Goal: Task Accomplishment & Management: Manage account settings

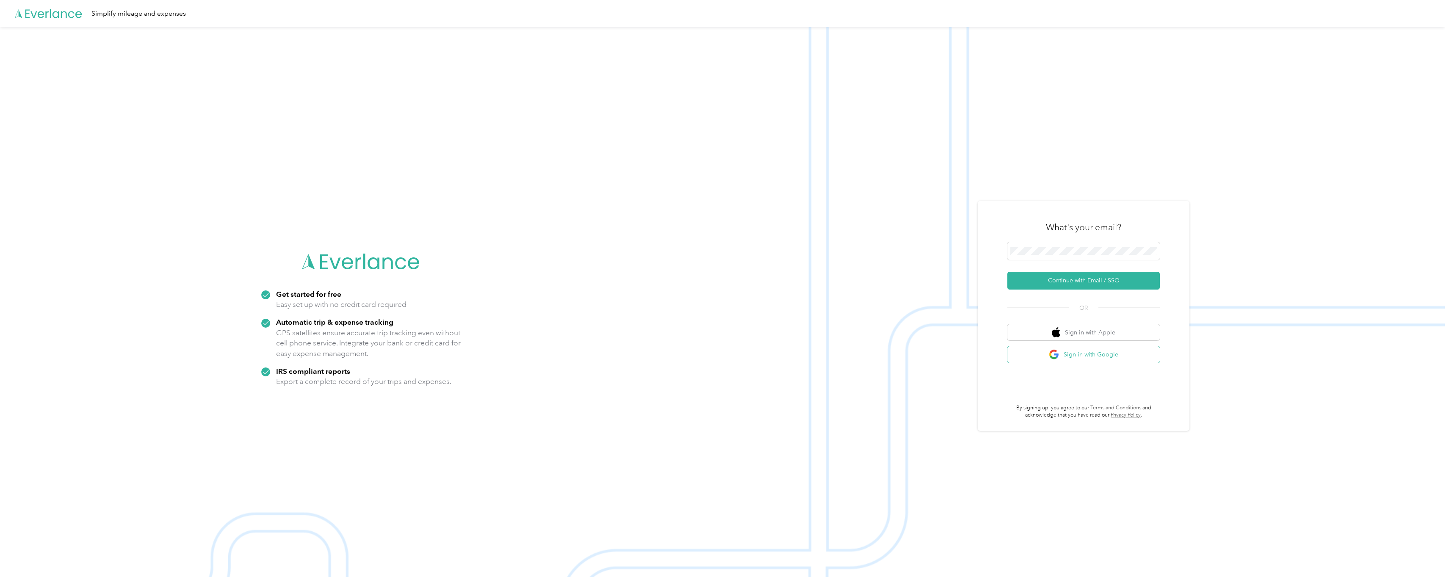
click at [1096, 356] on button "Sign in with Google" at bounding box center [1083, 354] width 152 height 17
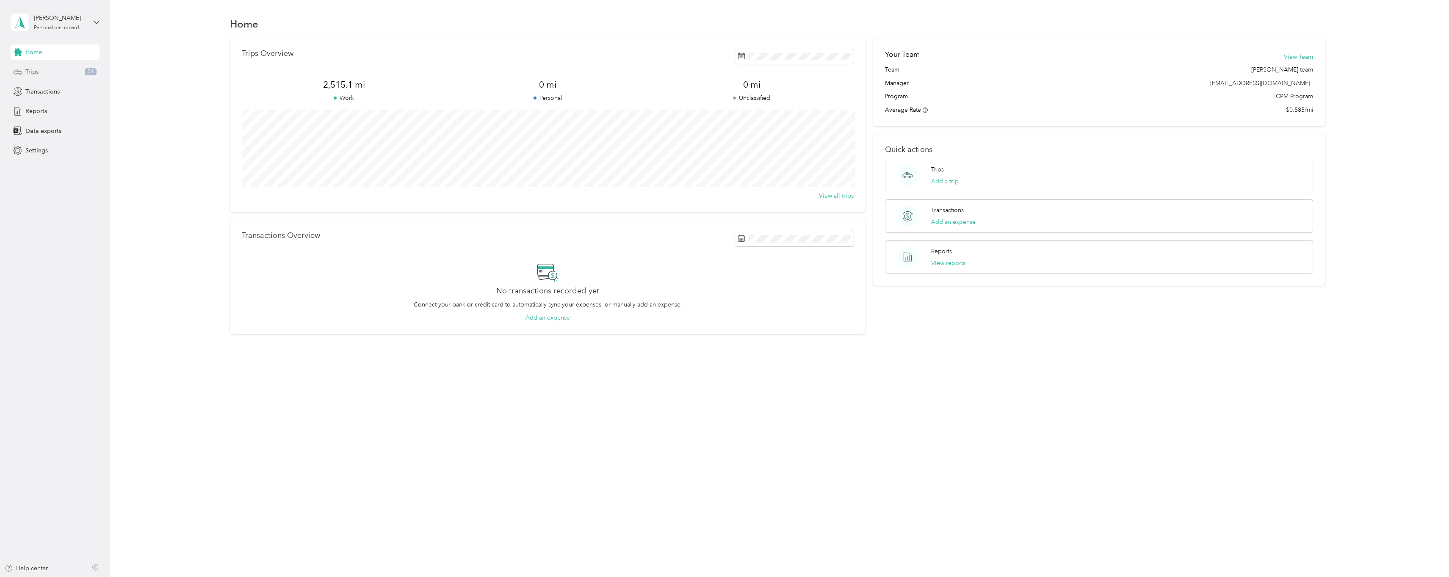
click at [34, 75] on span "Trips" at bounding box center [31, 71] width 13 height 9
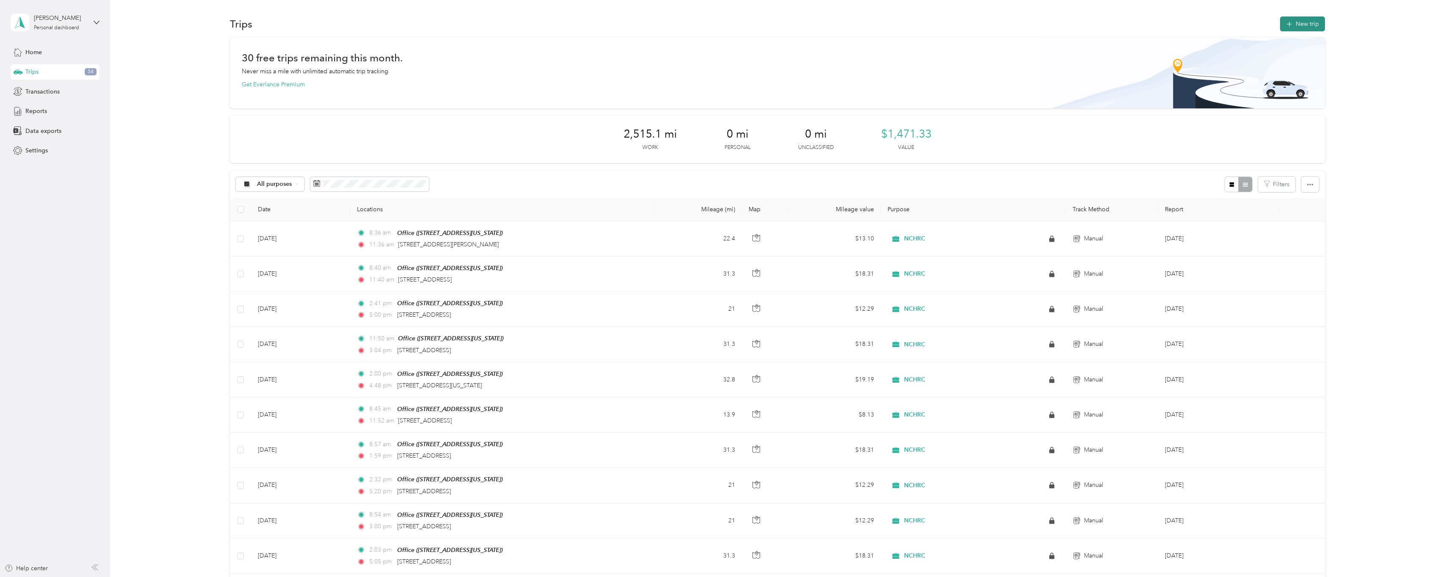
click at [1294, 19] on button "New trip" at bounding box center [1302, 24] width 45 height 15
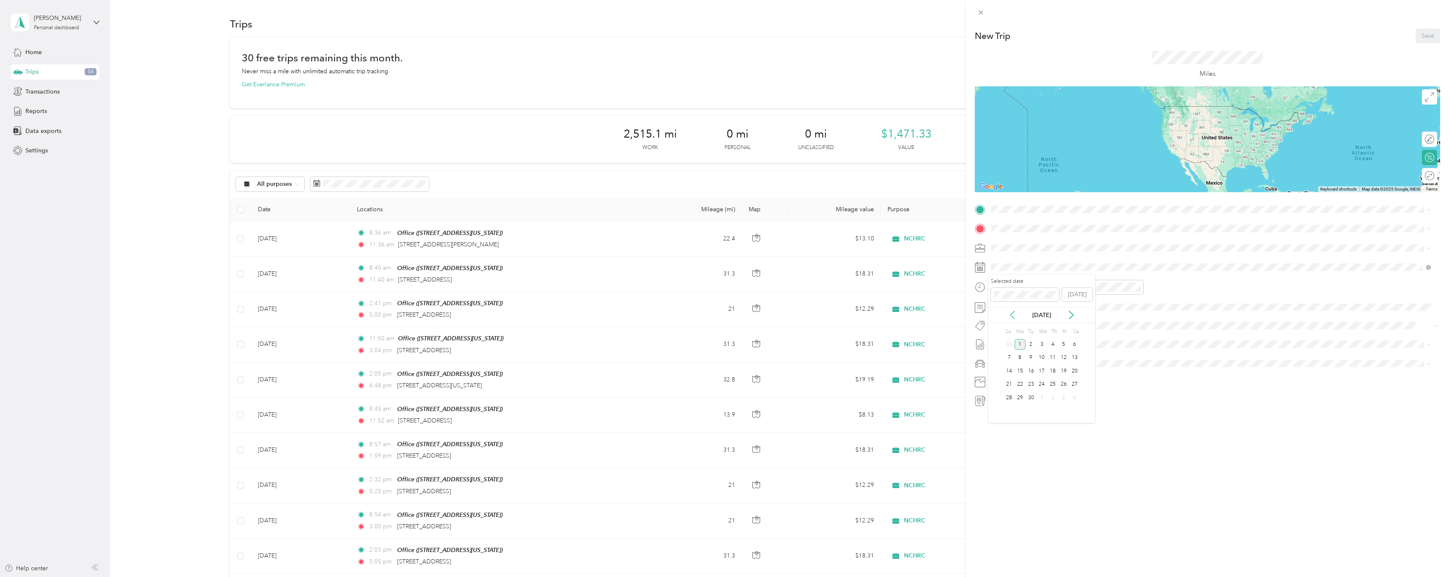
click at [1012, 314] on icon at bounding box center [1012, 315] width 8 height 8
click at [1066, 341] on div "1" at bounding box center [1063, 344] width 11 height 11
click at [999, 375] on div "10" at bounding box center [1000, 373] width 20 height 12
click at [1045, 307] on div "AM" at bounding box center [1047, 306] width 20 height 12
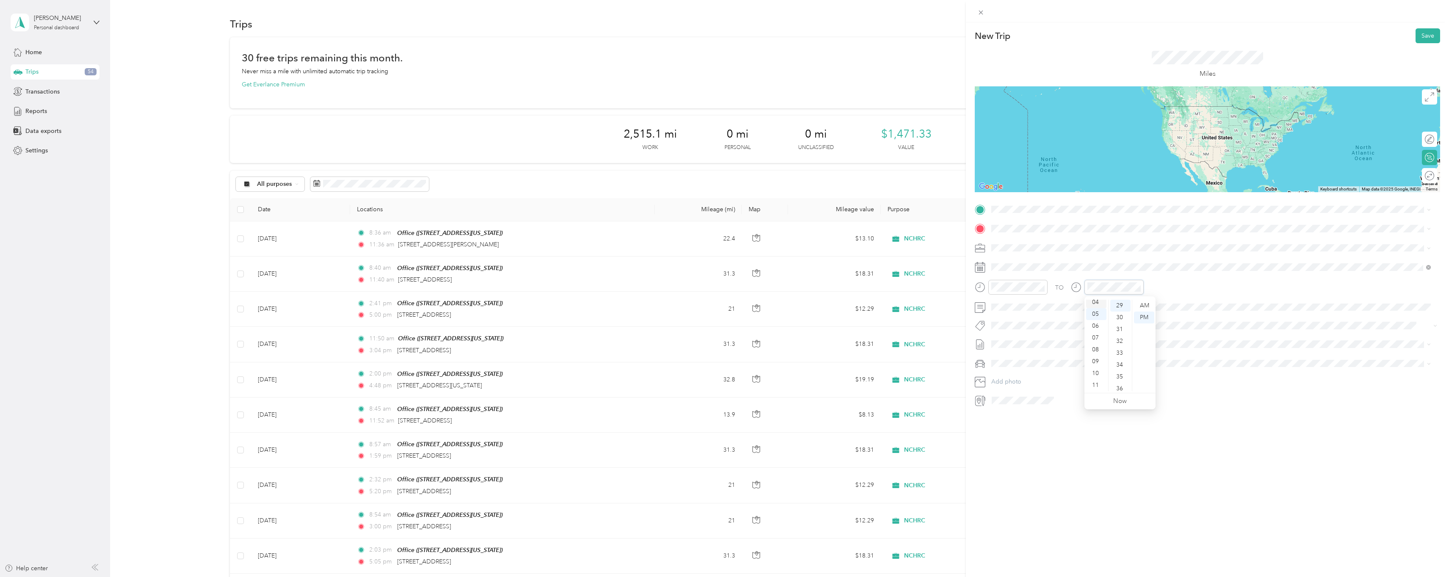
scroll to position [344, 0]
click at [1095, 302] on div "04" at bounding box center [1096, 302] width 20 height 12
click at [1057, 214] on span at bounding box center [1214, 210] width 452 height 14
click at [1037, 245] on div "Office [STREET_ADDRESS][US_STATE]" at bounding box center [1049, 248] width 85 height 18
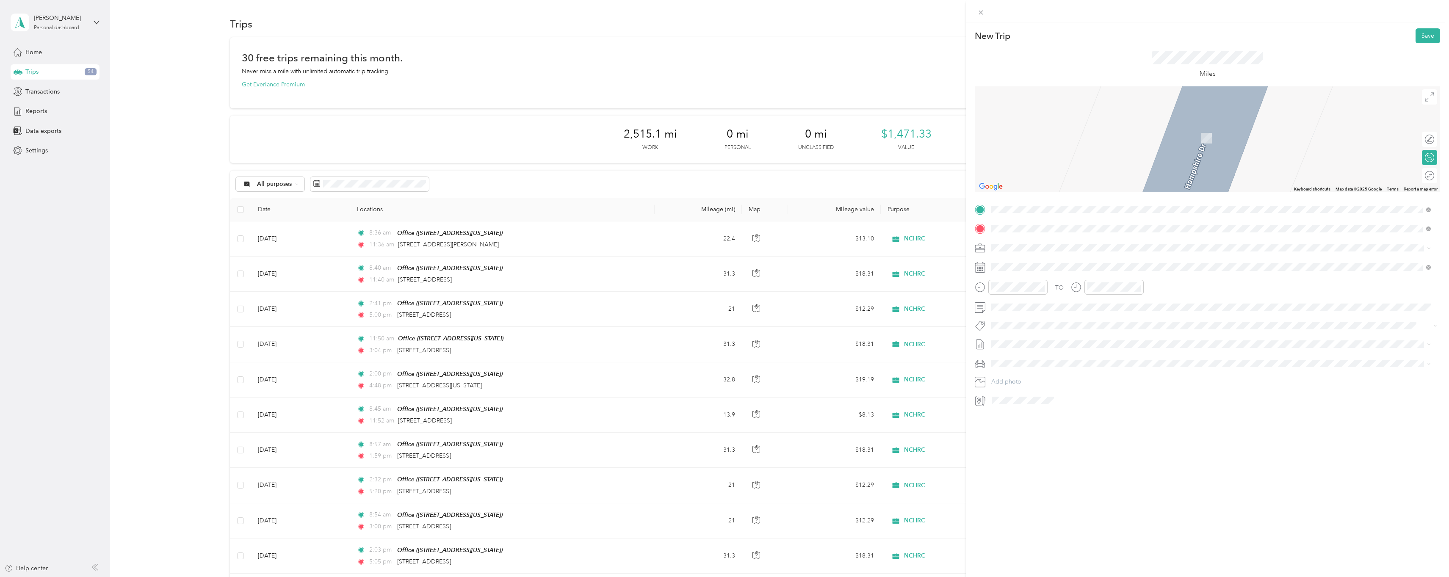
click at [1034, 298] on div "[STREET_ADDRESS][US_STATE]" at bounding box center [1210, 303] width 433 height 11
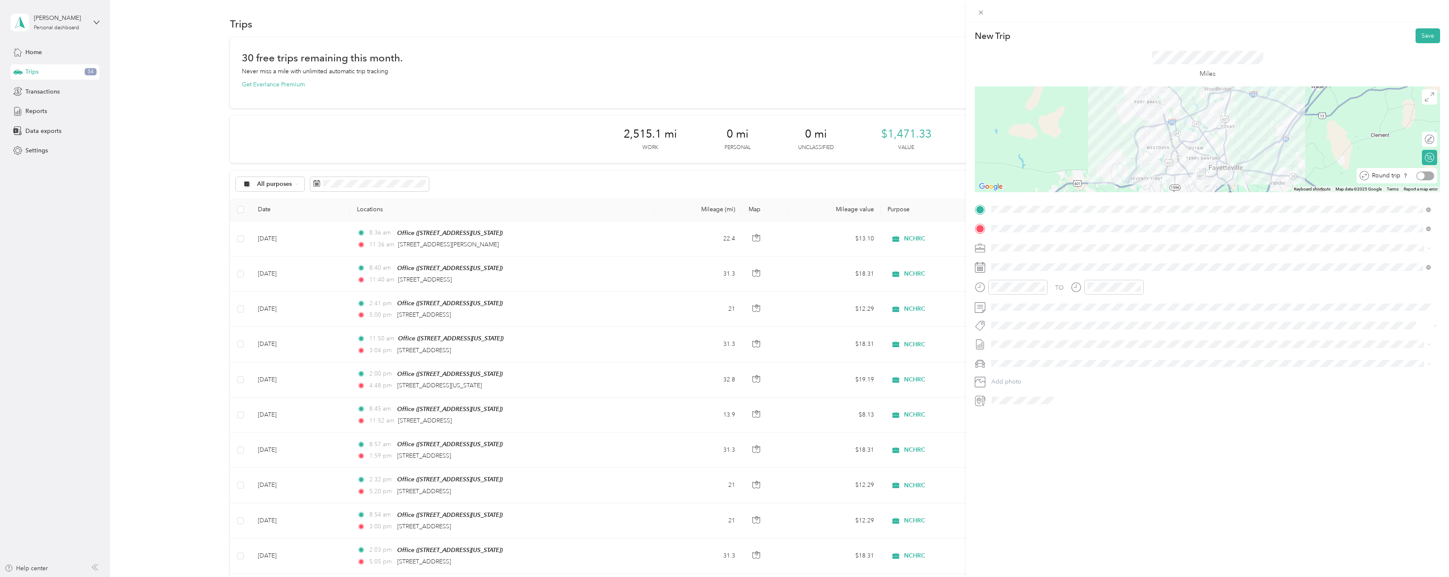
click at [1424, 177] on div at bounding box center [1425, 175] width 18 height 9
click at [1424, 139] on div at bounding box center [1425, 139] width 18 height 9
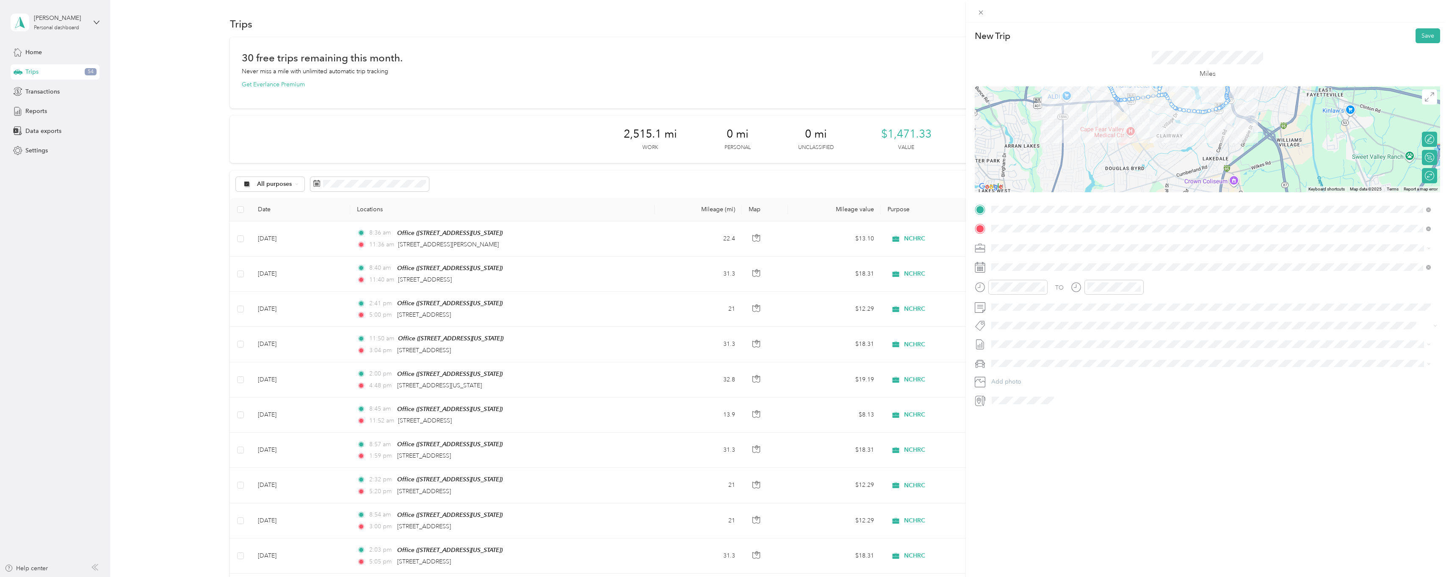
drag, startPoint x: 1199, startPoint y: 178, endPoint x: 1182, endPoint y: 135, distance: 46.4
click at [1182, 135] on div at bounding box center [1206, 139] width 465 height 106
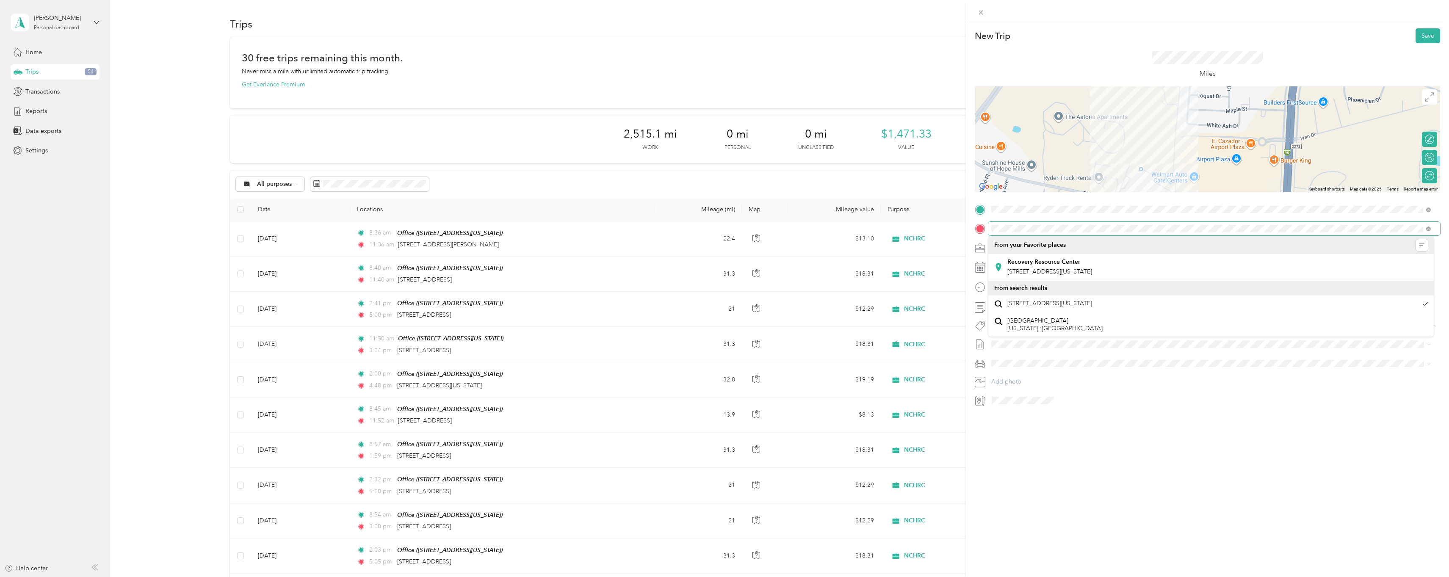
drag, startPoint x: 1228, startPoint y: 111, endPoint x: 1137, endPoint y: 172, distance: 108.8
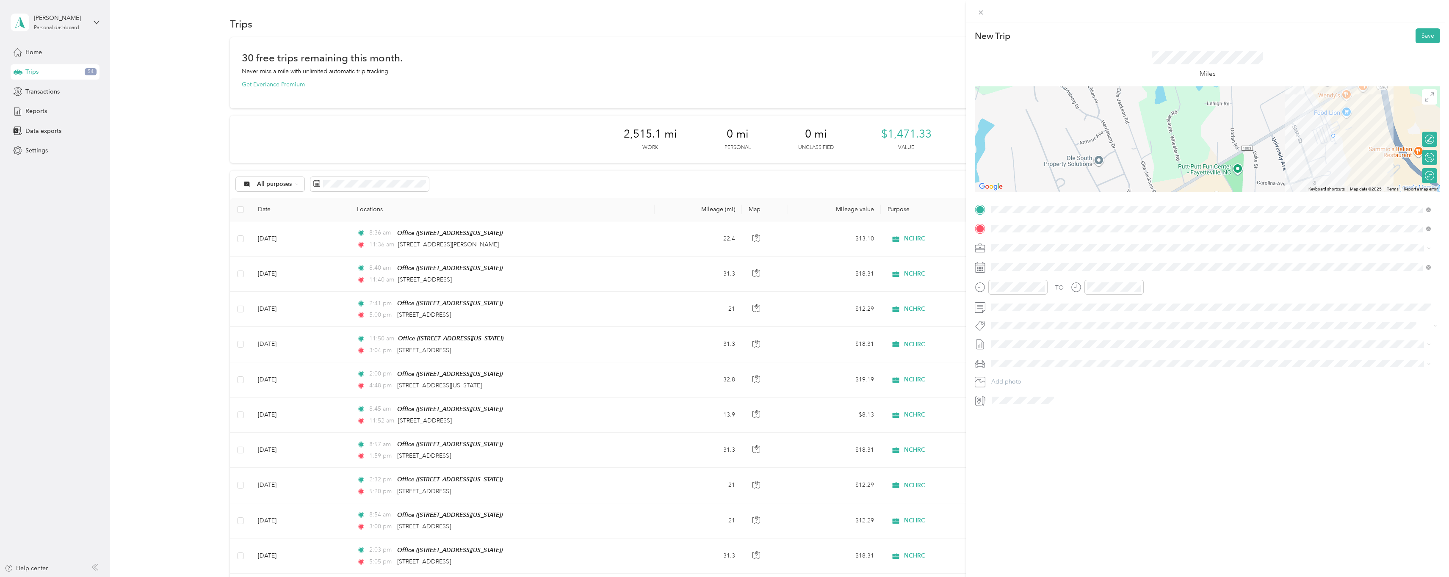
drag, startPoint x: 1320, startPoint y: 104, endPoint x: 1328, endPoint y: 139, distance: 36.5
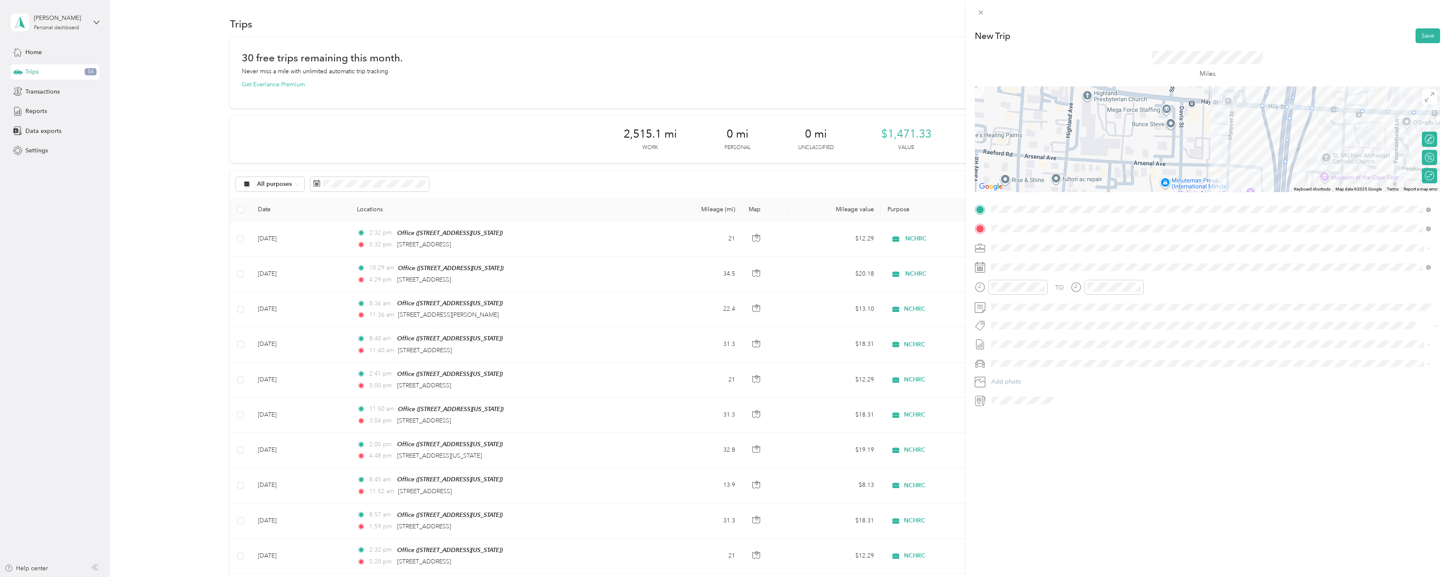
drag, startPoint x: 1137, startPoint y: 152, endPoint x: 1137, endPoint y: 116, distance: 36.0
click at [1137, 116] on div at bounding box center [1206, 139] width 465 height 106
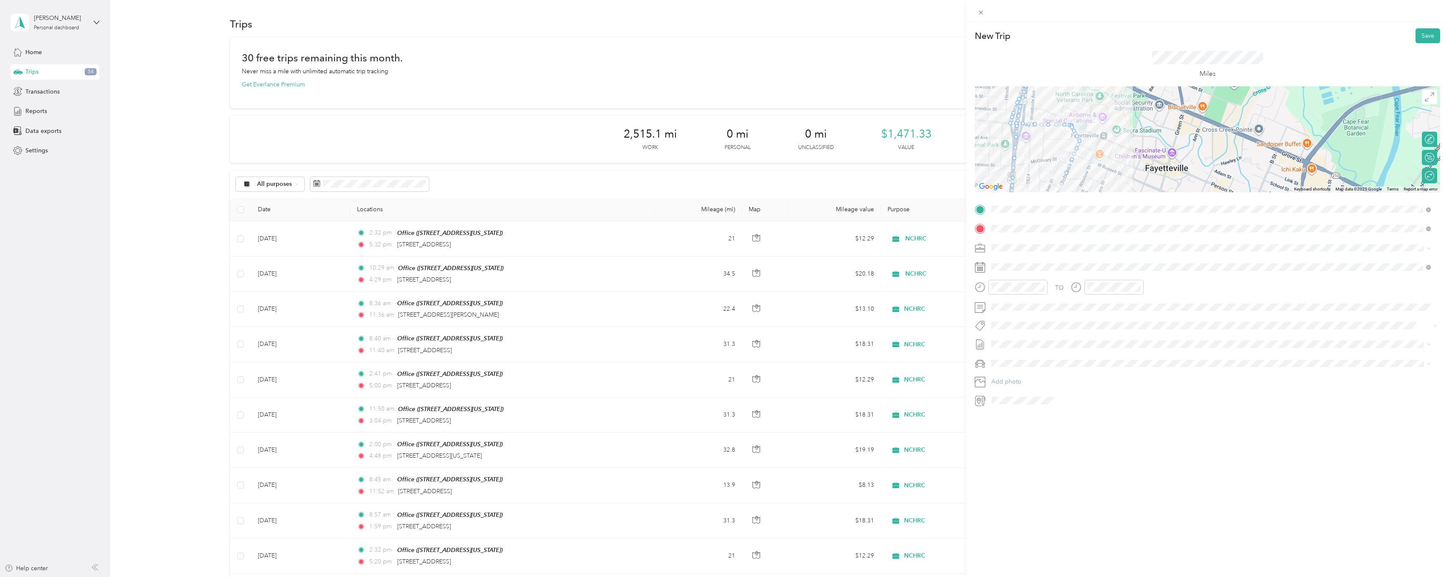
drag, startPoint x: 1223, startPoint y: 151, endPoint x: 1059, endPoint y: 158, distance: 164.8
click at [1059, 158] on div at bounding box center [1206, 139] width 465 height 106
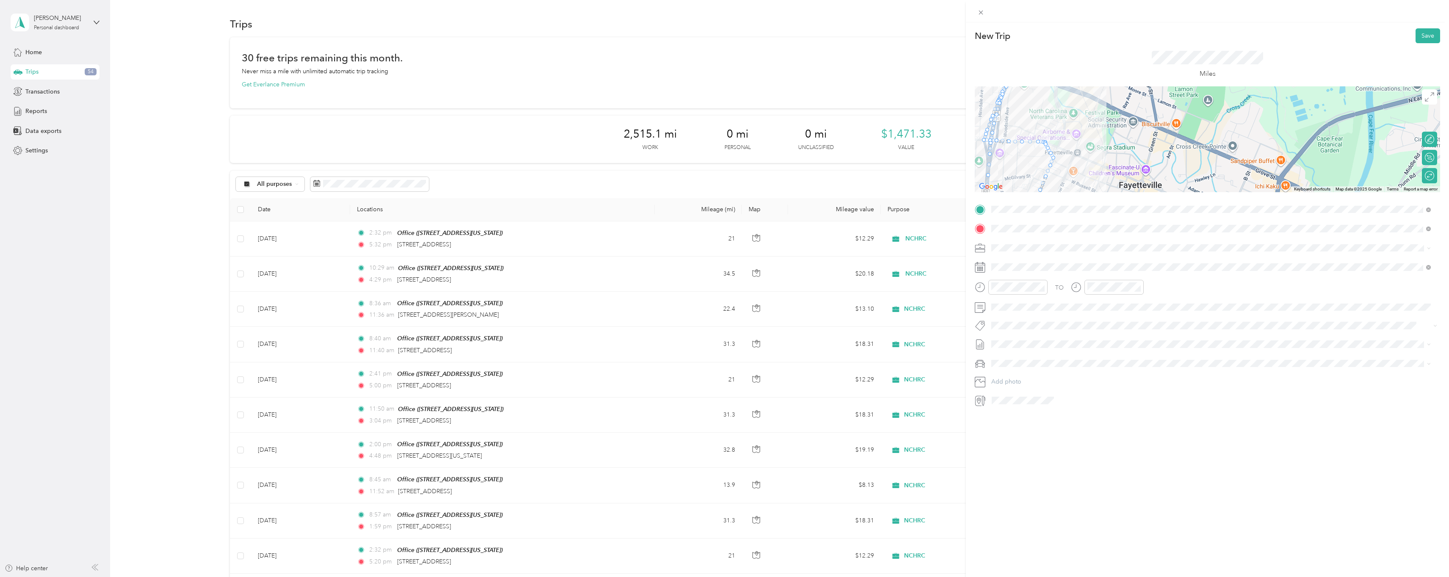
drag, startPoint x: 1133, startPoint y: 161, endPoint x: 1134, endPoint y: 182, distance: 20.8
click at [1134, 182] on div at bounding box center [1206, 139] width 465 height 106
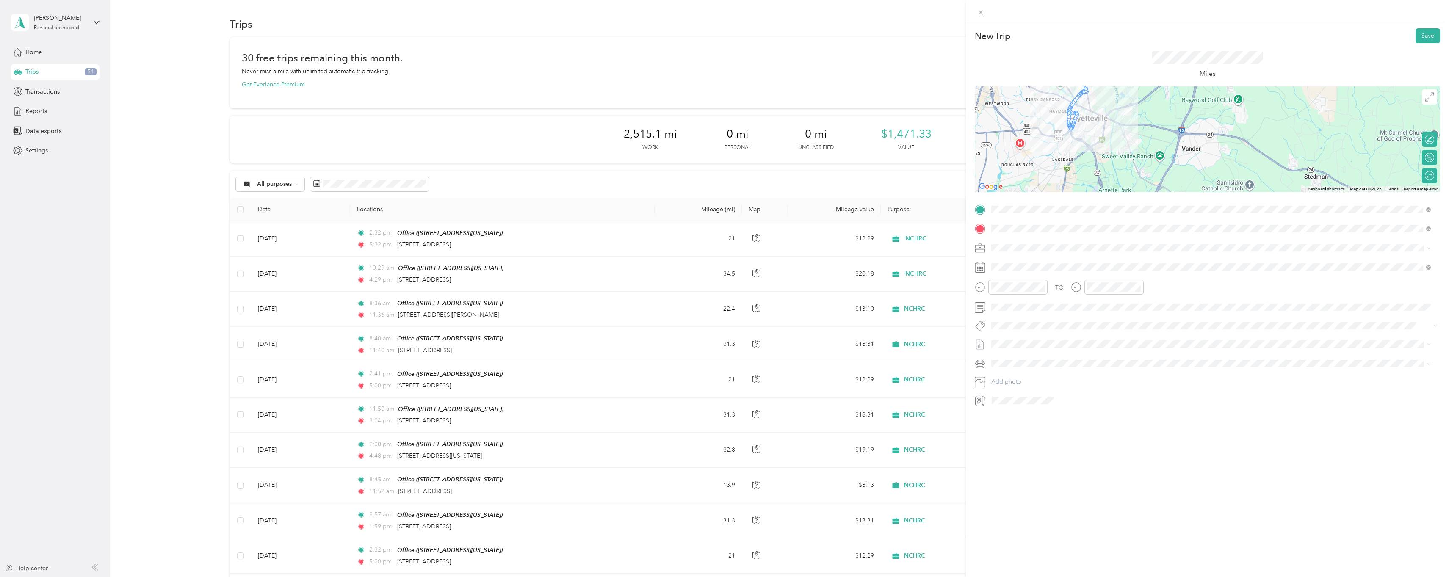
drag, startPoint x: 1127, startPoint y: 161, endPoint x: 1077, endPoint y: 96, distance: 82.4
click at [1077, 96] on div at bounding box center [1206, 139] width 465 height 106
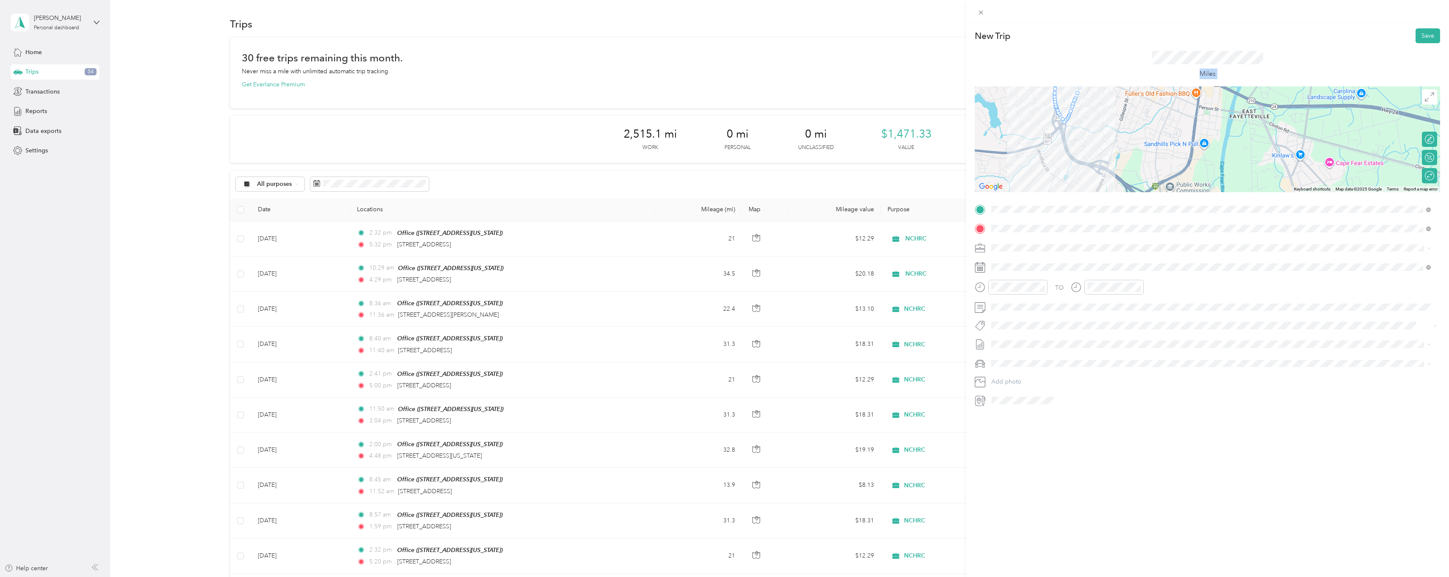
drag, startPoint x: 1080, startPoint y: 86, endPoint x: 1070, endPoint y: 139, distance: 54.7
click at [1070, 139] on div "New Trip Save This trip cannot be edited because it is either under review, app…" at bounding box center [1206, 217] width 465 height 379
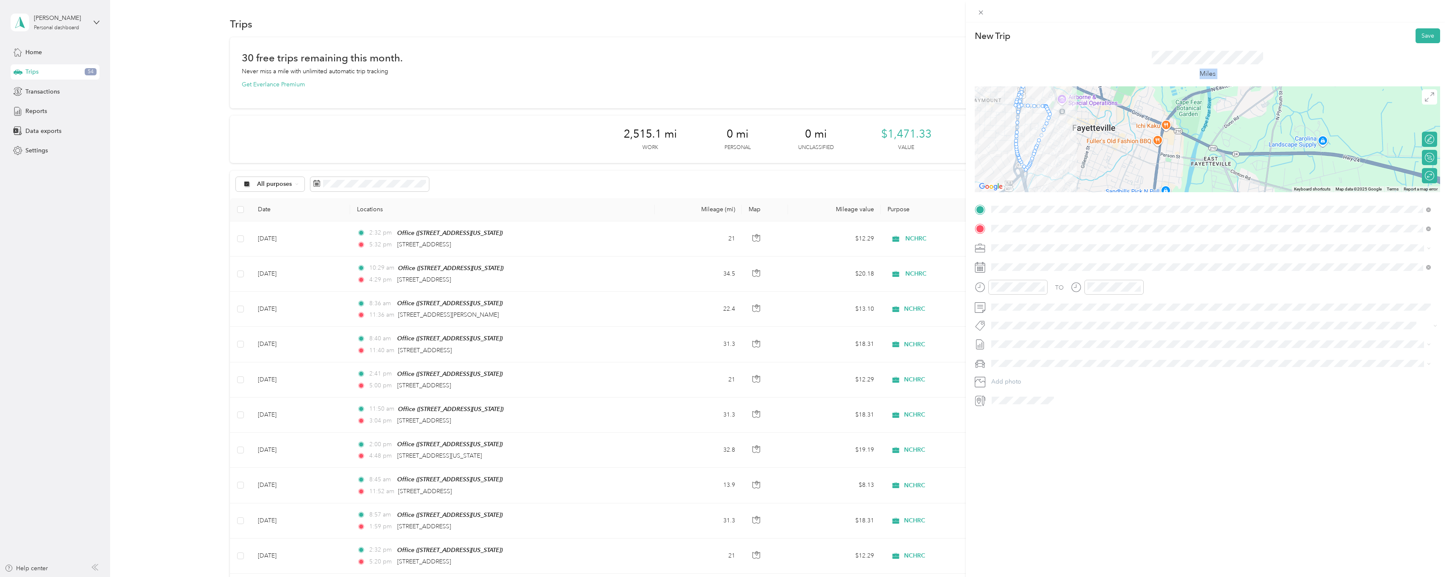
drag, startPoint x: 1070, startPoint y: 139, endPoint x: 1117, endPoint y: 198, distance: 75.2
click at [1117, 198] on div "New Trip Save This trip cannot be edited because it is either under review, app…" at bounding box center [1206, 217] width 465 height 379
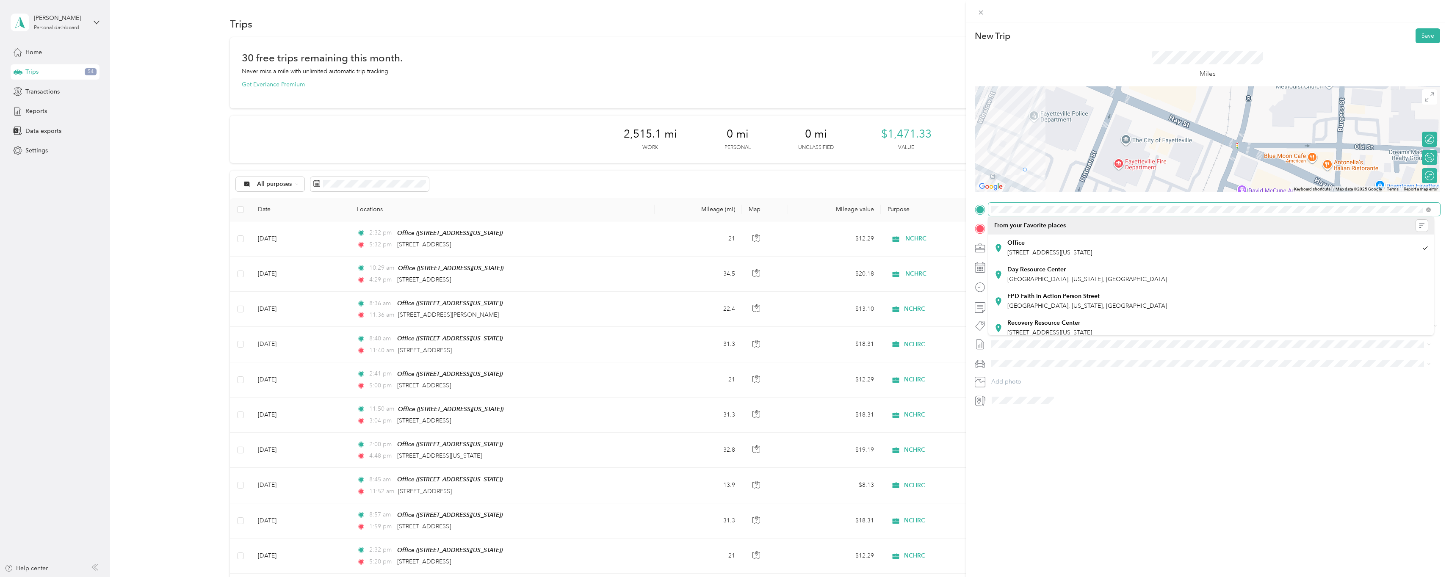
drag, startPoint x: 1047, startPoint y: 121, endPoint x: 1024, endPoint y: 171, distance: 54.3
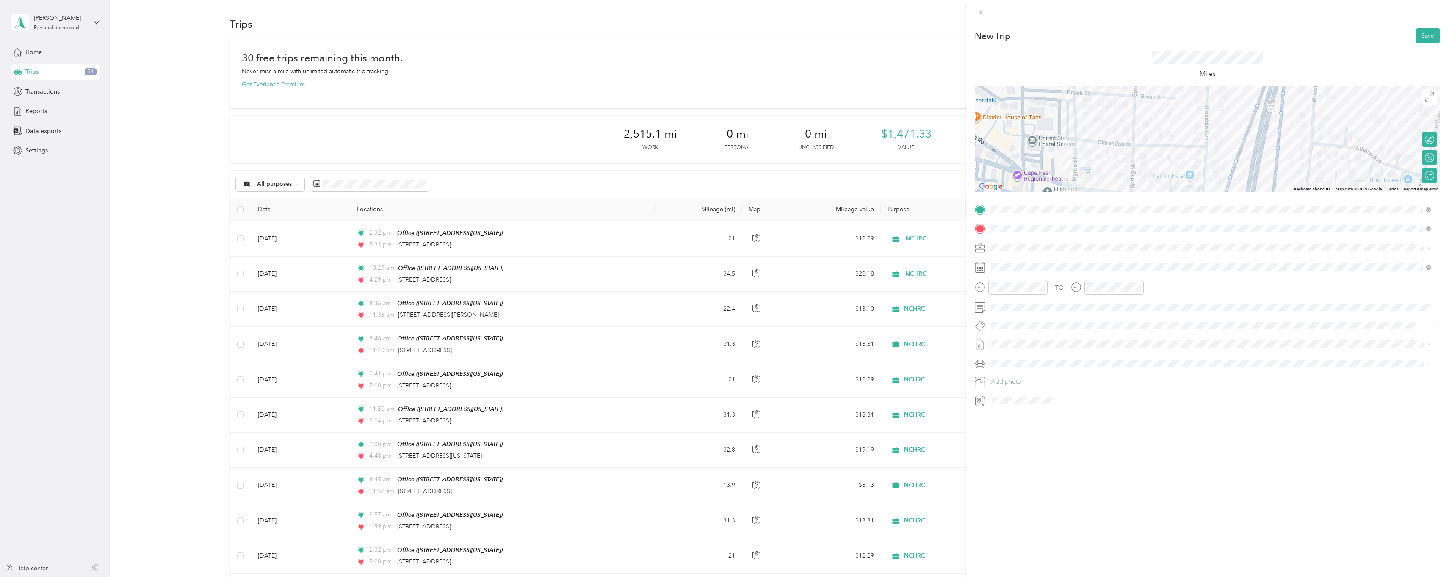
drag, startPoint x: 1070, startPoint y: 132, endPoint x: 1083, endPoint y: 171, distance: 41.1
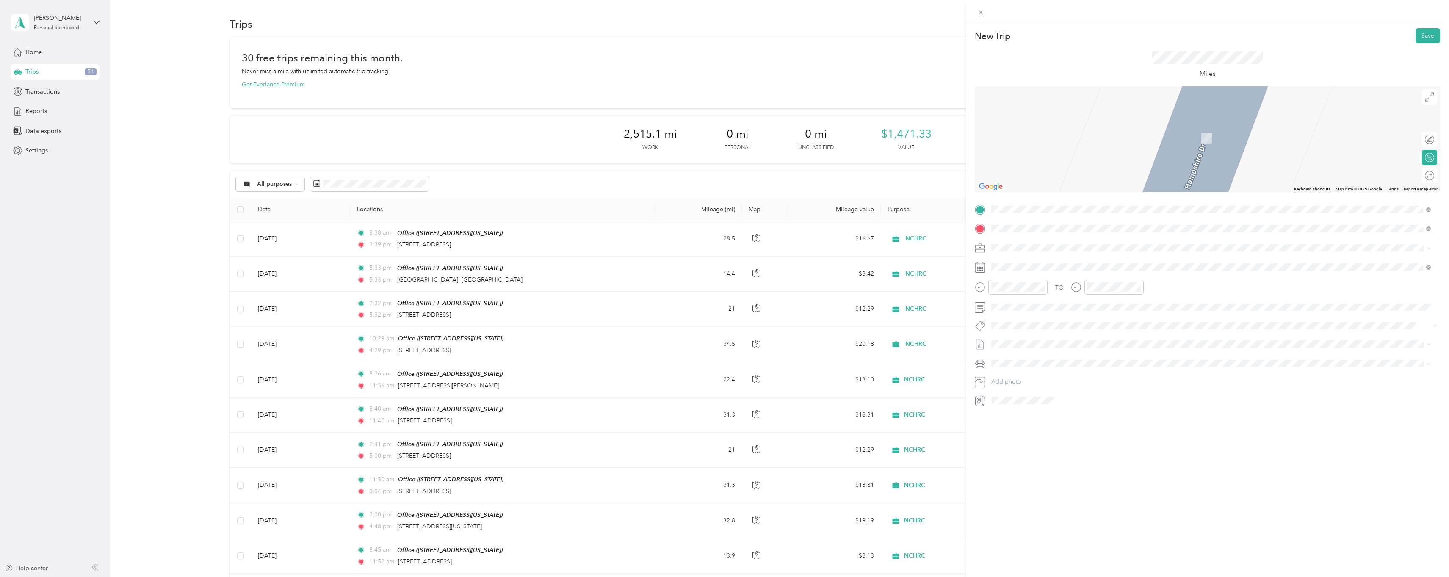
click at [1031, 263] on span "[STREET_ADDRESS][US_STATE]" at bounding box center [1049, 259] width 85 height 8
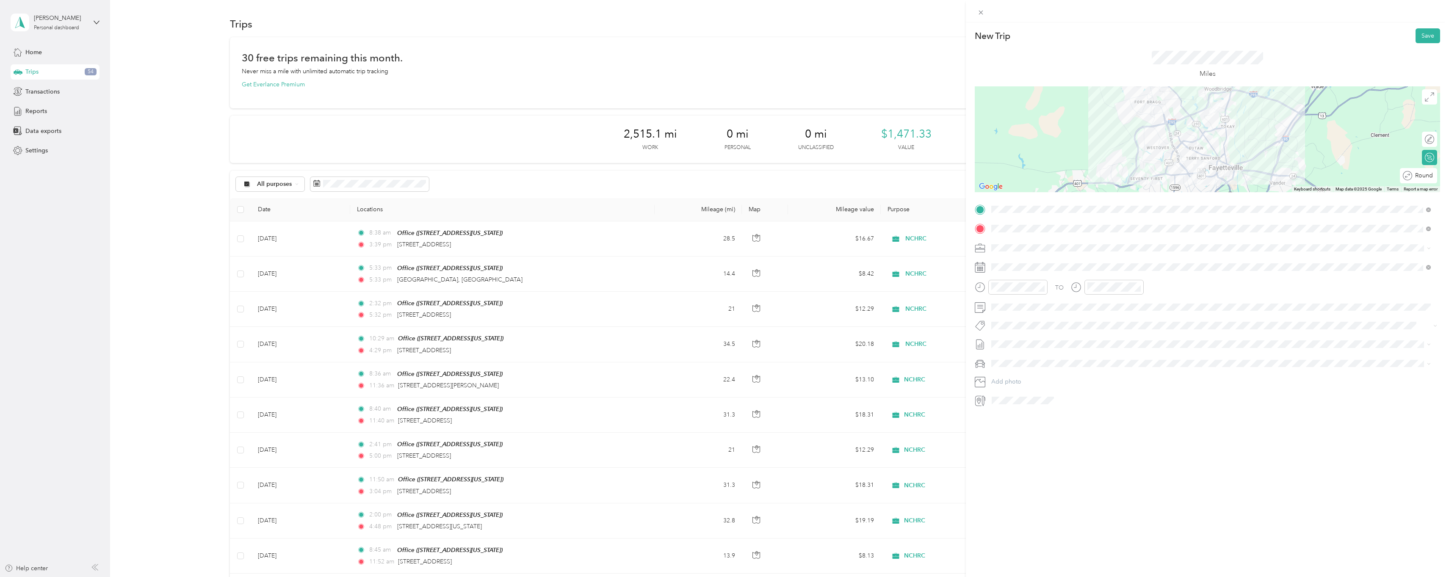
click at [1427, 176] on div "Round trip" at bounding box center [1417, 175] width 37 height 15
click at [1427, 176] on div "Round trip" at bounding box center [1396, 175] width 80 height 15
click at [1425, 175] on div at bounding box center [1425, 175] width 18 height 9
click at [1426, 141] on div at bounding box center [1425, 139] width 18 height 9
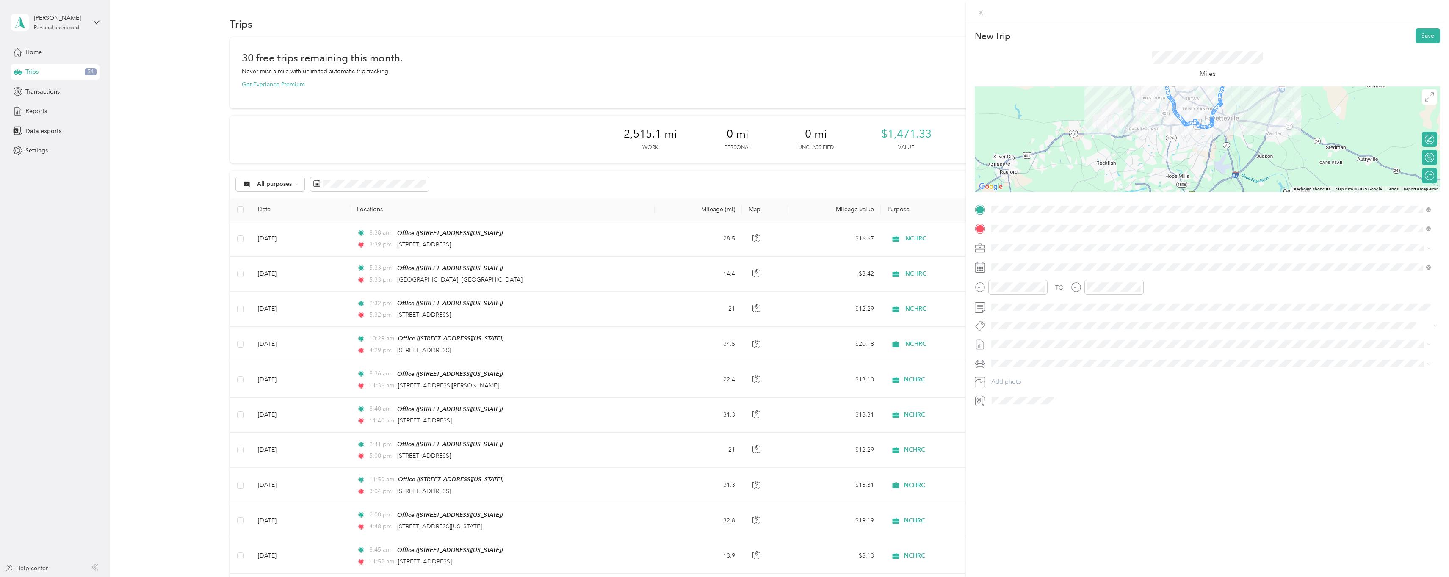
drag, startPoint x: 1134, startPoint y: 174, endPoint x: 1129, endPoint y: 118, distance: 56.1
click at [1129, 118] on div at bounding box center [1206, 139] width 465 height 106
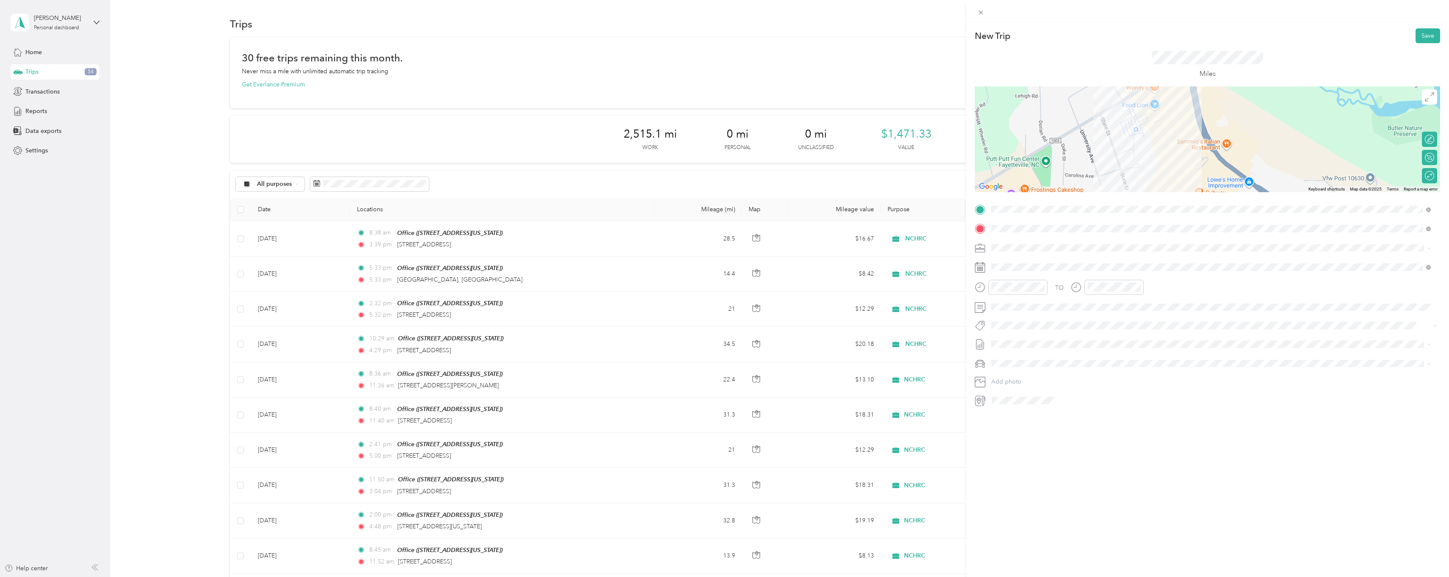
drag, startPoint x: 1197, startPoint y: 119, endPoint x: 1133, endPoint y: 133, distance: 65.8
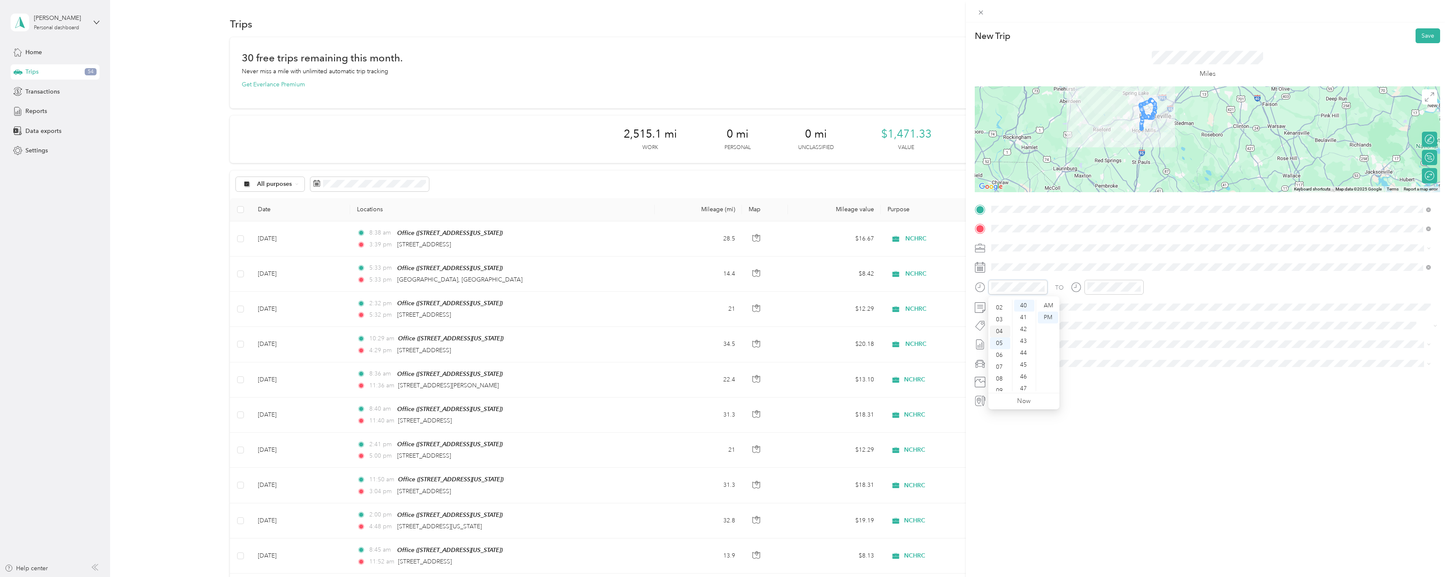
scroll to position [8, 0]
click at [997, 322] on div "02" at bounding box center [1000, 321] width 20 height 12
click at [1048, 319] on div "PM" at bounding box center [1047, 318] width 20 height 12
click at [1142, 319] on div "TO Add photo" at bounding box center [1206, 305] width 465 height 204
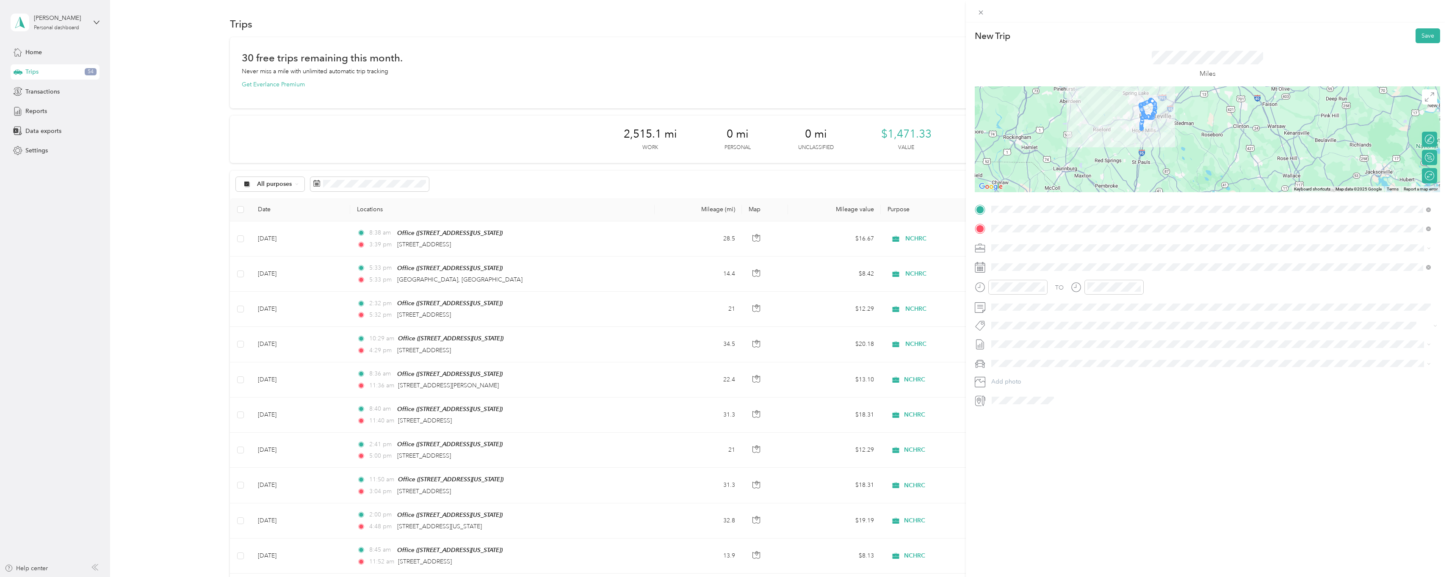
click at [1145, 440] on div "New Trip Save This trip cannot be edited because it is either under review, app…" at bounding box center [1207, 310] width 483 height 577
click at [1013, 317] on icon at bounding box center [1012, 315] width 8 height 8
click at [1020, 373] on div "11" at bounding box center [1019, 371] width 11 height 11
click at [1429, 35] on button "Save" at bounding box center [1427, 35] width 25 height 15
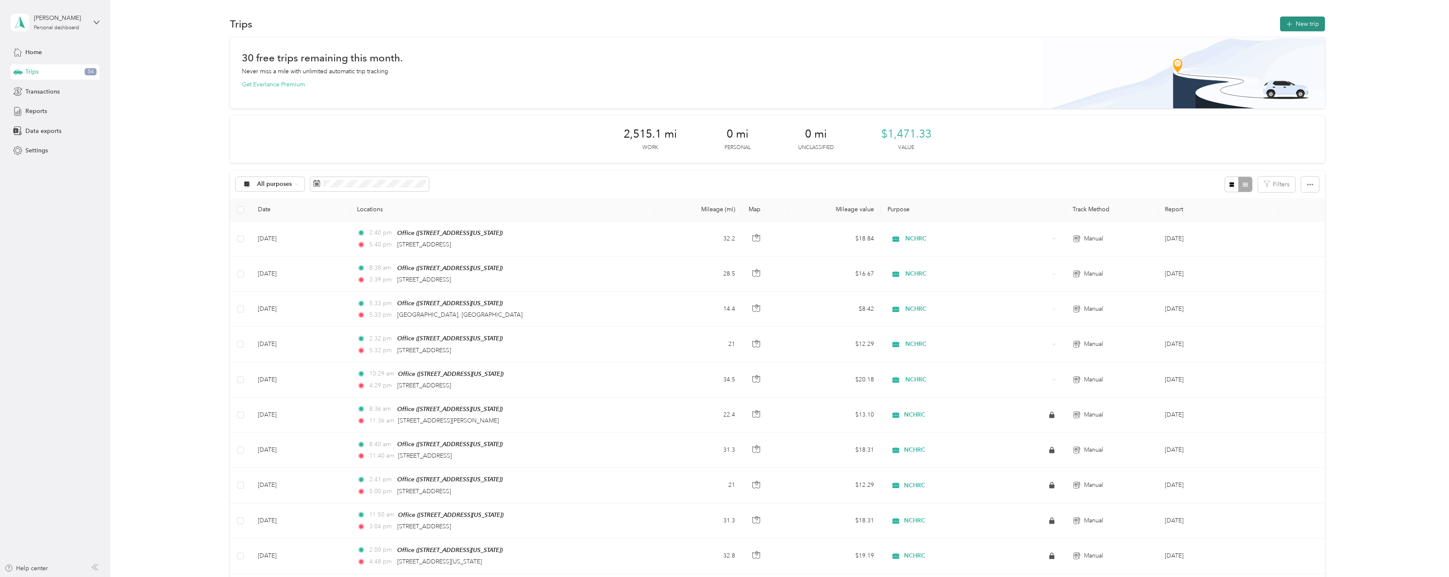
click at [1301, 22] on button "New trip" at bounding box center [1302, 24] width 45 height 15
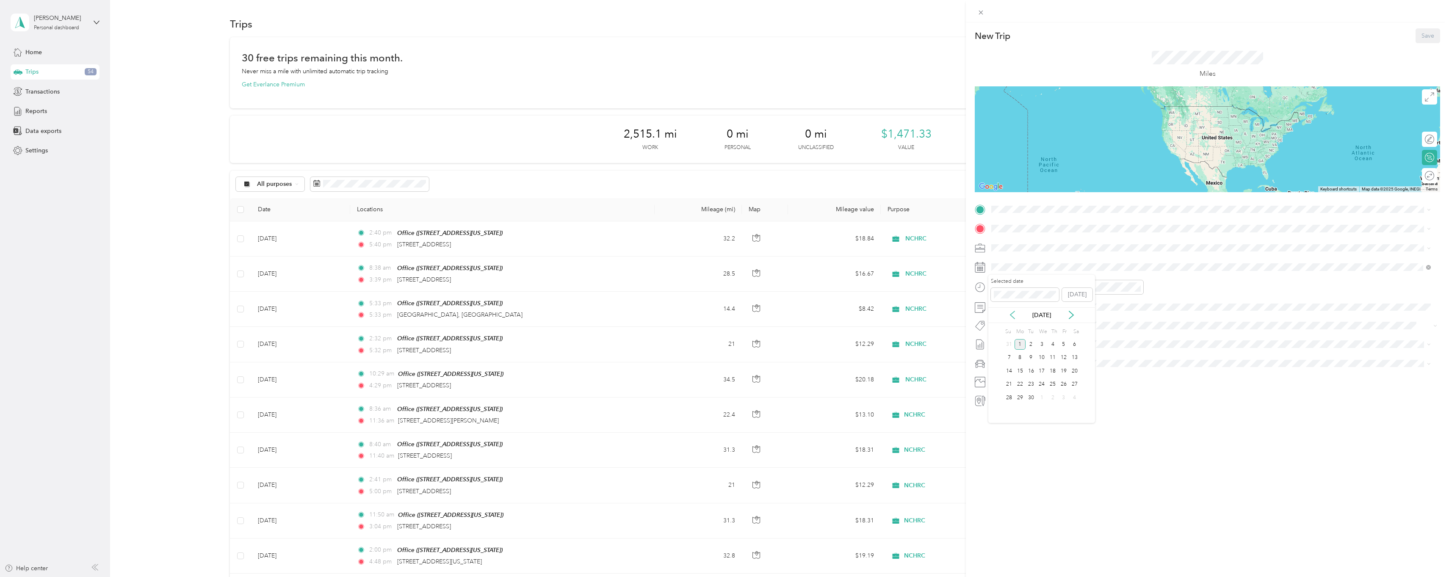
click at [1014, 314] on icon at bounding box center [1012, 315] width 8 height 8
click at [1052, 371] on div "14" at bounding box center [1052, 371] width 11 height 11
click at [1040, 249] on span "5038 Hampshire Drive, Fayetteville, 28311, Fayetteville, North Carolina, United…" at bounding box center [1049, 252] width 85 height 7
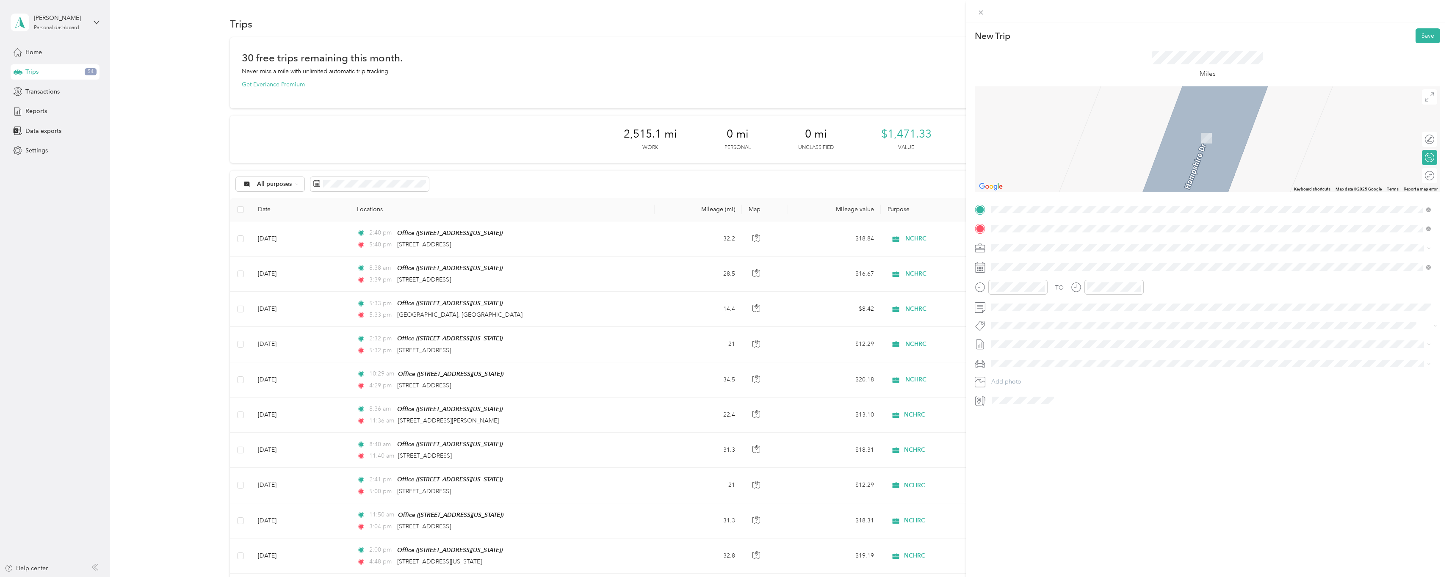
click at [1041, 312] on span "Haymount Fayetteville, North Carolina, United States" at bounding box center [1087, 310] width 160 height 15
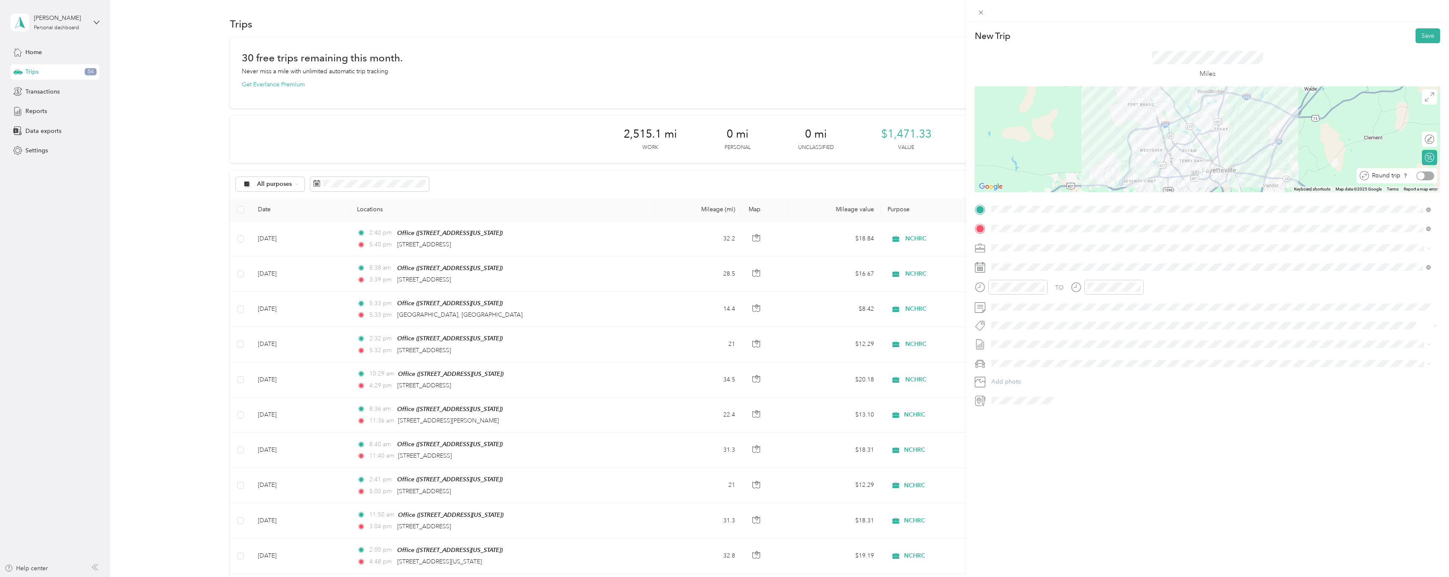
click at [1427, 178] on div "Round trip" at bounding box center [1401, 175] width 65 height 9
click at [1424, 176] on div at bounding box center [1425, 175] width 18 height 9
click at [1426, 140] on div at bounding box center [1425, 139] width 18 height 9
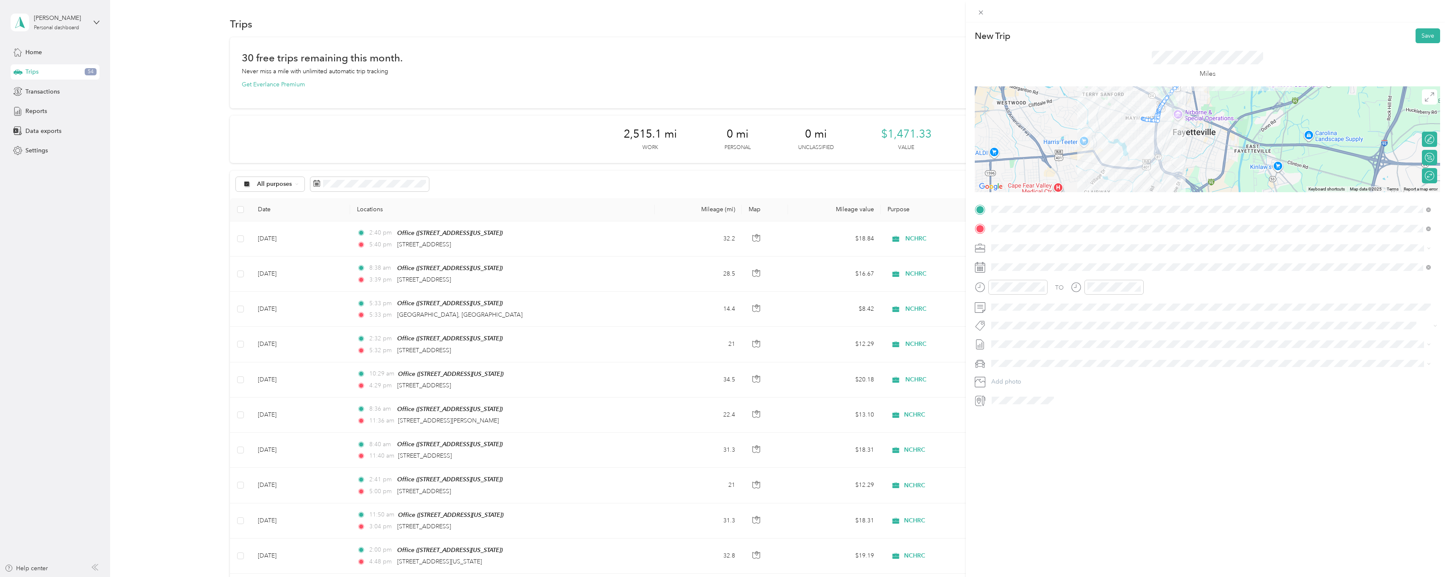
drag, startPoint x: 1283, startPoint y: 117, endPoint x: 987, endPoint y: 123, distance: 295.9
click at [988, 124] on div at bounding box center [1206, 139] width 465 height 106
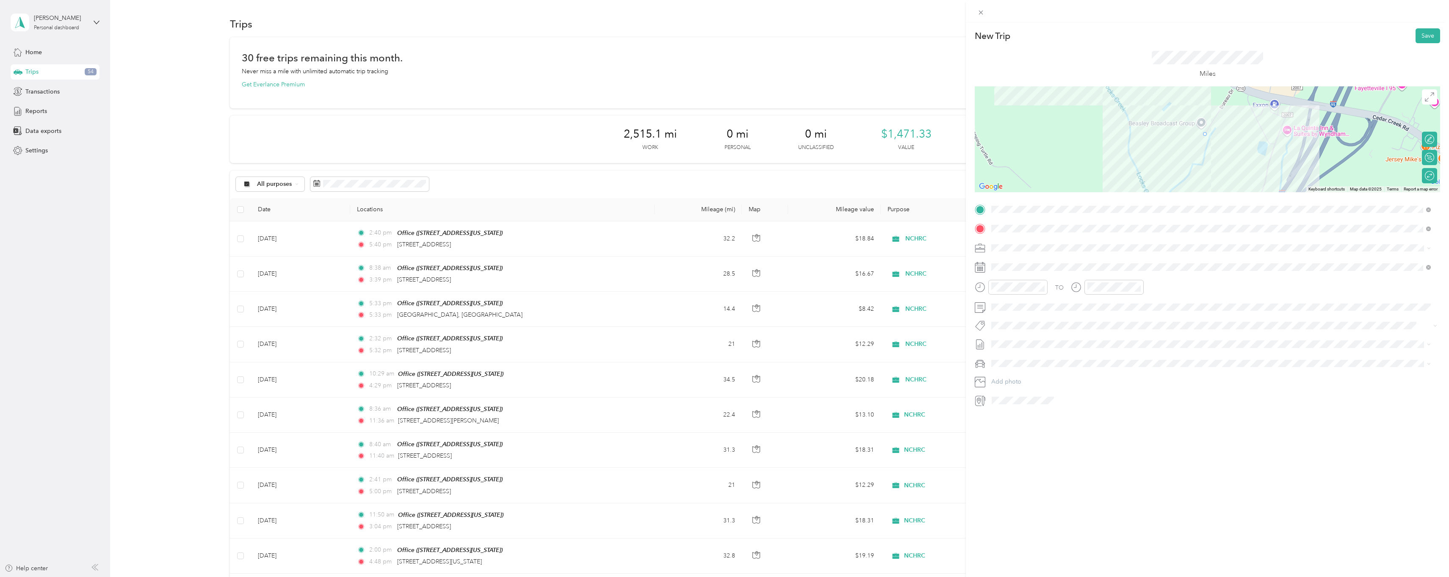
drag, startPoint x: 1143, startPoint y: 109, endPoint x: 1204, endPoint y: 142, distance: 69.1
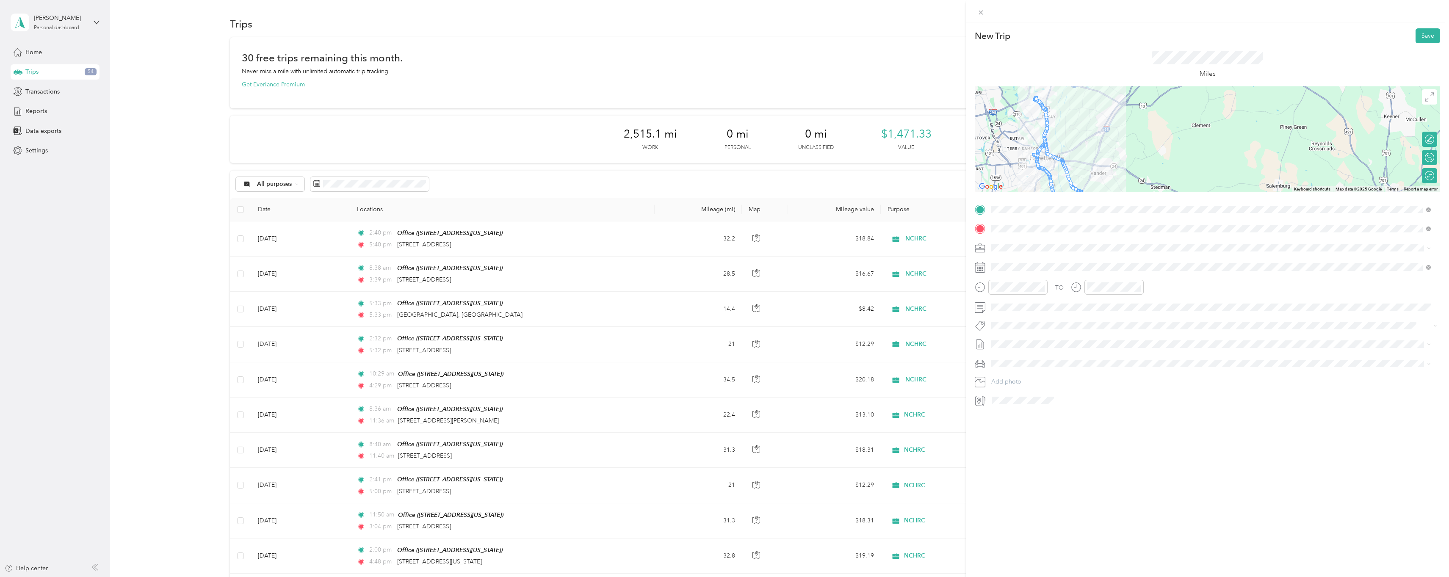
drag, startPoint x: 1025, startPoint y: 143, endPoint x: 1035, endPoint y: 184, distance: 42.2
click at [1035, 184] on div at bounding box center [1206, 139] width 465 height 106
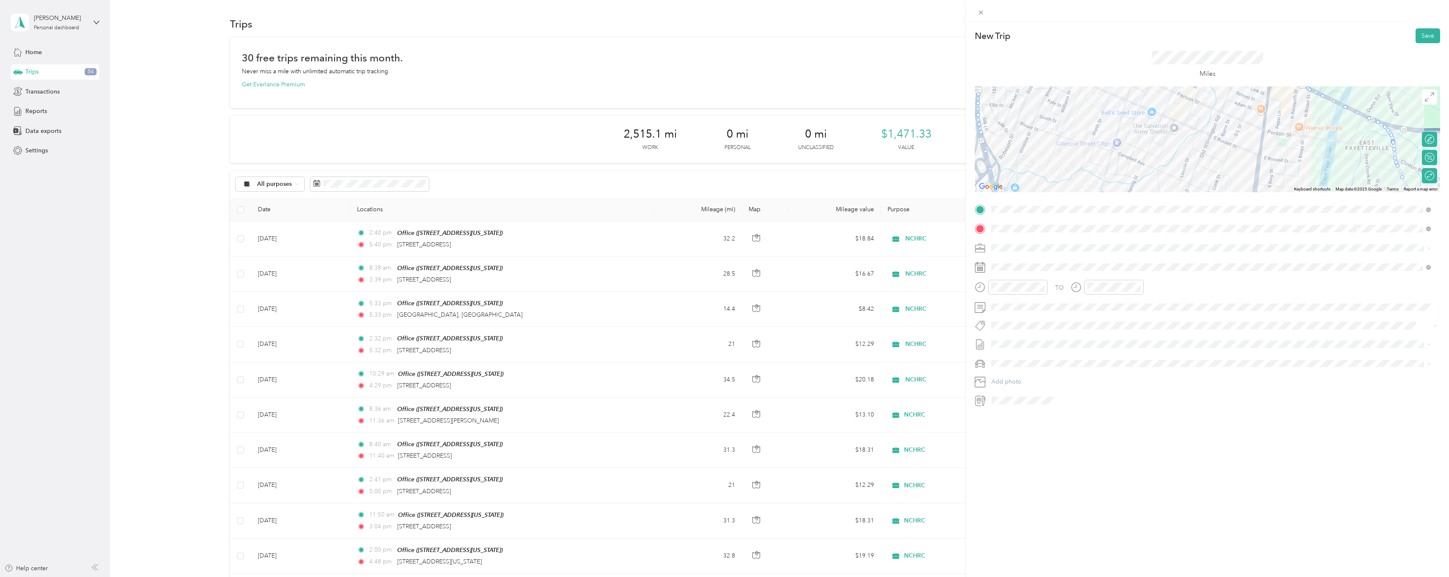
drag, startPoint x: 1061, startPoint y: 148, endPoint x: 1073, endPoint y: 115, distance: 34.5
click at [1073, 115] on div at bounding box center [1206, 139] width 465 height 106
click at [1131, 206] on div "New Trip Save This trip cannot be edited because it is either under review, app…" at bounding box center [1206, 217] width 465 height 379
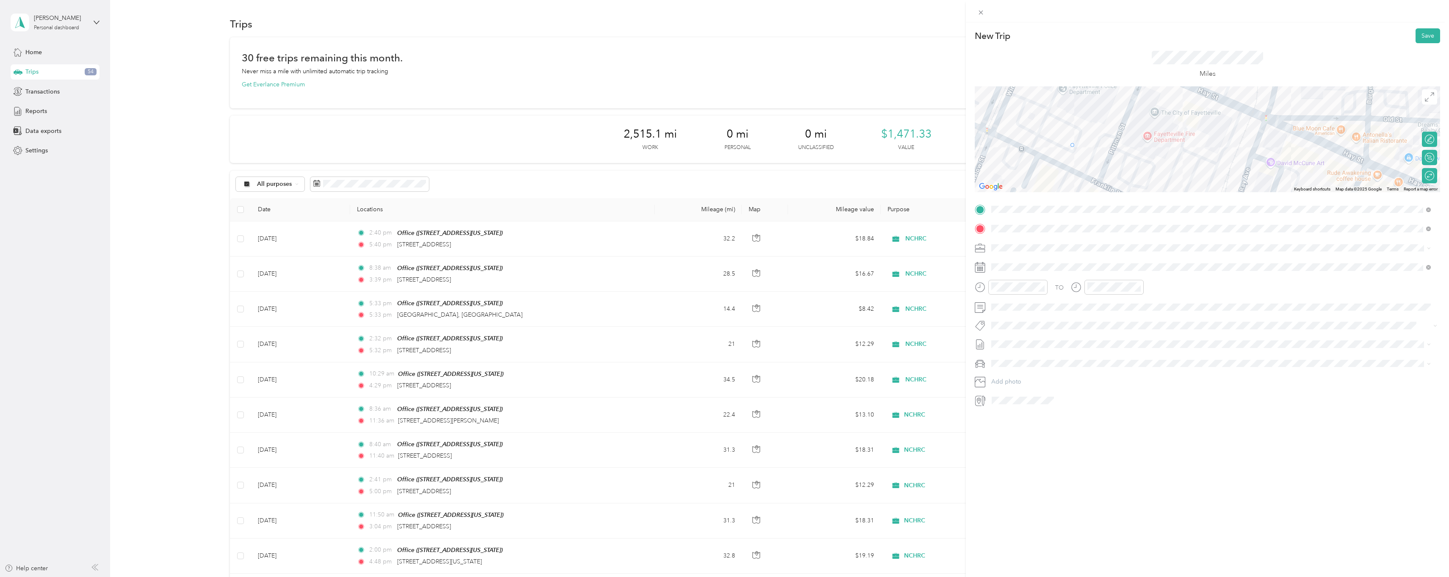
drag, startPoint x: 999, startPoint y: 118, endPoint x: 1069, endPoint y: 148, distance: 76.8
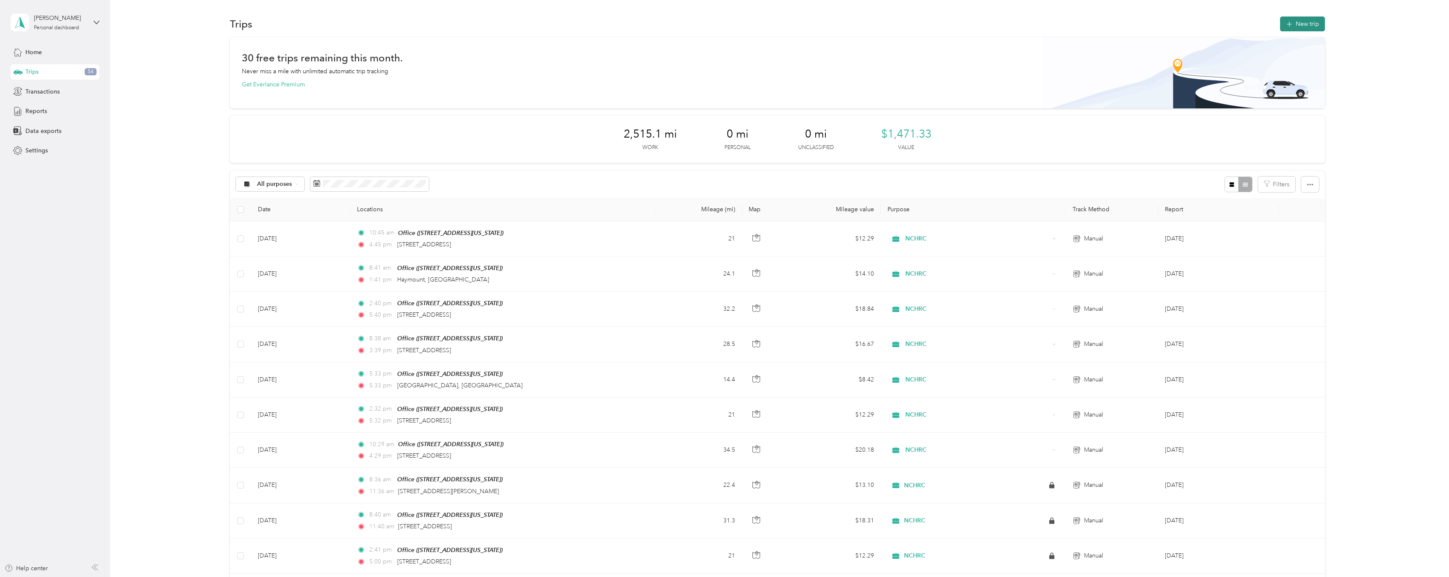
click at [1303, 22] on button "New trip" at bounding box center [1302, 24] width 45 height 15
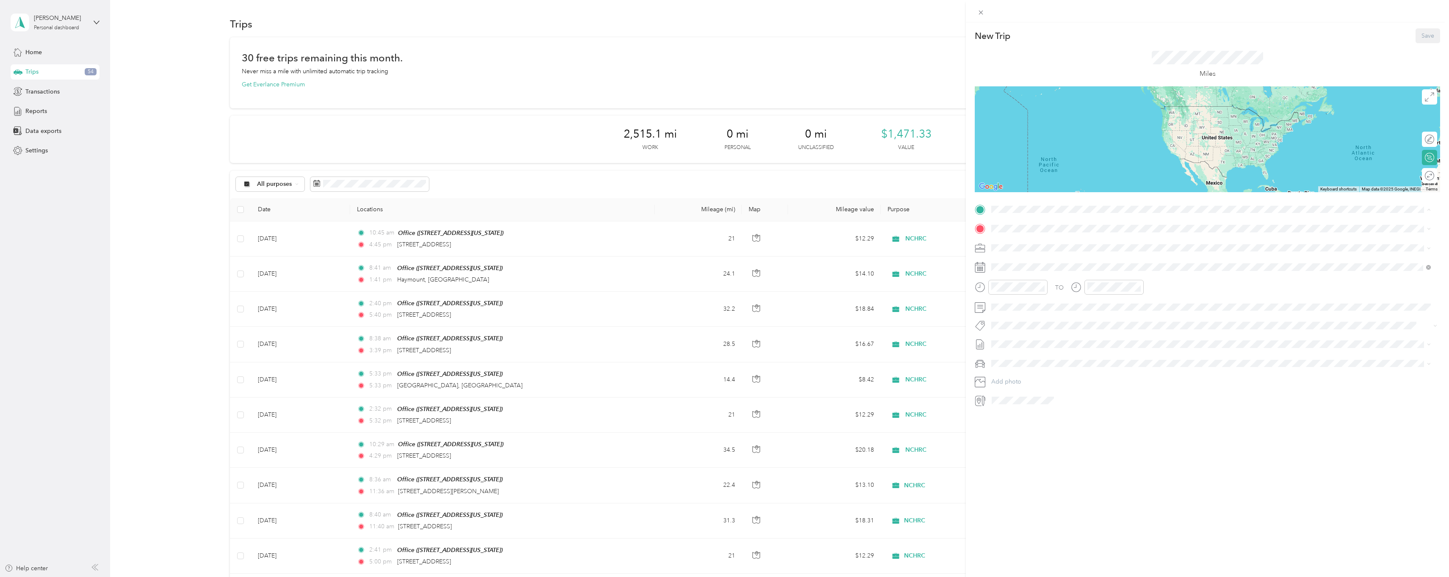
click at [1016, 252] on span "5038 Hampshire Drive, Fayetteville, 28311, Fayetteville, North Carolina, United…" at bounding box center [1049, 252] width 85 height 7
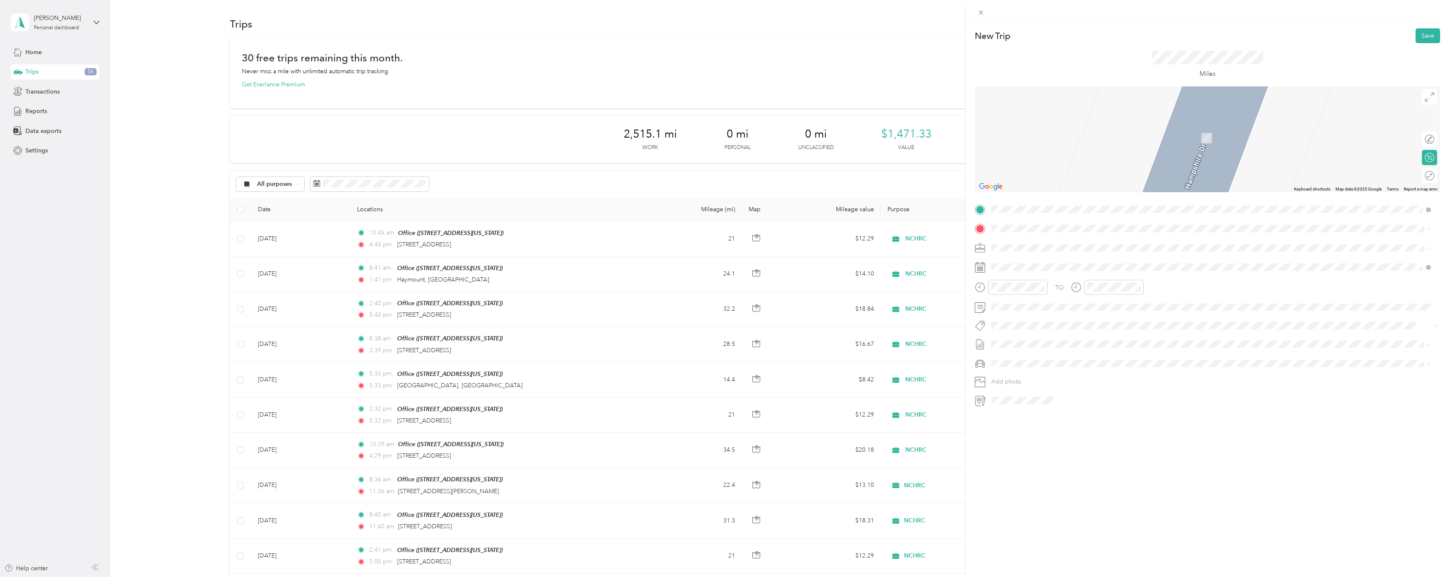
click at [1029, 340] on strong "Recovery Resource Center" at bounding box center [1043, 342] width 73 height 8
click at [1011, 318] on div "Sep 2025" at bounding box center [1041, 325] width 107 height 16
click at [1010, 327] on icon at bounding box center [1012, 325] width 8 height 8
click at [1022, 396] on div "18" at bounding box center [1019, 394] width 11 height 11
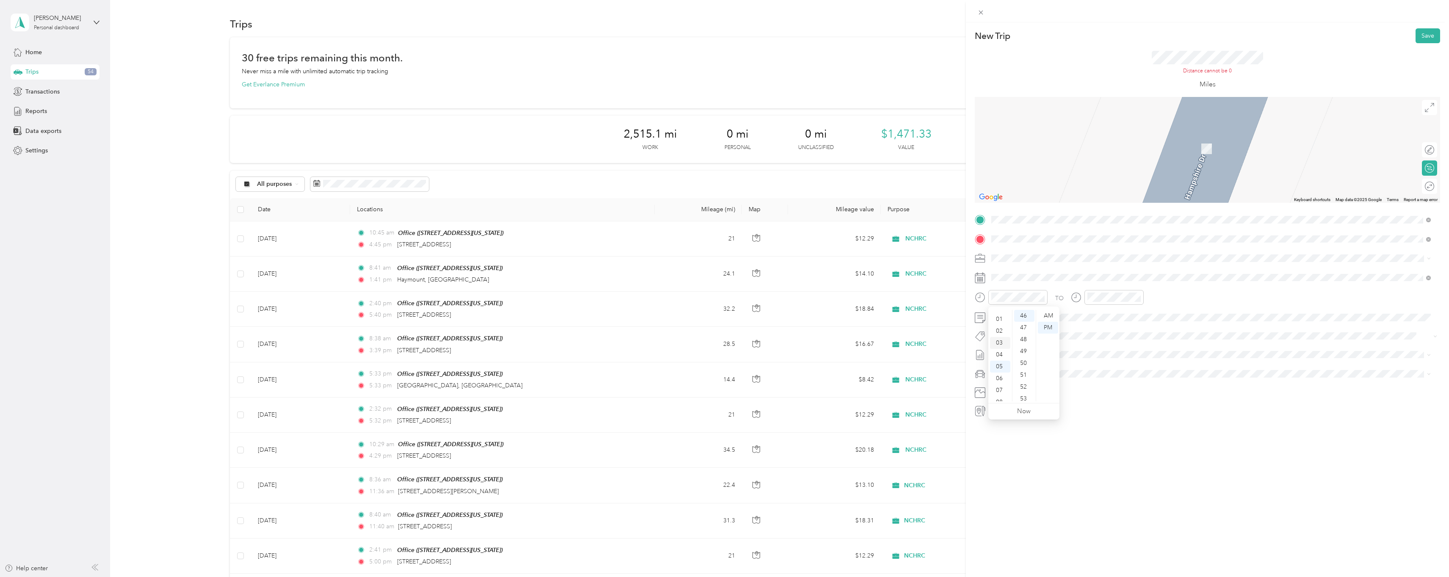
click at [999, 332] on div "02" at bounding box center [1000, 331] width 20 height 12
click at [1050, 326] on div "PM" at bounding box center [1047, 328] width 20 height 12
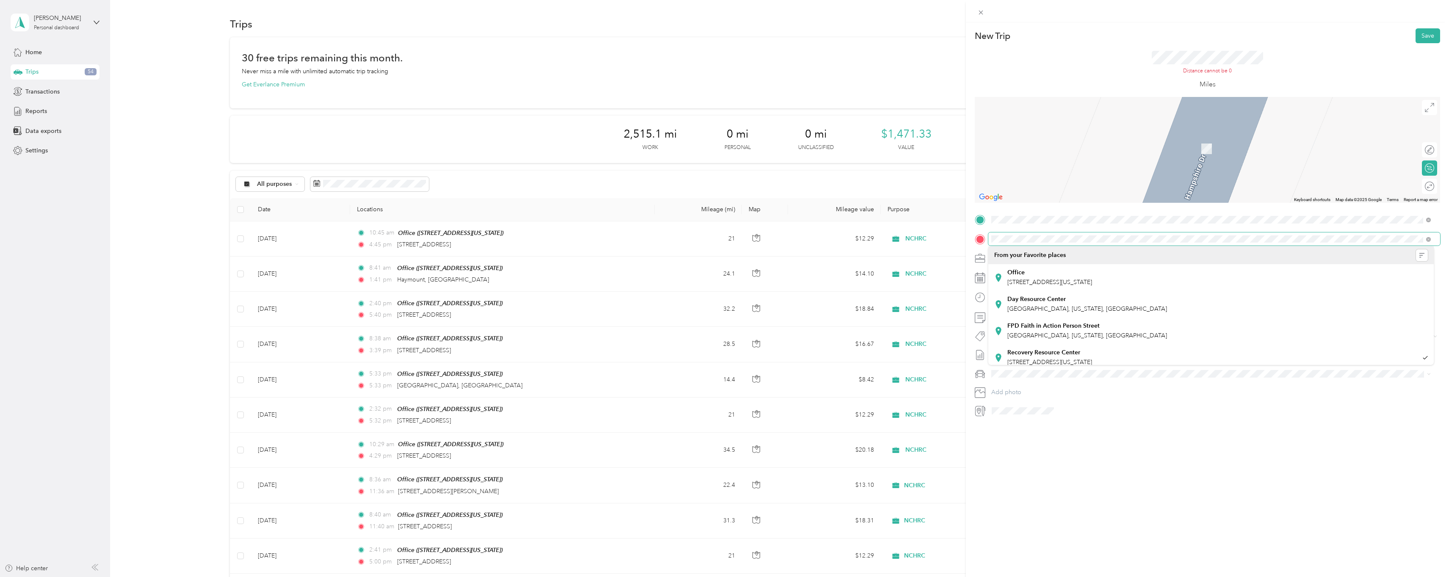
click at [948, 217] on div "New Trip Save This trip cannot be edited because it is either under review, app…" at bounding box center [724, 288] width 1449 height 577
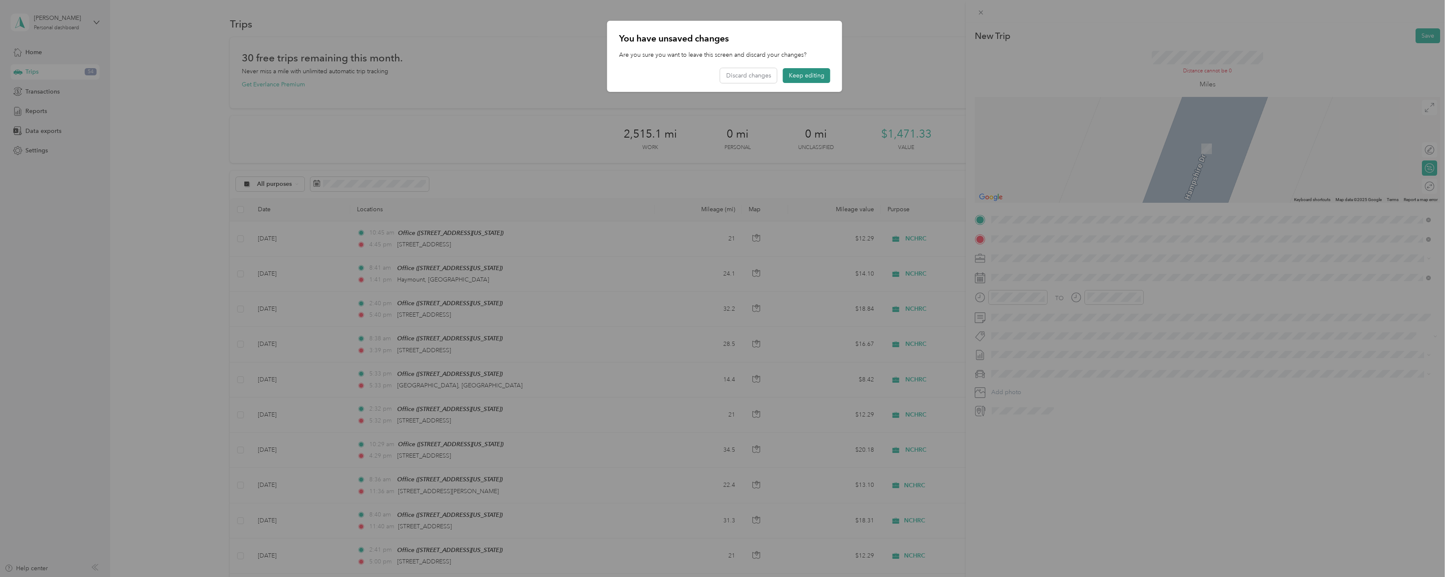
click at [819, 80] on button "Keep editing" at bounding box center [806, 75] width 47 height 15
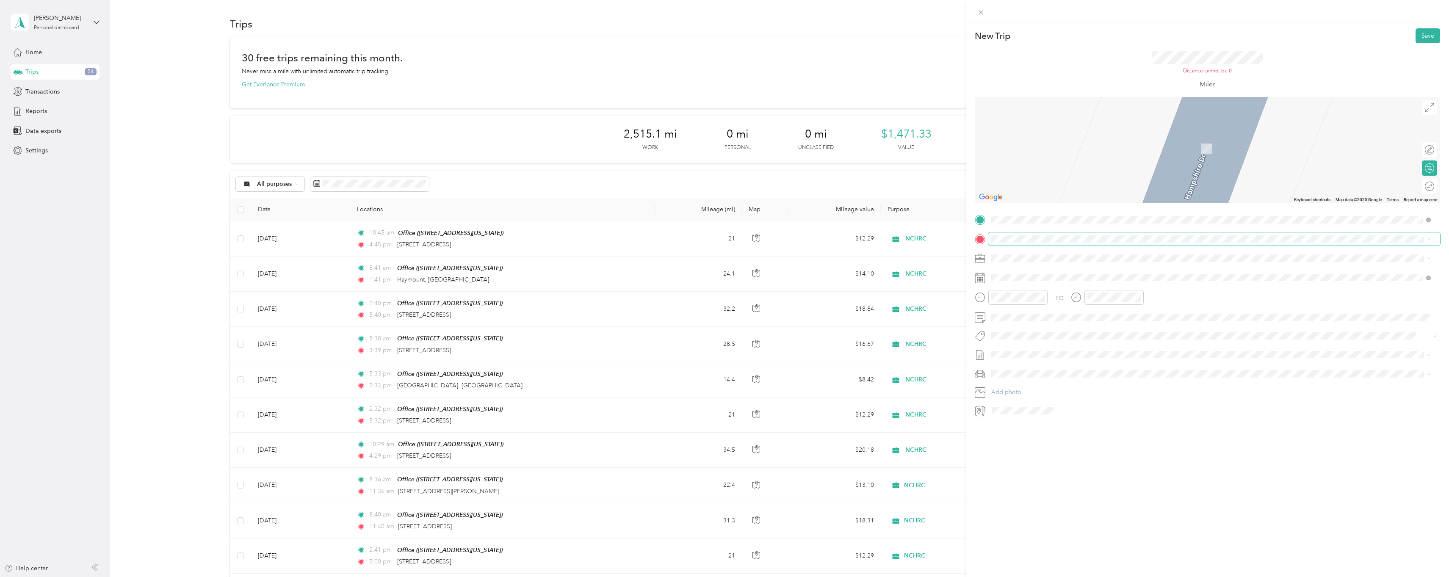
click at [1040, 243] on span at bounding box center [1214, 239] width 452 height 14
click at [1046, 271] on span "707 Executive Place Fayetteville, North Carolina 28305, United States" at bounding box center [1049, 270] width 85 height 8
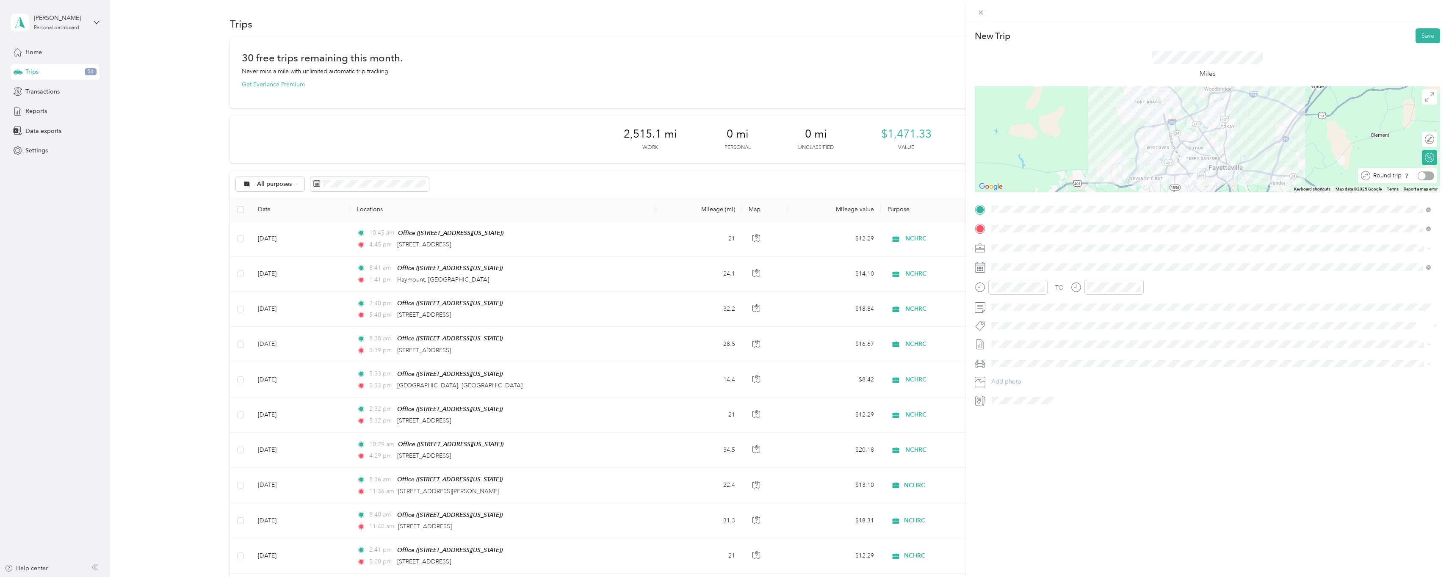
click at [1423, 176] on div "Round trip" at bounding box center [1402, 175] width 64 height 9
click at [1423, 176] on div at bounding box center [1425, 175] width 18 height 9
click at [1421, 36] on button "Save" at bounding box center [1427, 35] width 25 height 15
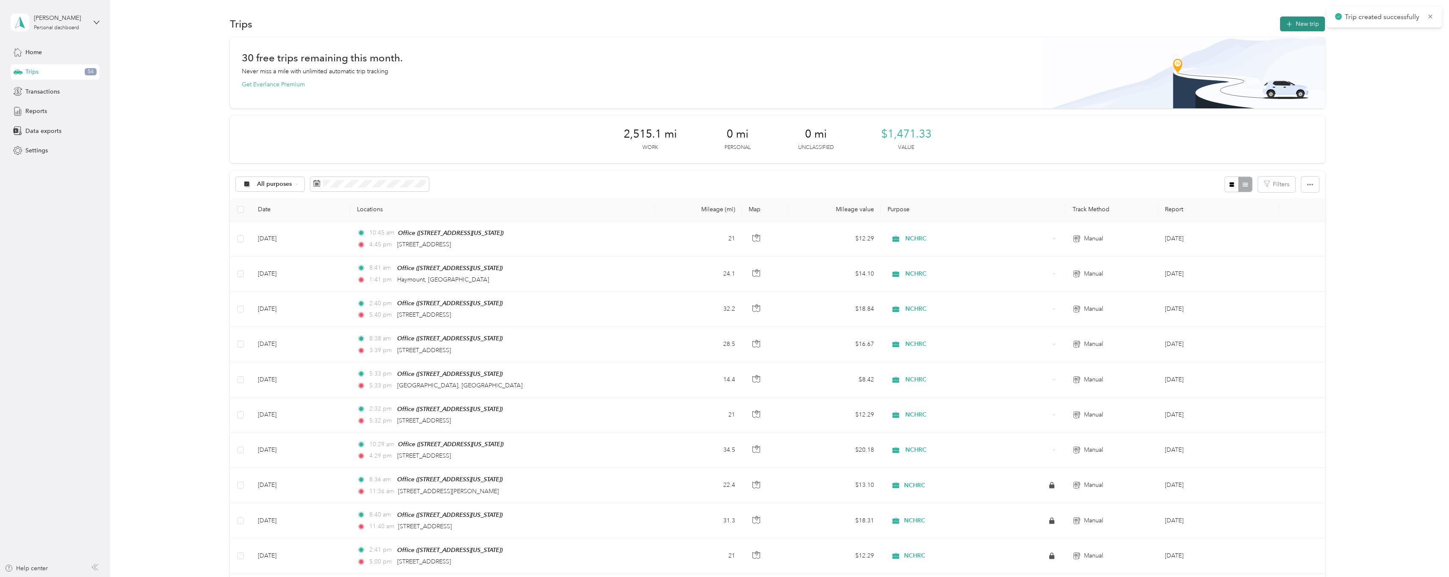
click at [1283, 22] on button "New trip" at bounding box center [1302, 24] width 45 height 15
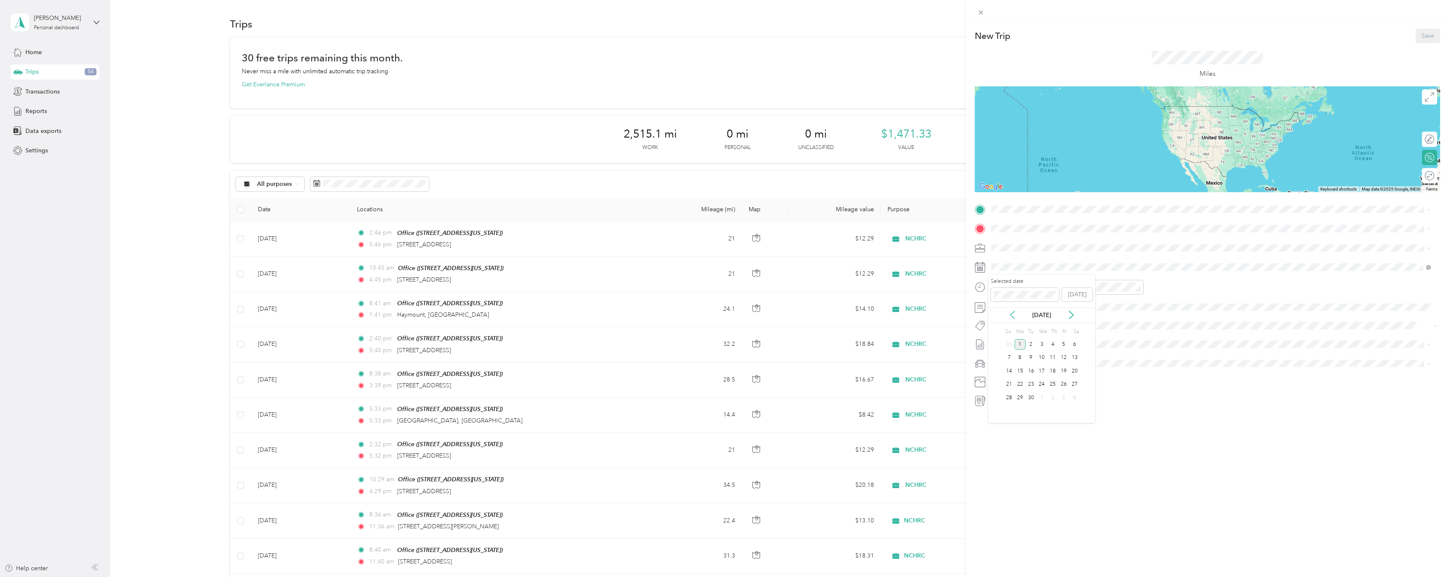
click at [1008, 317] on icon at bounding box center [1012, 315] width 8 height 8
click at [1054, 387] on div "21" at bounding box center [1052, 384] width 11 height 11
click at [1018, 243] on strong "Office" at bounding box center [1015, 243] width 17 height 8
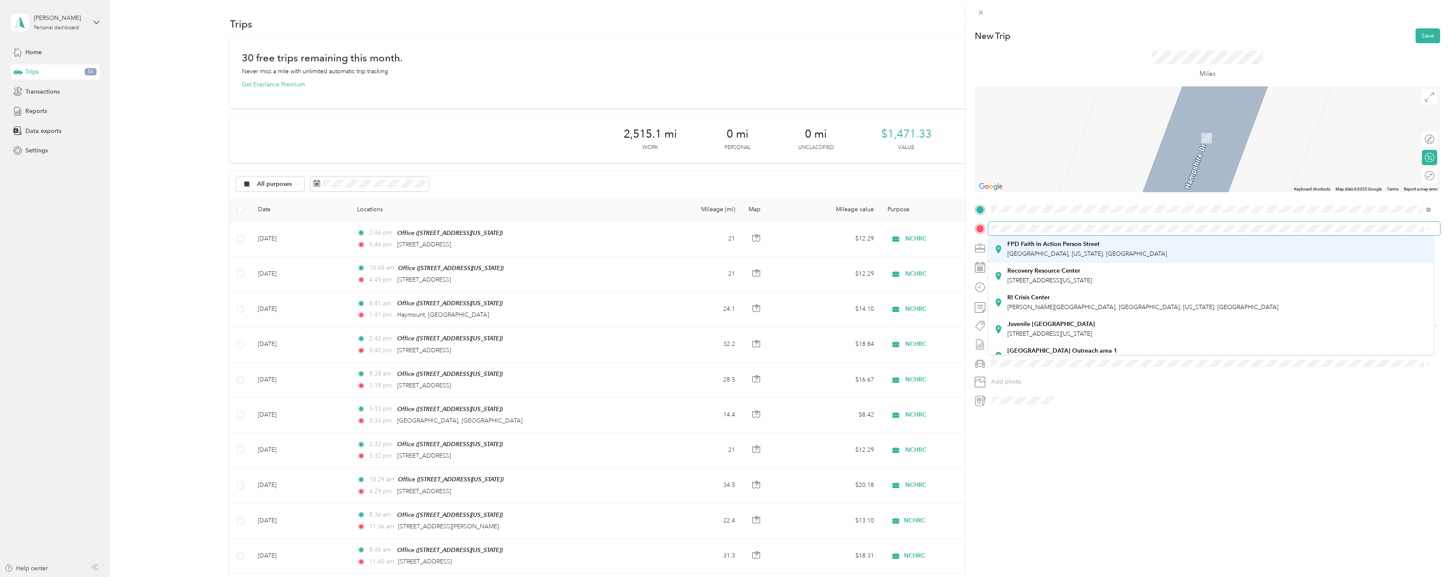
scroll to position [85, 0]
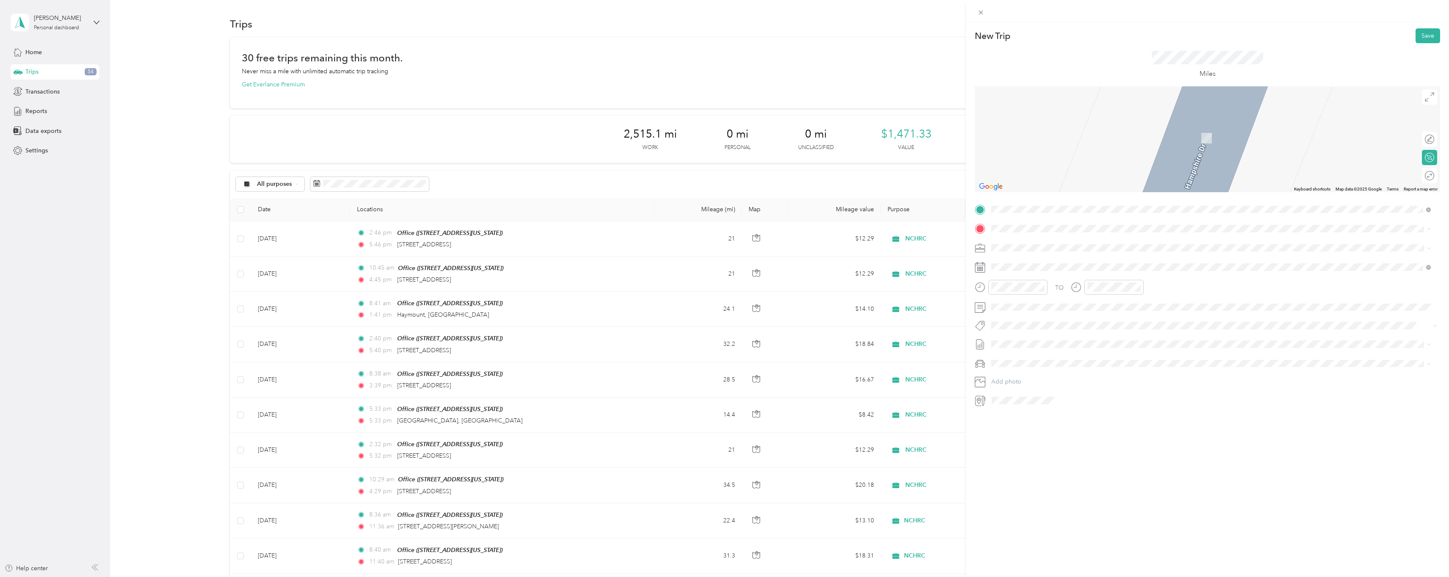
click at [1032, 310] on span "Hay Street Fayetteville, North Carolina 28301, United States" at bounding box center [1085, 306] width 156 height 8
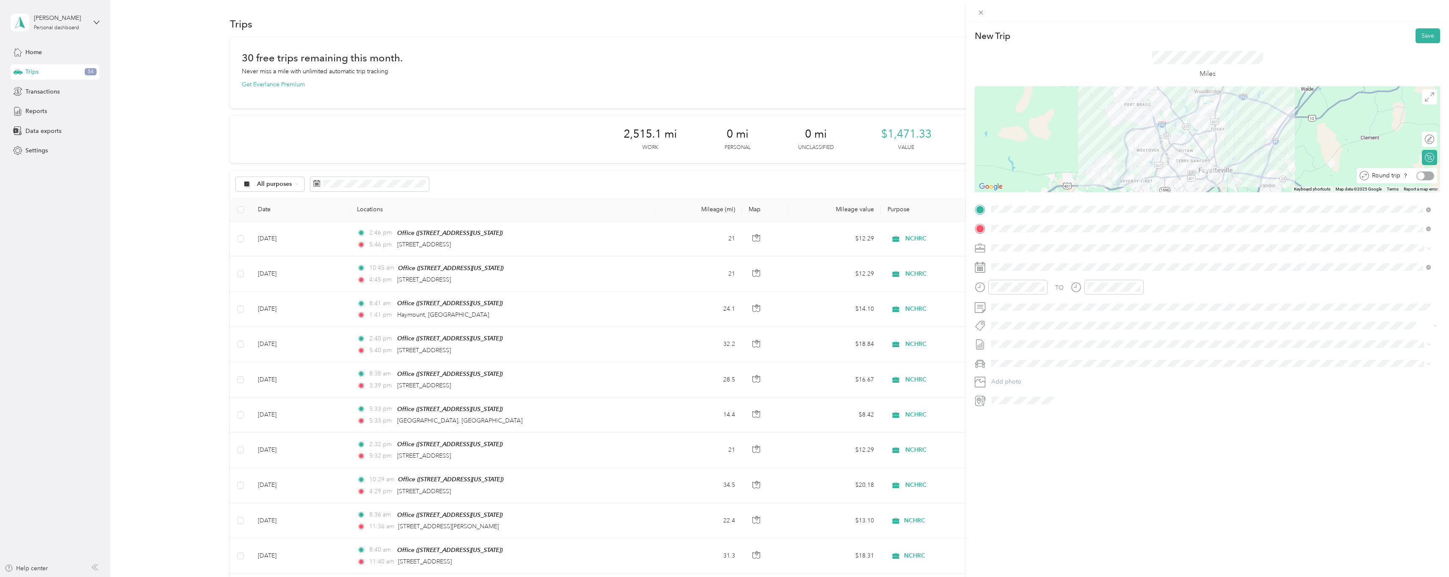
click at [1423, 172] on div at bounding box center [1425, 175] width 18 height 9
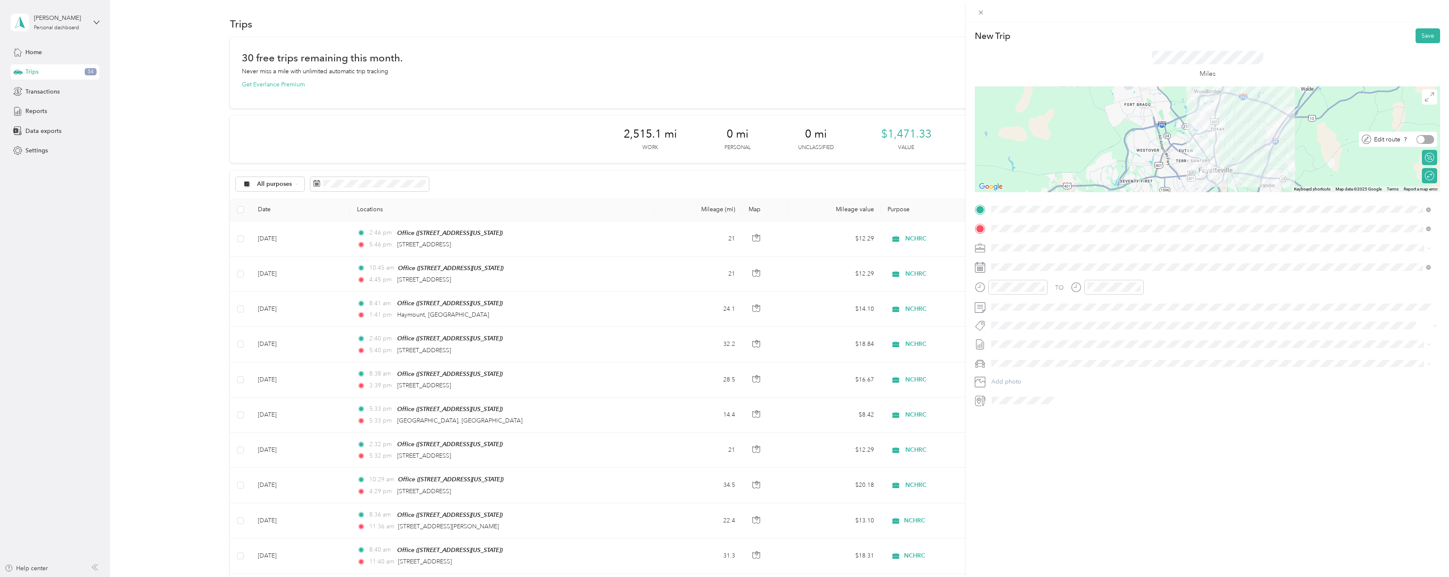
click at [1424, 138] on div at bounding box center [1425, 139] width 18 height 9
click at [998, 350] on div "08" at bounding box center [1000, 350] width 20 height 12
click at [1024, 304] on div "47" at bounding box center [1024, 306] width 20 height 12
click at [1042, 305] on div "AM" at bounding box center [1047, 306] width 20 height 12
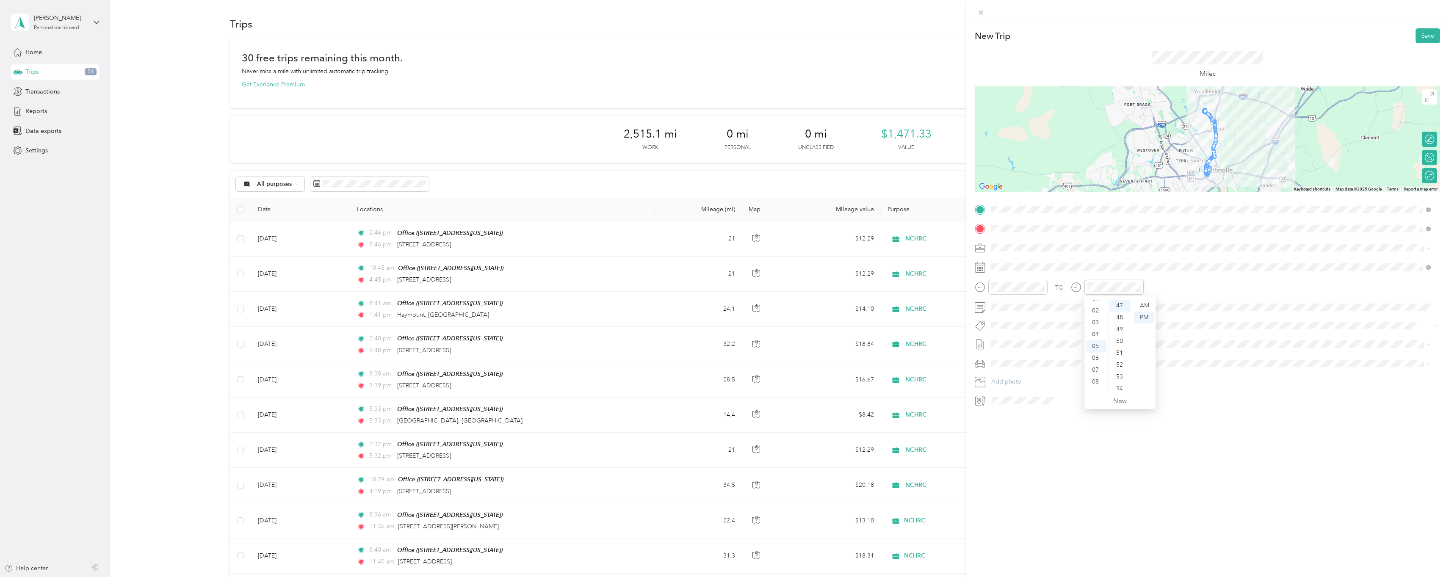
scroll to position [0, 0]
click at [1095, 305] on div "12" at bounding box center [1096, 306] width 20 height 12
click at [1117, 317] on div "48" at bounding box center [1120, 318] width 20 height 12
click at [1146, 318] on div "PM" at bounding box center [1144, 318] width 20 height 12
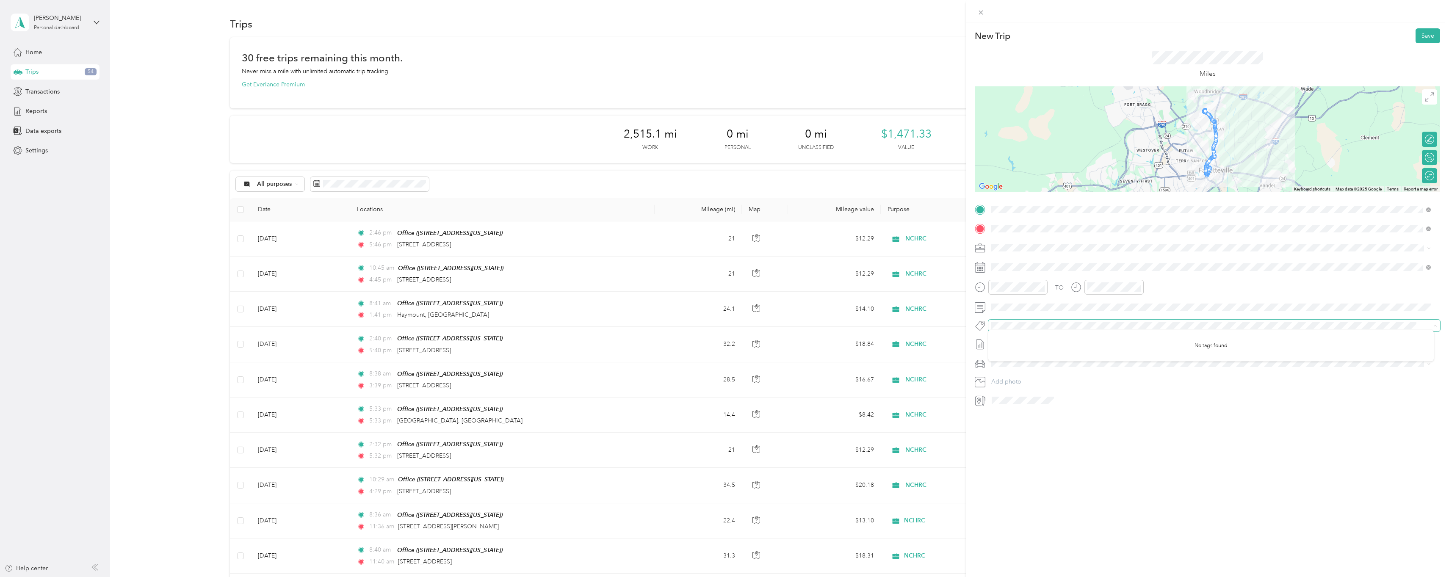
click at [1217, 320] on span at bounding box center [1214, 326] width 452 height 12
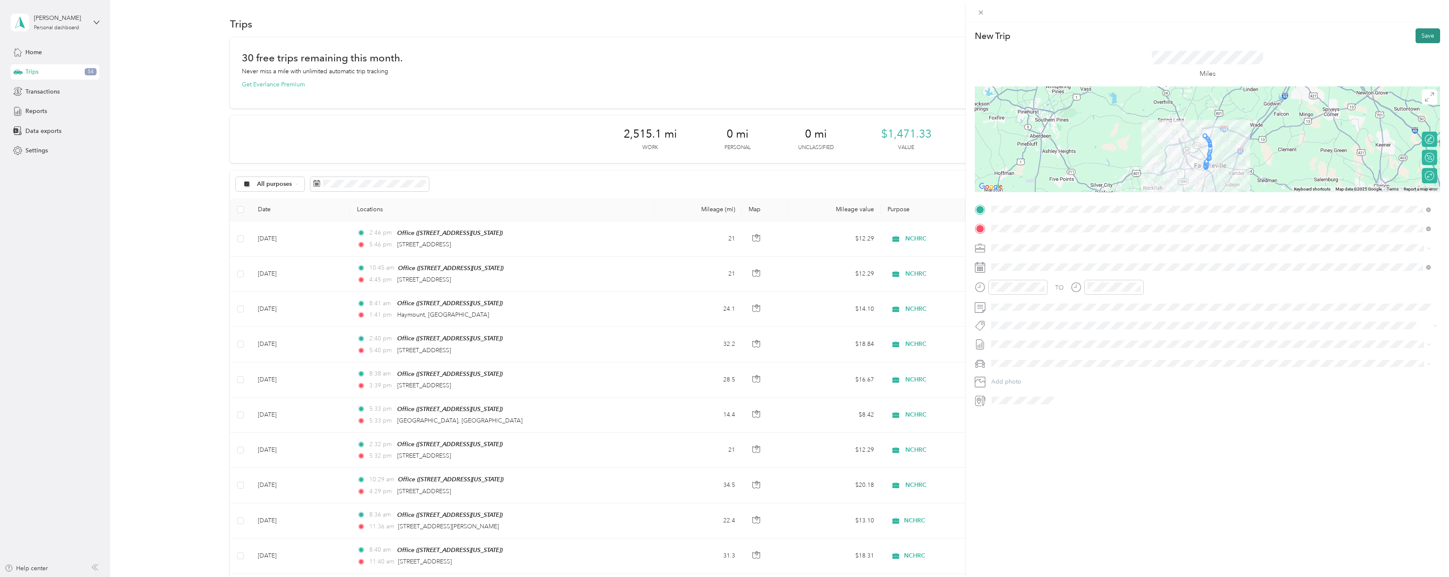
click at [1418, 40] on button "Save" at bounding box center [1427, 35] width 25 height 15
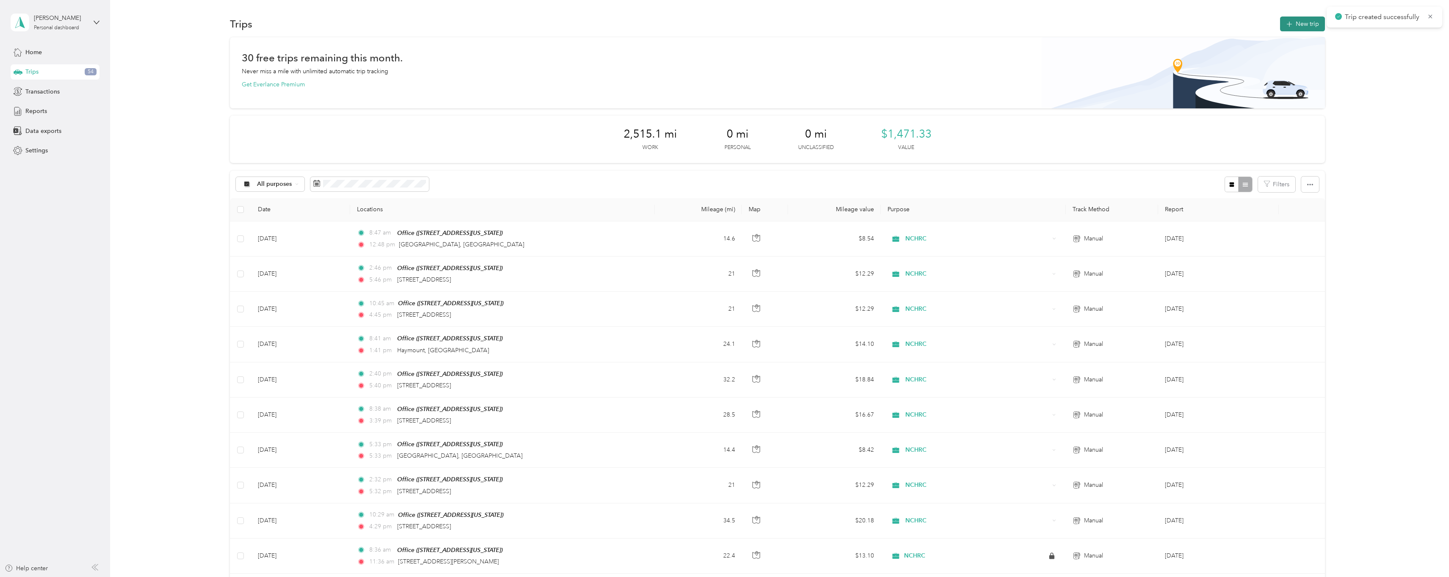
click at [1300, 21] on button "New trip" at bounding box center [1302, 24] width 45 height 15
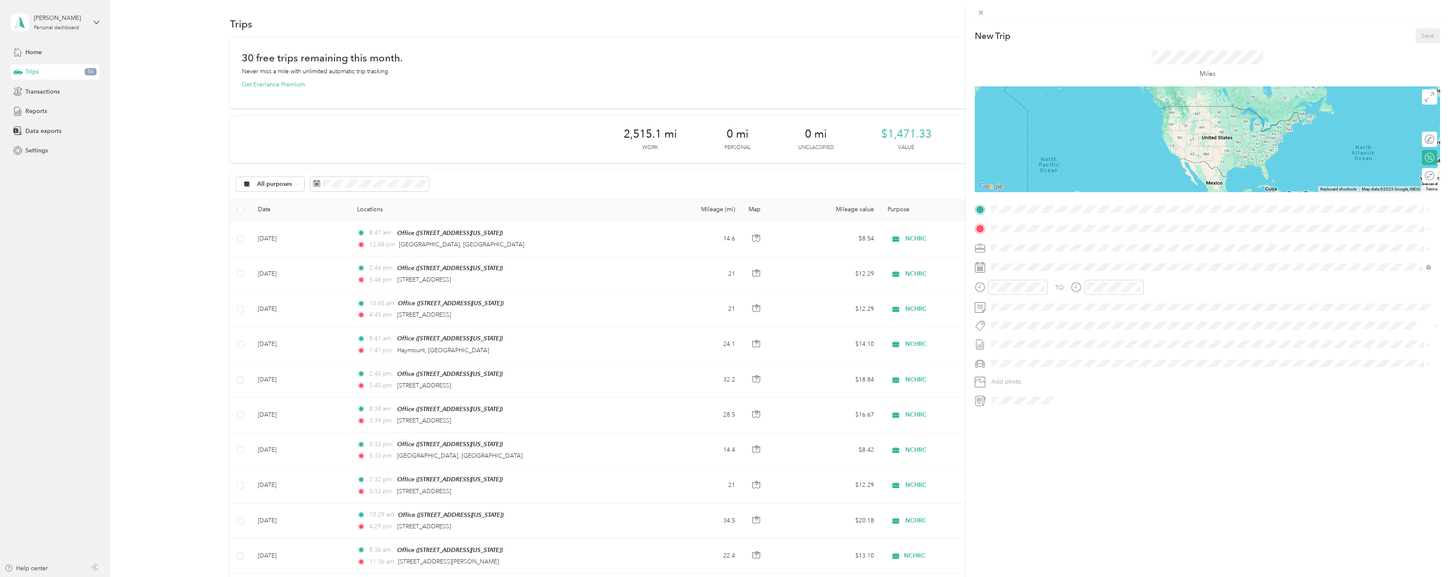
click at [1033, 238] on div "Office 5038 Hampshire Drive, Fayetteville, 28311, Fayetteville, North Carolina,…" at bounding box center [1210, 247] width 433 height 21
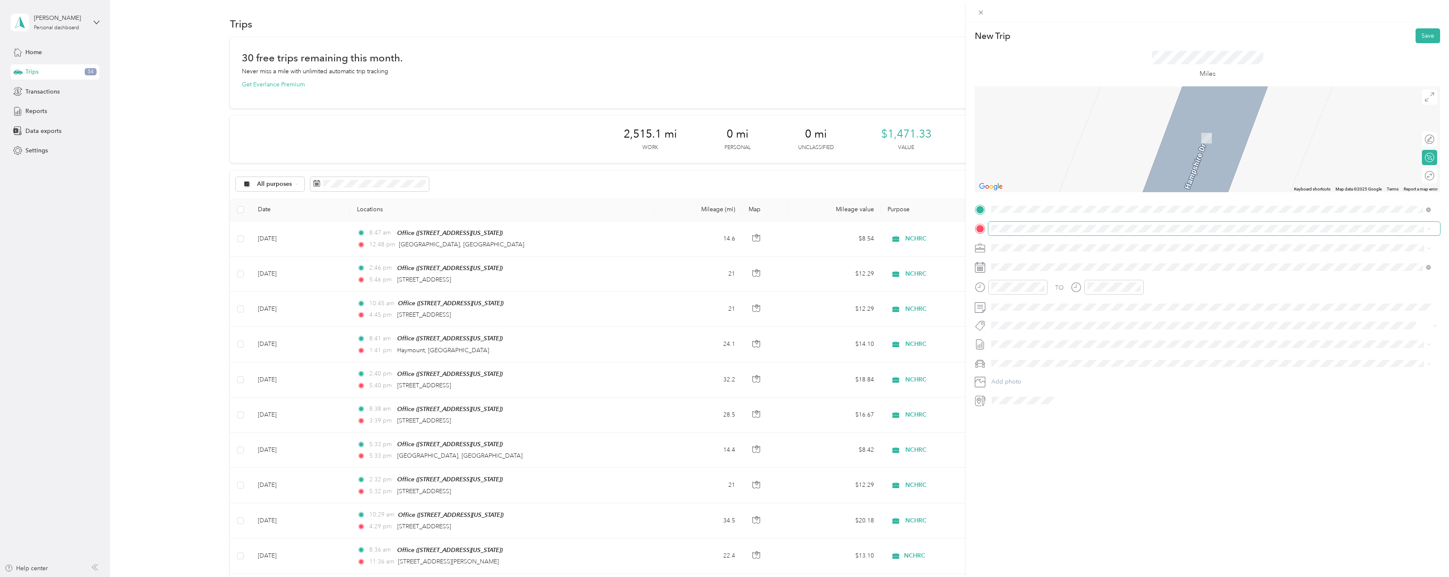
click at [1028, 233] on span at bounding box center [1214, 229] width 452 height 14
click at [1039, 338] on strong "Recovery Resource Center" at bounding box center [1043, 342] width 73 height 8
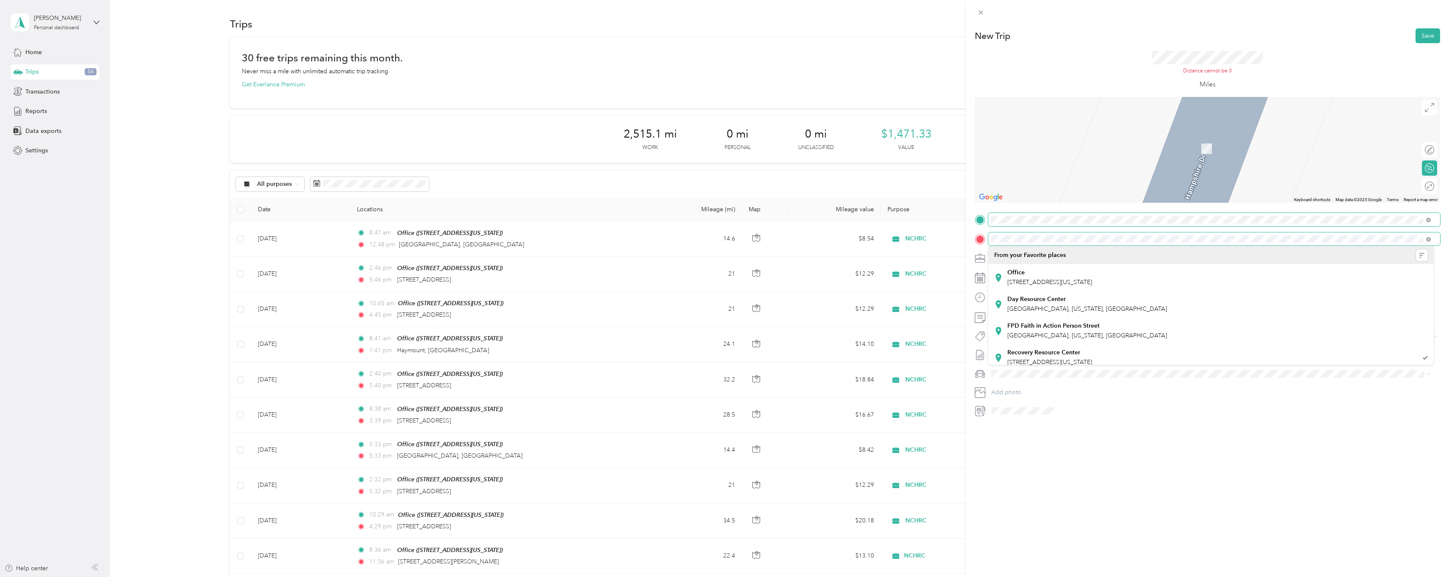
click at [988, 219] on div "TO Add photo" at bounding box center [1206, 315] width 465 height 204
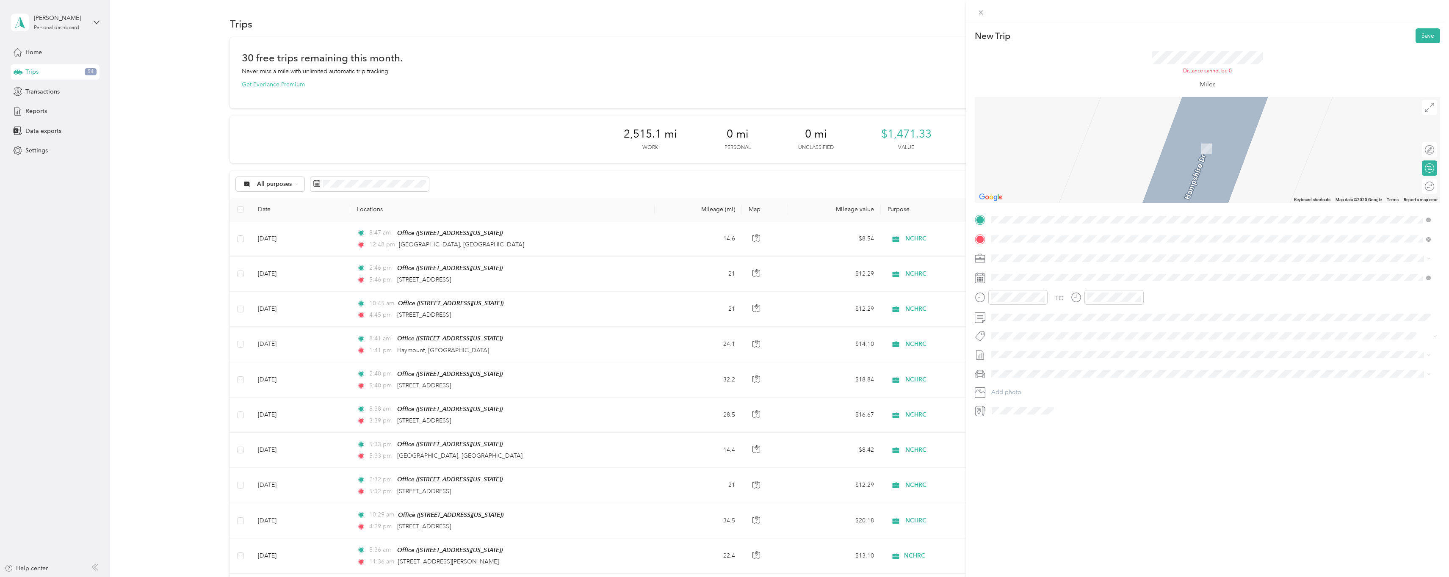
click at [1025, 273] on span "707 Executive Place Fayetteville, North Carolina 28305, United States" at bounding box center [1049, 270] width 85 height 8
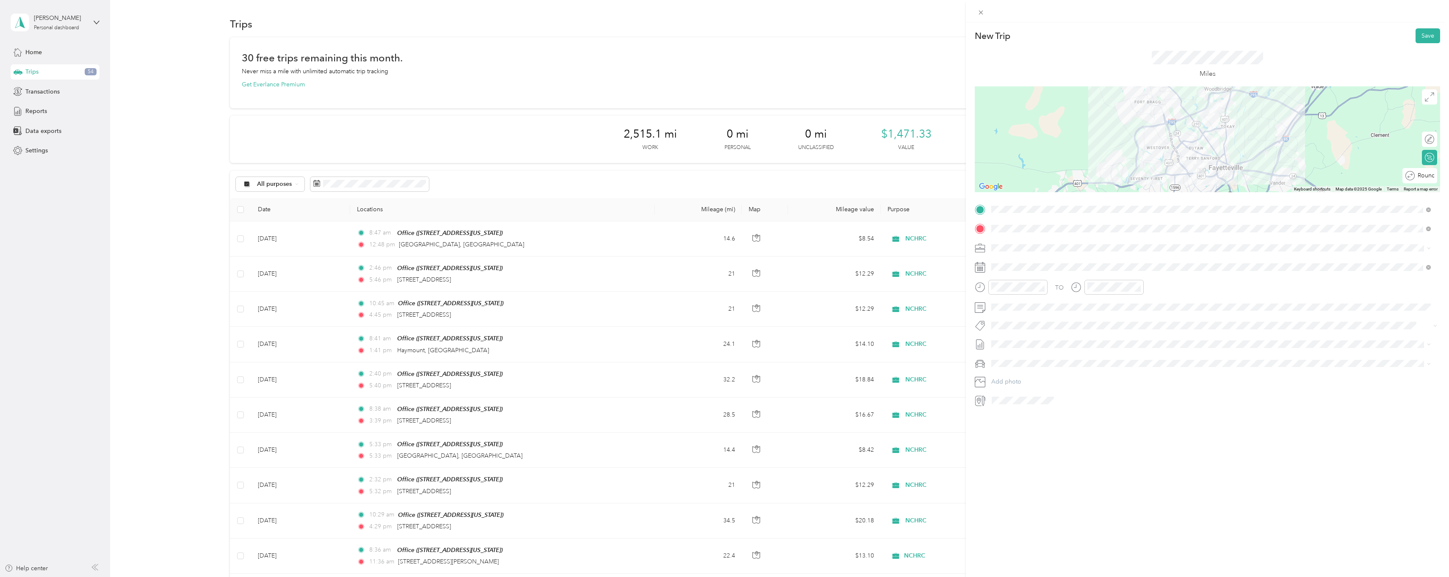
click at [1426, 177] on div "Round trip" at bounding box center [1419, 175] width 35 height 15
click at [1427, 176] on div at bounding box center [1425, 175] width 18 height 9
click at [1424, 142] on div at bounding box center [1425, 139] width 18 height 9
click at [1425, 142] on div at bounding box center [1429, 139] width 8 height 8
click at [1424, 141] on div at bounding box center [1425, 139] width 18 height 9
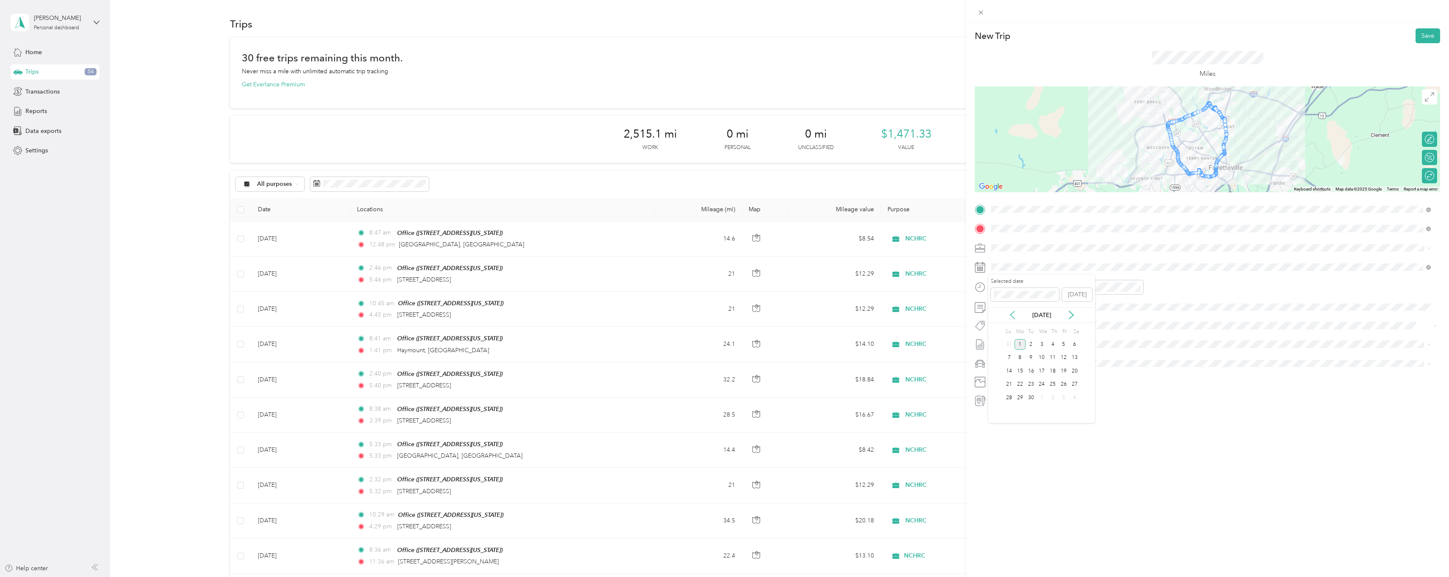
click at [1013, 312] on icon at bounding box center [1012, 315] width 8 height 8
click at [1065, 384] on div "22" at bounding box center [1063, 384] width 11 height 11
click at [1001, 359] on div "09" at bounding box center [1000, 362] width 20 height 12
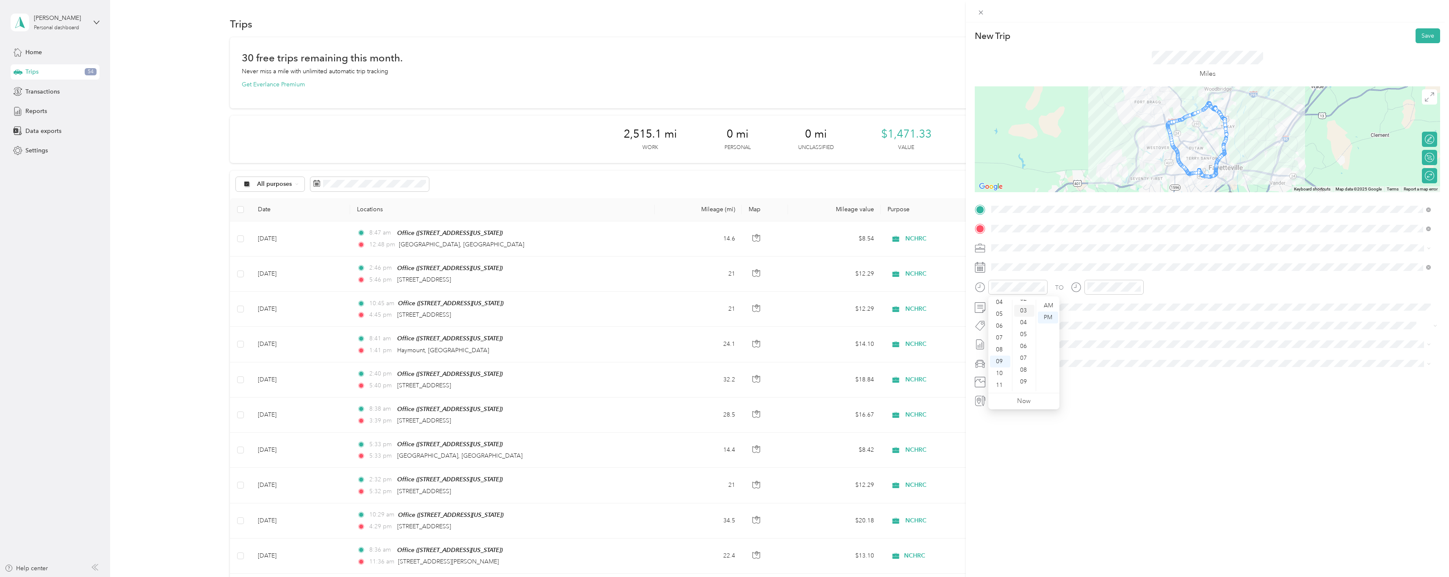
click at [1023, 311] on div "03" at bounding box center [1024, 311] width 20 height 12
click at [1044, 303] on div "AM" at bounding box center [1047, 306] width 20 height 12
click at [1095, 334] on div "03" at bounding box center [1096, 333] width 20 height 12
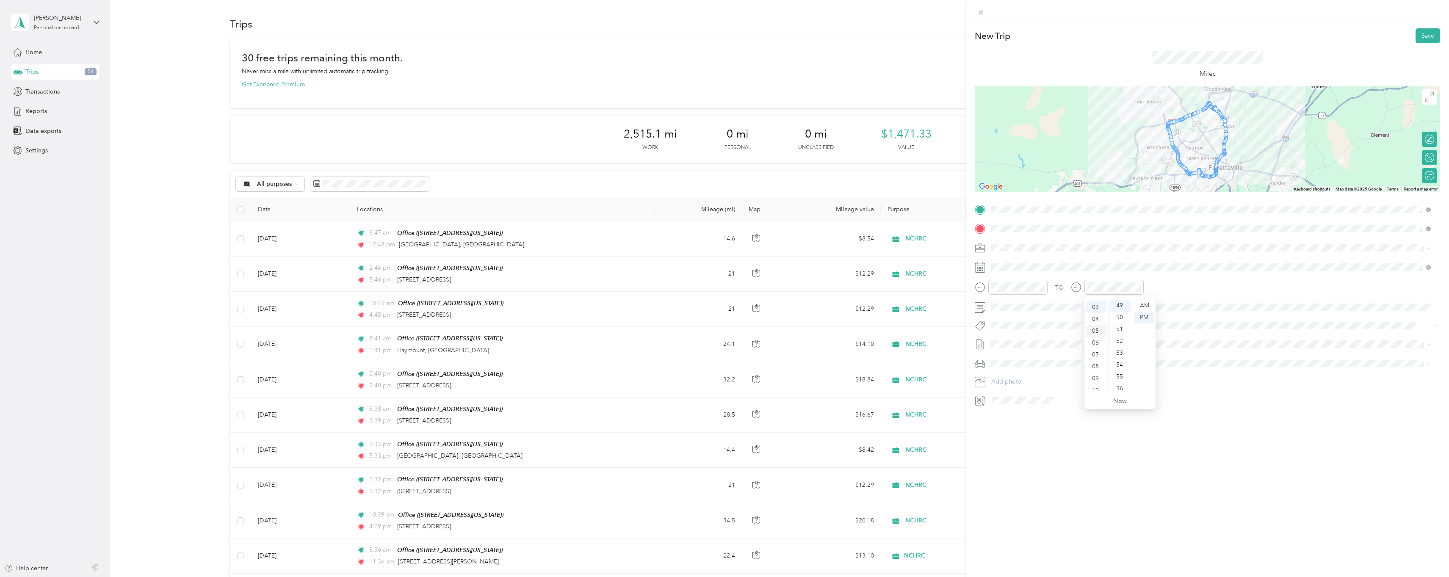
scroll to position [36, 0]
click at [1148, 317] on div "PM" at bounding box center [1144, 318] width 20 height 12
click at [1197, 321] on span at bounding box center [1206, 325] width 437 height 9
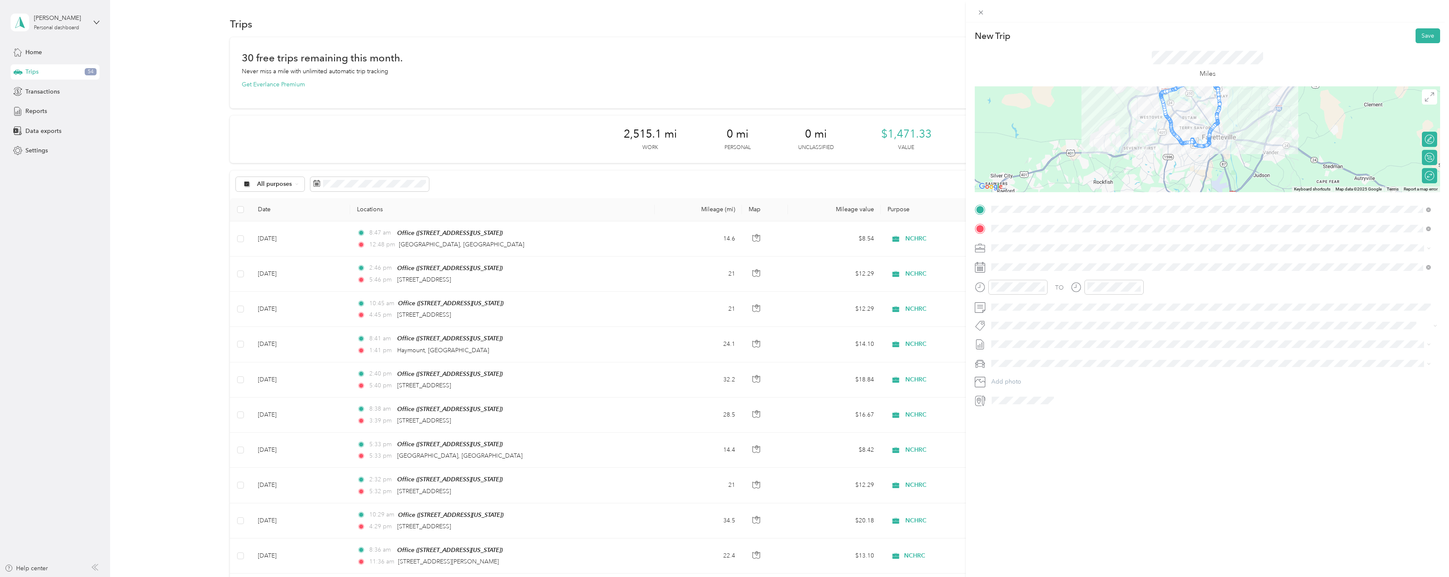
drag, startPoint x: 1192, startPoint y: 183, endPoint x: 1184, endPoint y: 148, distance: 36.0
click at [1184, 148] on div at bounding box center [1206, 139] width 465 height 106
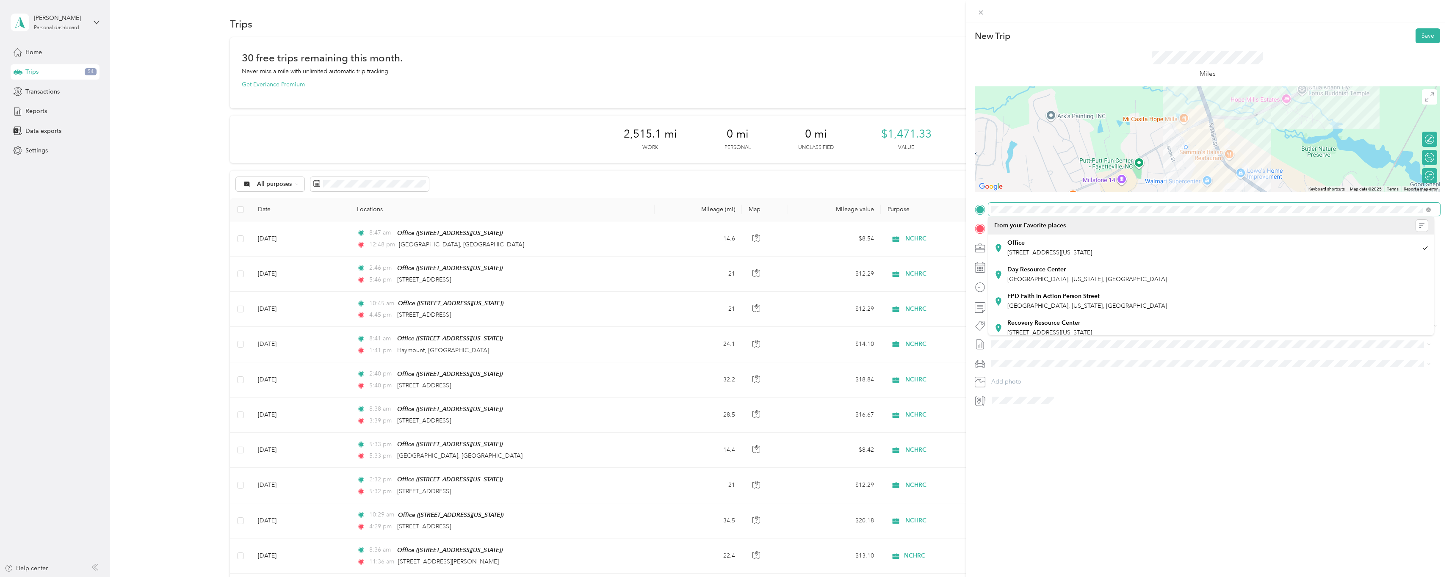
drag, startPoint x: 1193, startPoint y: 146, endPoint x: 1183, endPoint y: 151, distance: 11.2
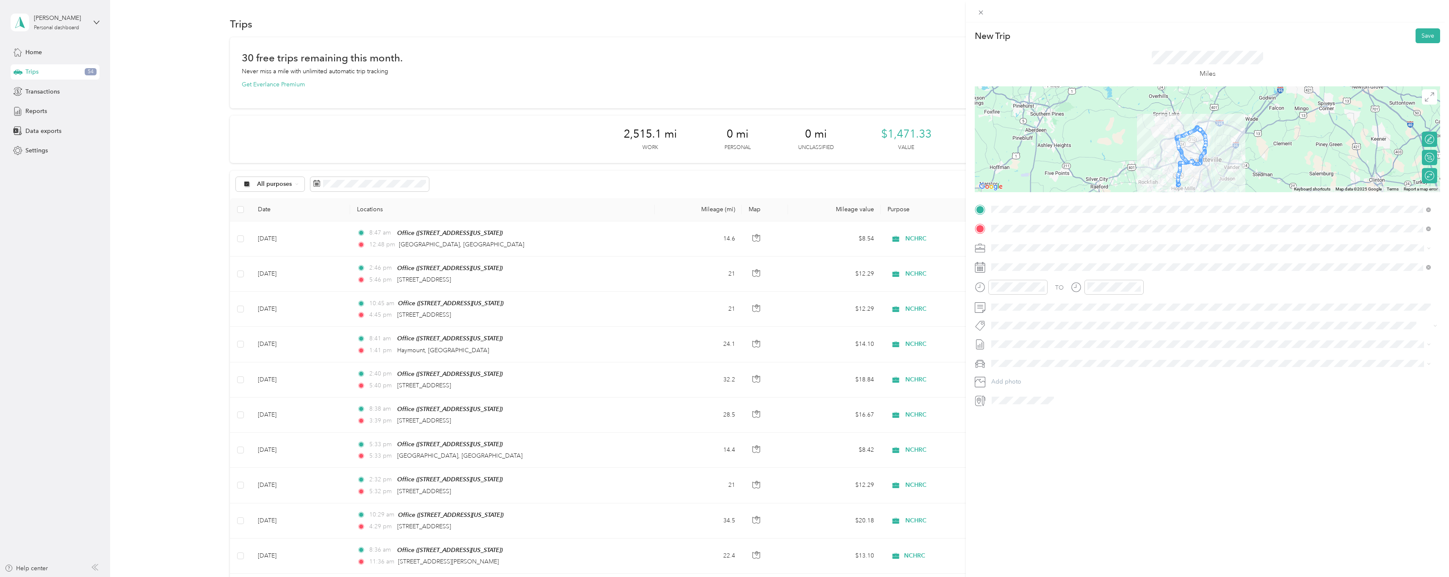
drag, startPoint x: 1243, startPoint y: 141, endPoint x: 1216, endPoint y: 174, distance: 42.4
click at [1216, 174] on div at bounding box center [1206, 139] width 465 height 106
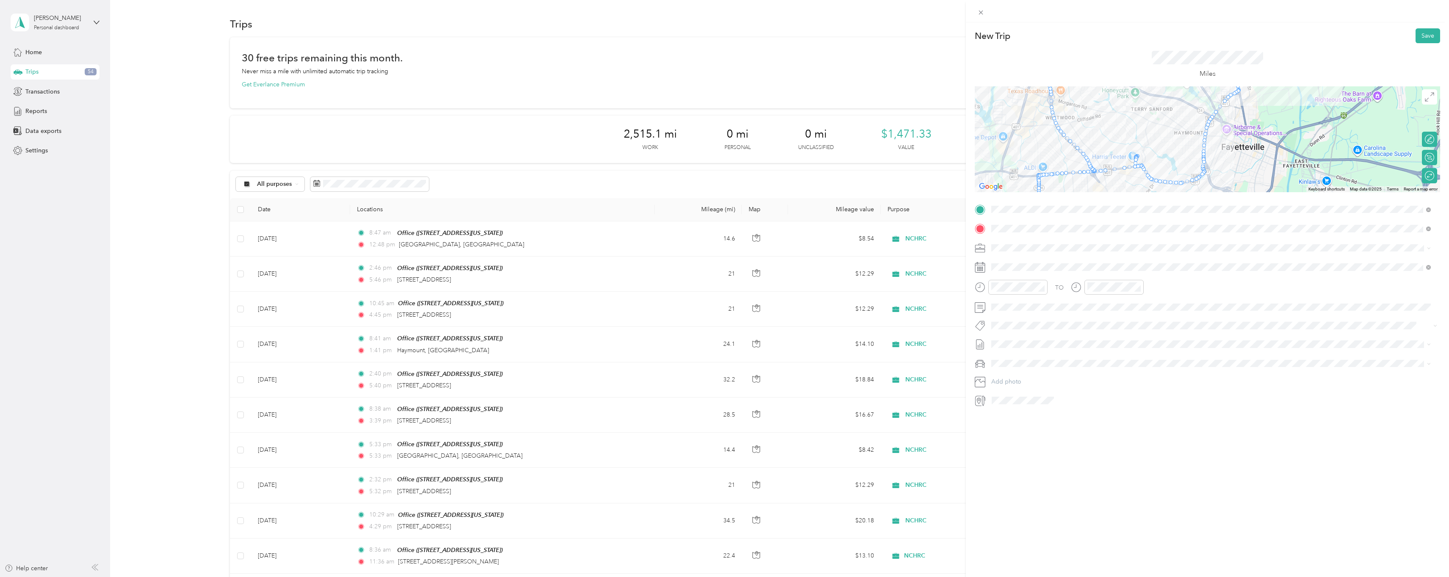
click at [1174, 63] on div "New Trip Save This trip cannot be edited because it is either under review, app…" at bounding box center [1206, 217] width 465 height 379
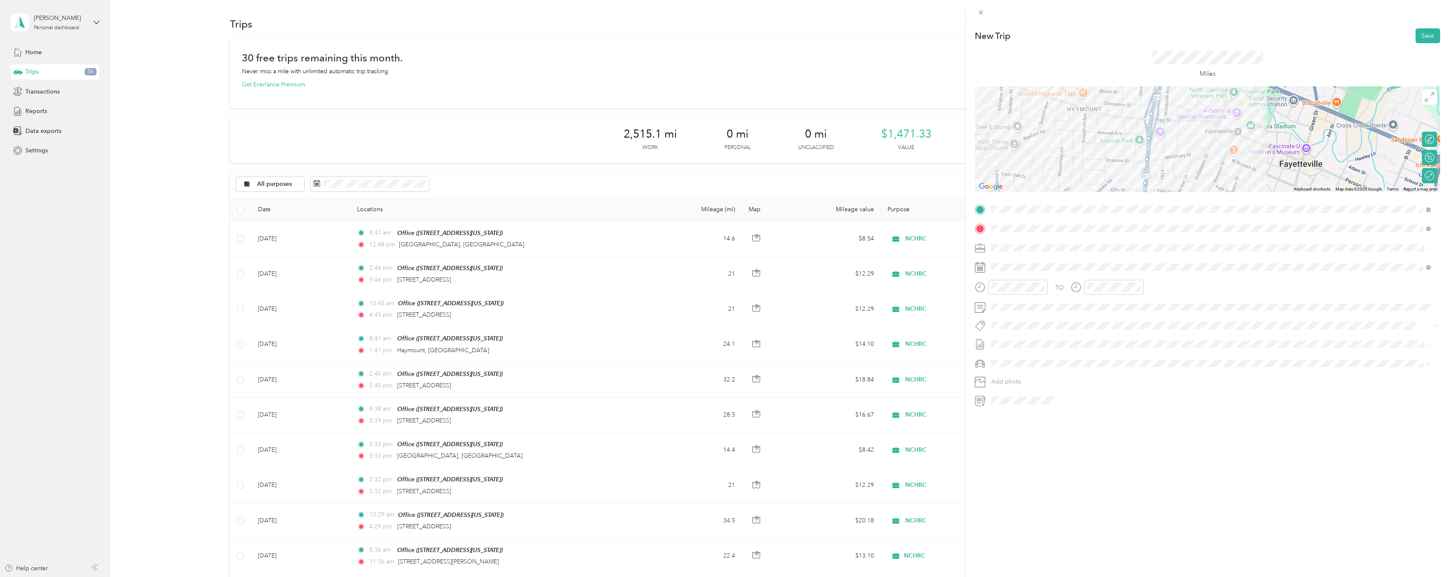
drag, startPoint x: 1189, startPoint y: 127, endPoint x: 1177, endPoint y: 175, distance: 50.1
click at [1177, 175] on div at bounding box center [1206, 139] width 465 height 106
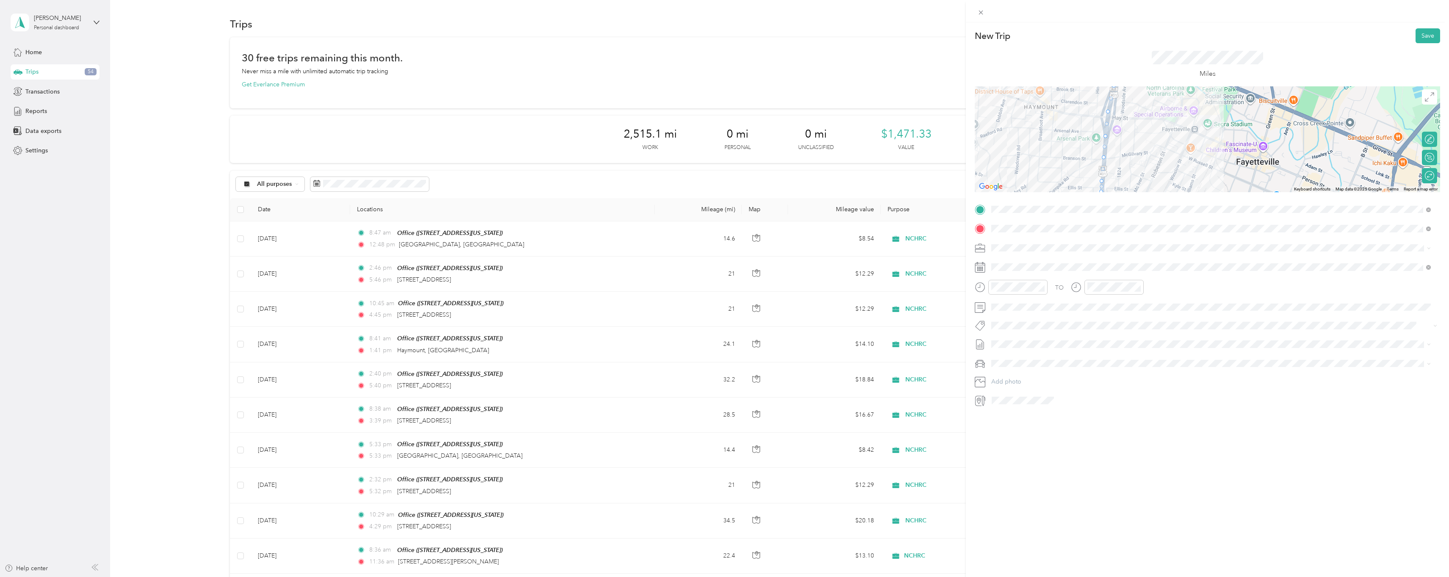
drag, startPoint x: 1140, startPoint y: 139, endPoint x: 1098, endPoint y: 123, distance: 44.9
click at [1098, 123] on div at bounding box center [1206, 139] width 465 height 106
drag, startPoint x: 1101, startPoint y: 124, endPoint x: 1048, endPoint y: 107, distance: 55.7
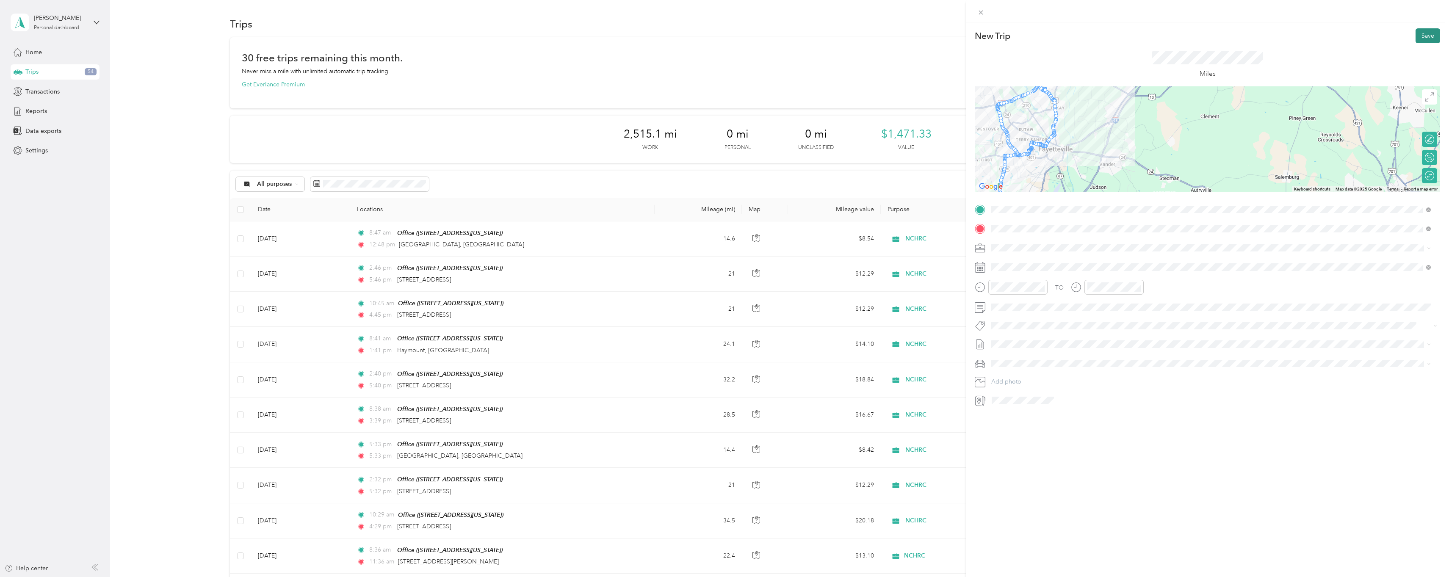
click at [1419, 36] on button "Save" at bounding box center [1427, 35] width 25 height 15
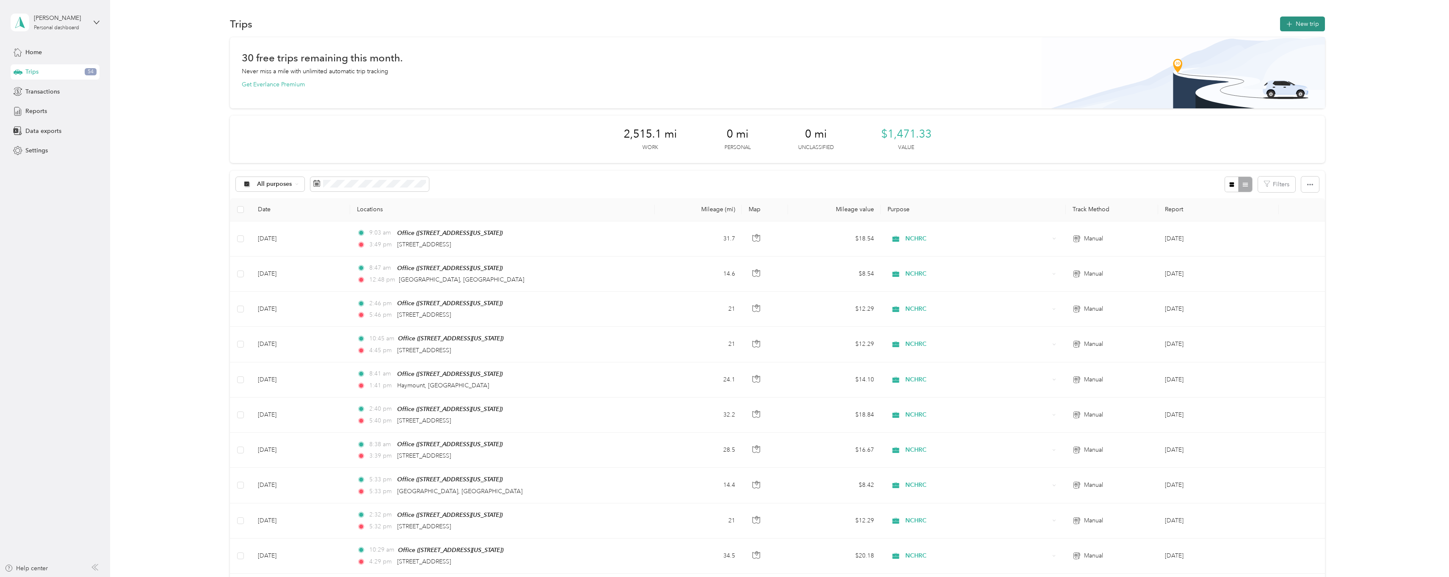
click at [1287, 24] on icon "button" at bounding box center [1289, 25] width 6 height 6
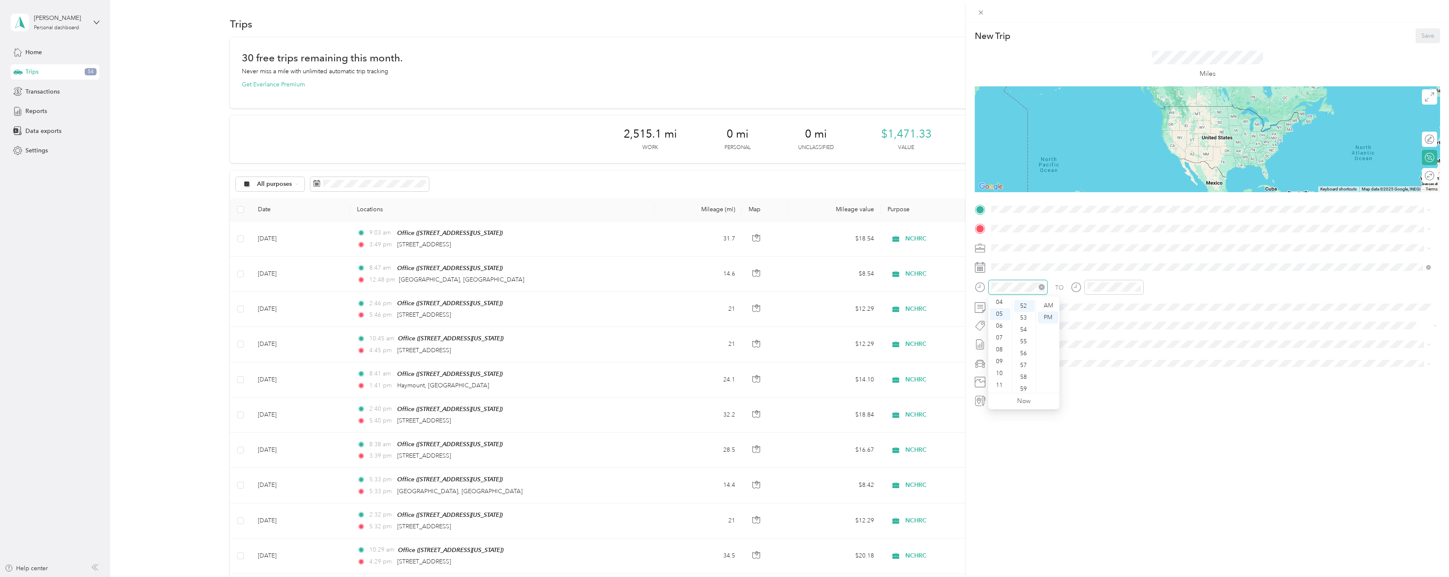
scroll to position [616, 0]
click at [1025, 280] on div at bounding box center [1017, 287] width 59 height 15
click at [1008, 262] on span at bounding box center [1214, 267] width 452 height 14
click at [1013, 316] on icon at bounding box center [1012, 315] width 8 height 8
click at [1020, 398] on div "25" at bounding box center [1019, 397] width 11 height 11
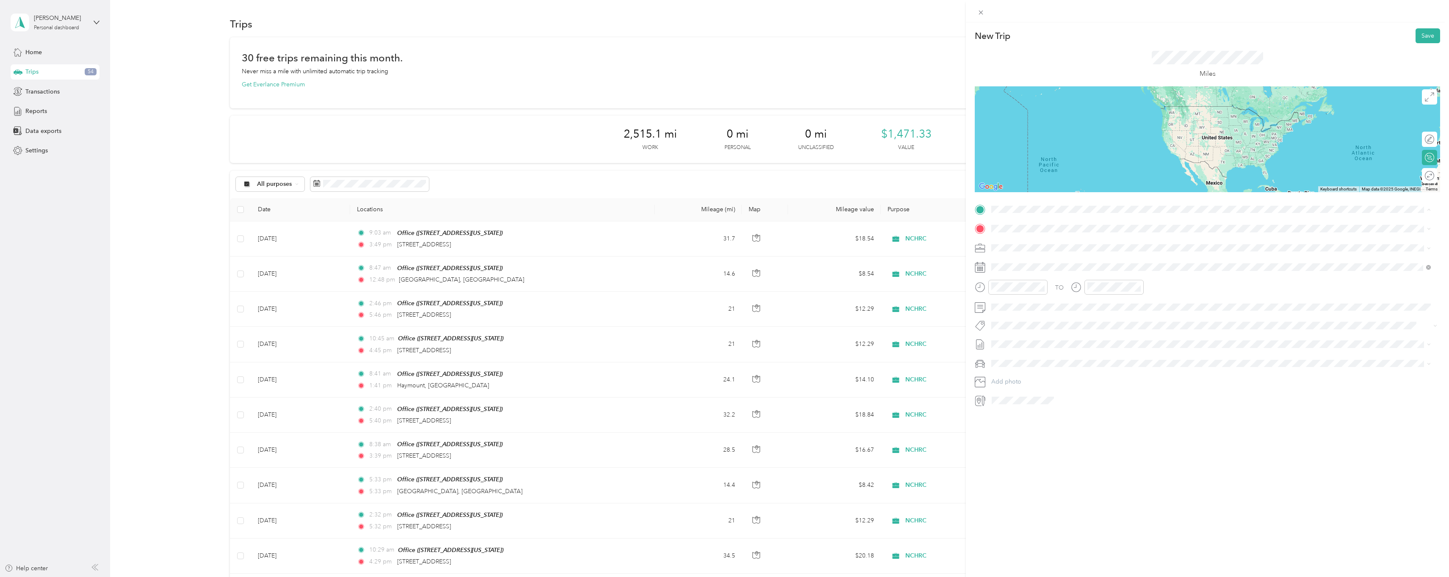
click at [1023, 241] on strong "Office" at bounding box center [1015, 243] width 17 height 8
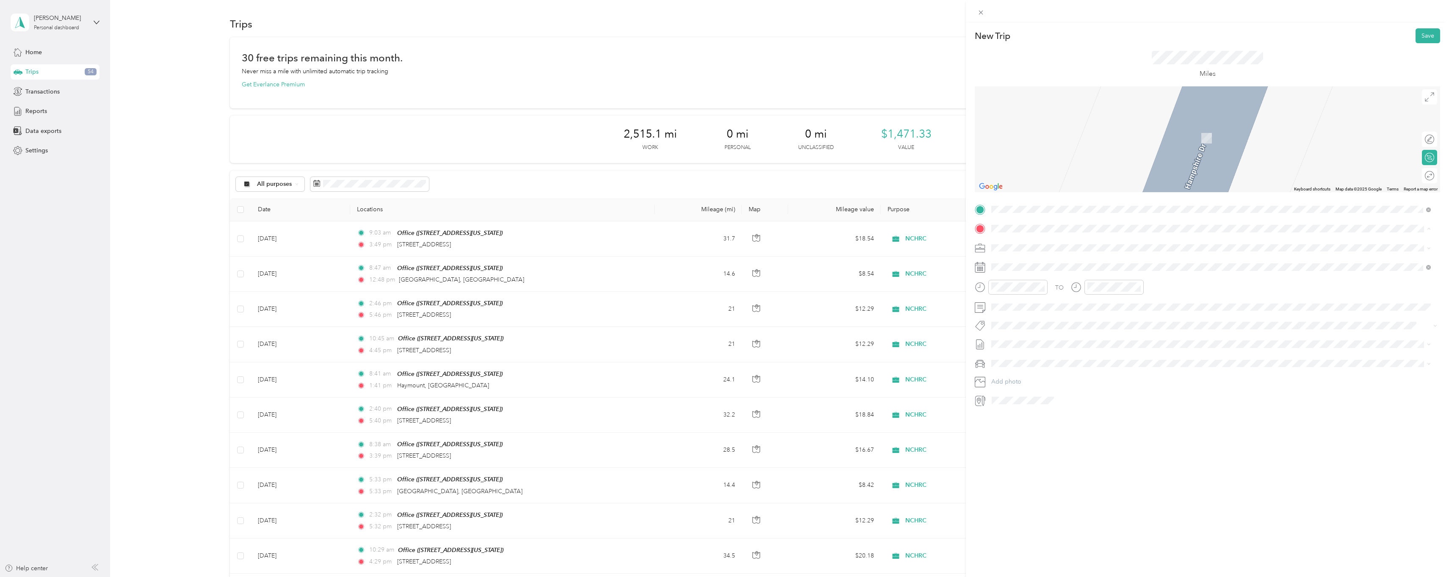
click at [1028, 340] on strong "Recovery Resource Center" at bounding box center [1043, 342] width 73 height 8
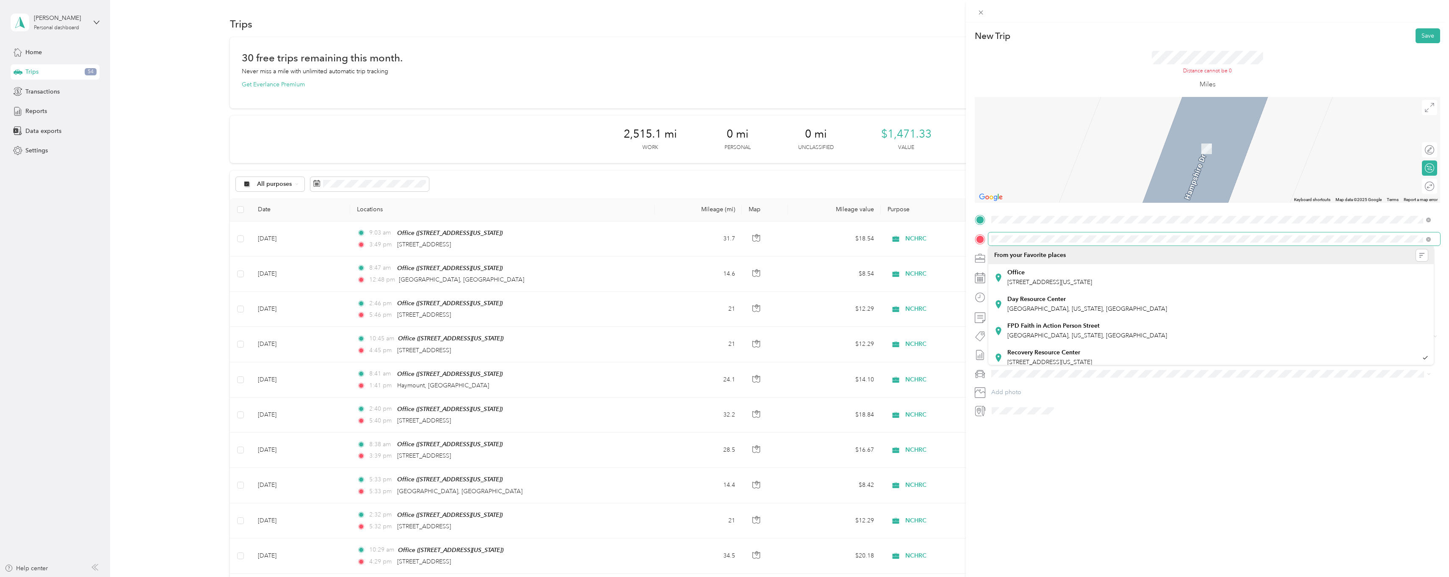
click at [974, 236] on form "New Trip Save This trip cannot be edited because it is either under review, app…" at bounding box center [1207, 222] width 483 height 389
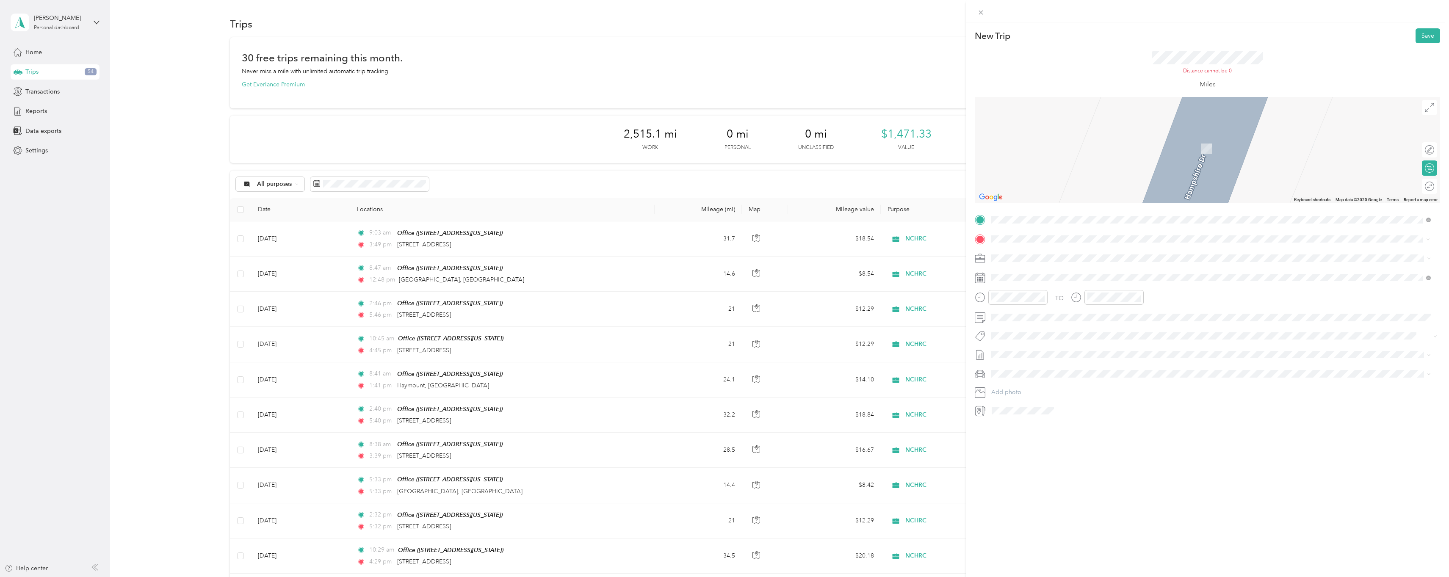
click at [1030, 273] on span "707 Executive Place Fayetteville, North Carolina 28305, United States" at bounding box center [1049, 269] width 85 height 8
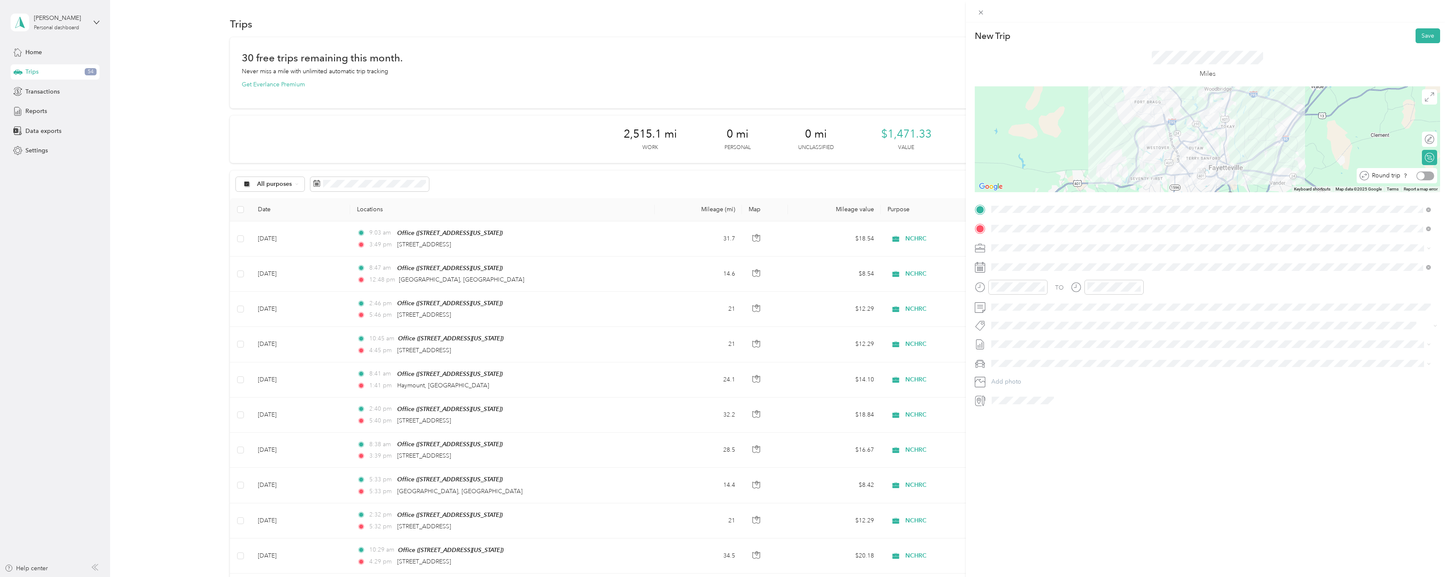
click at [1425, 174] on div at bounding box center [1425, 175] width 18 height 9
click at [1425, 140] on div at bounding box center [1425, 139] width 18 height 9
click at [999, 318] on div "02" at bounding box center [1000, 321] width 20 height 12
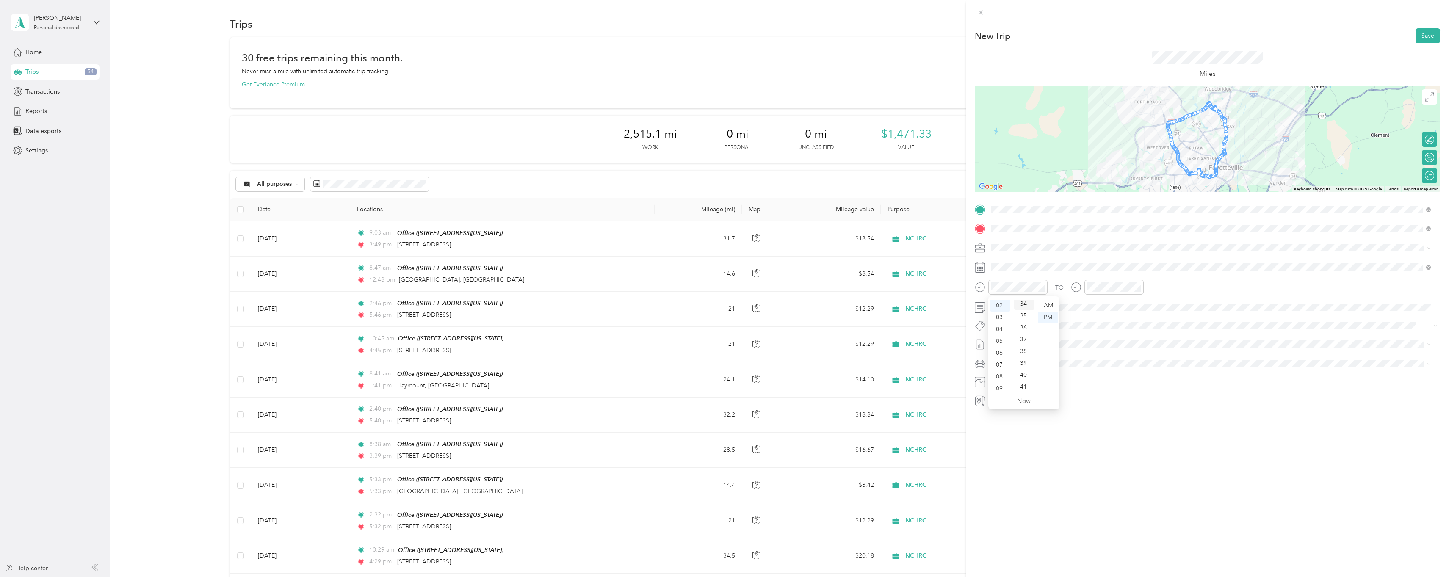
click at [1022, 301] on div "34" at bounding box center [1024, 304] width 20 height 12
click at [1053, 319] on div "PM" at bounding box center [1047, 318] width 20 height 12
click at [1089, 418] on div "New Trip Save This trip cannot be edited because it is either under review, app…" at bounding box center [1207, 310] width 483 height 577
click at [1418, 39] on button "Save" at bounding box center [1427, 35] width 25 height 15
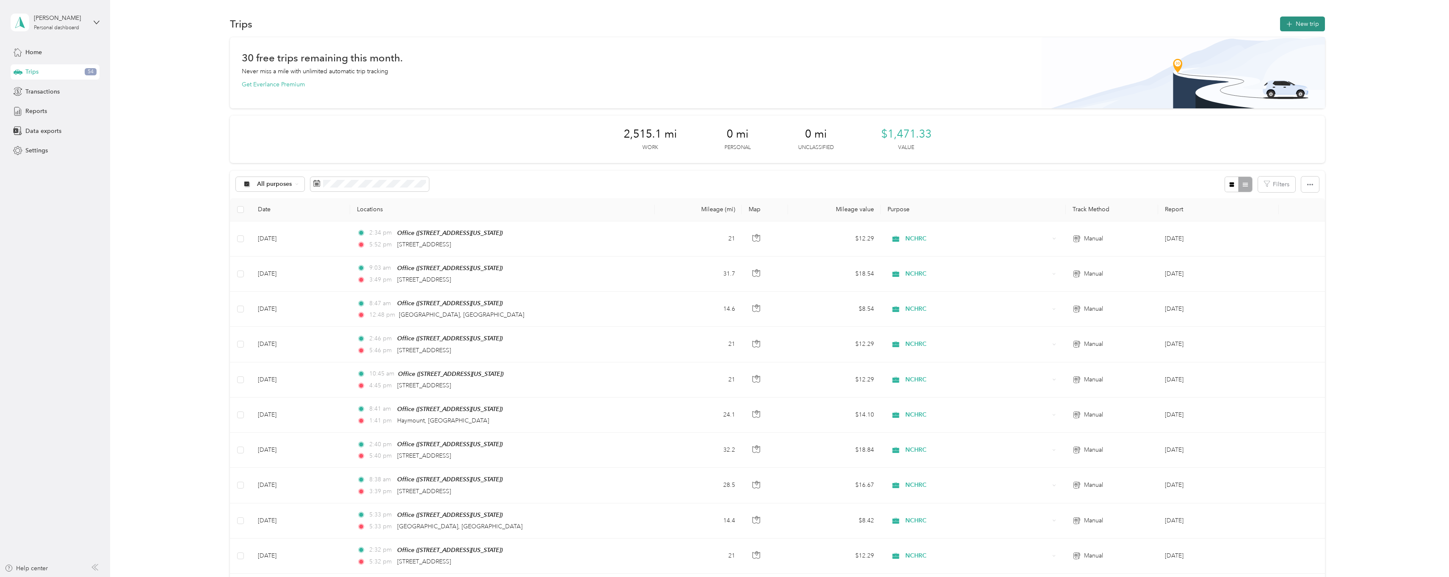
click at [1294, 22] on button "New trip" at bounding box center [1302, 24] width 45 height 15
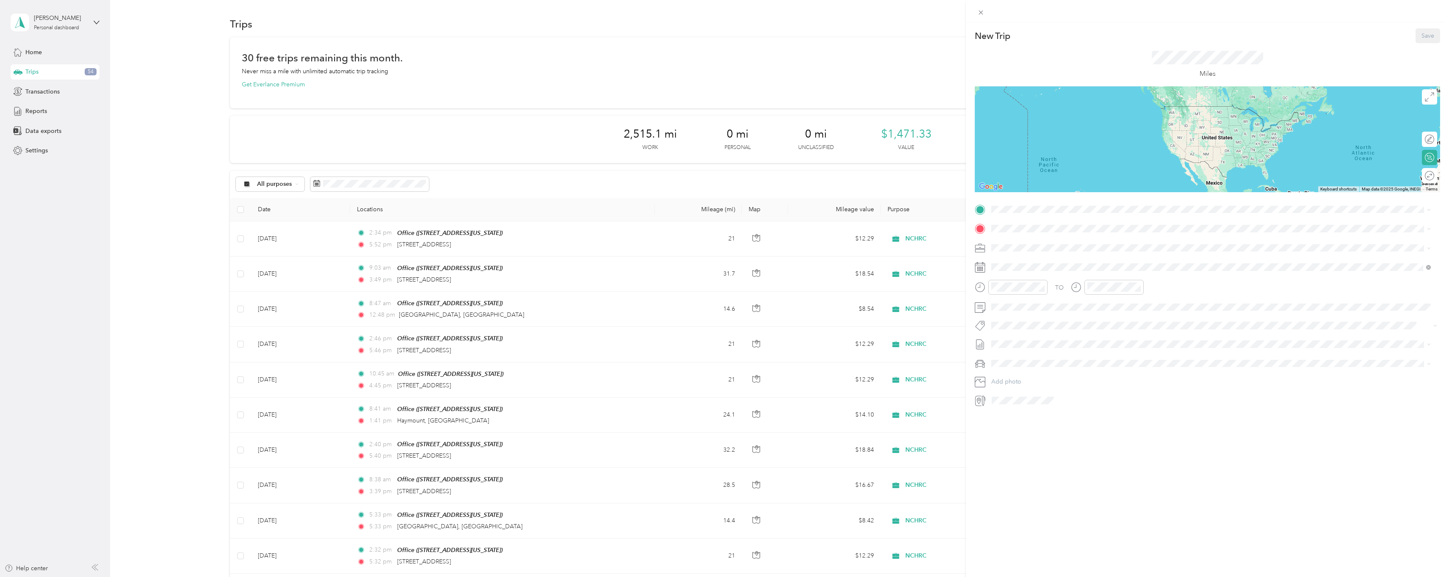
click at [309, 237] on div "New Trip Save This trip cannot be edited because it is either under review, app…" at bounding box center [724, 288] width 1449 height 577
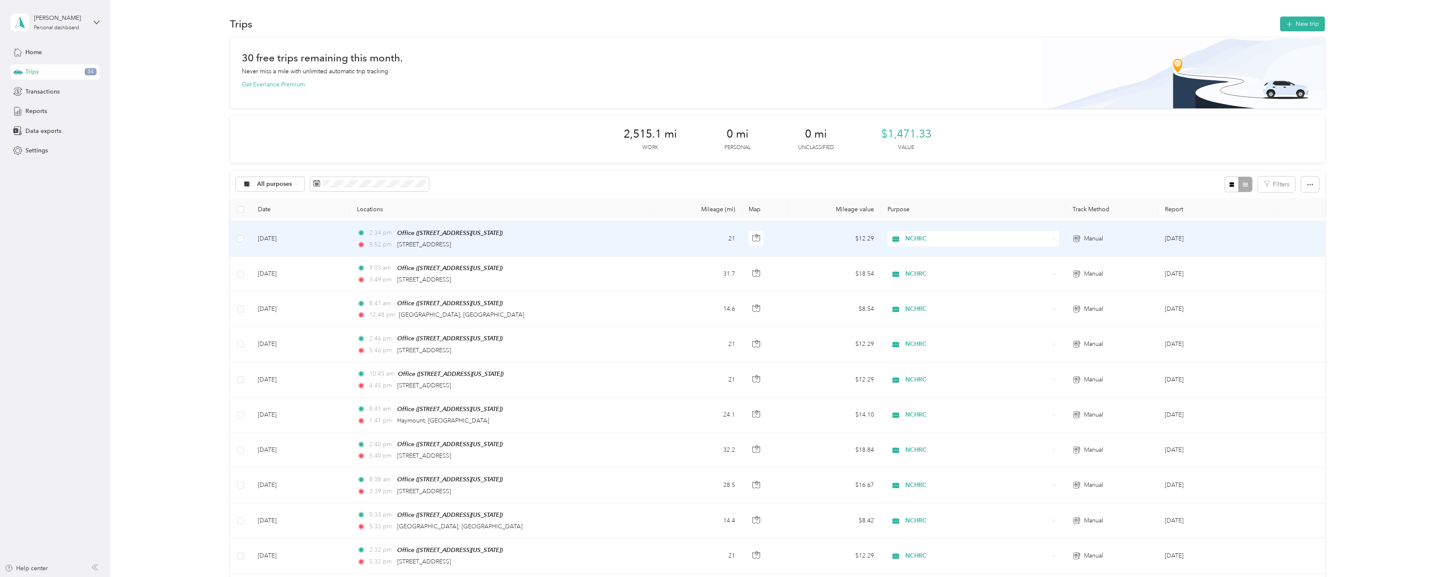
click at [282, 237] on td "[DATE]" at bounding box center [300, 238] width 99 height 35
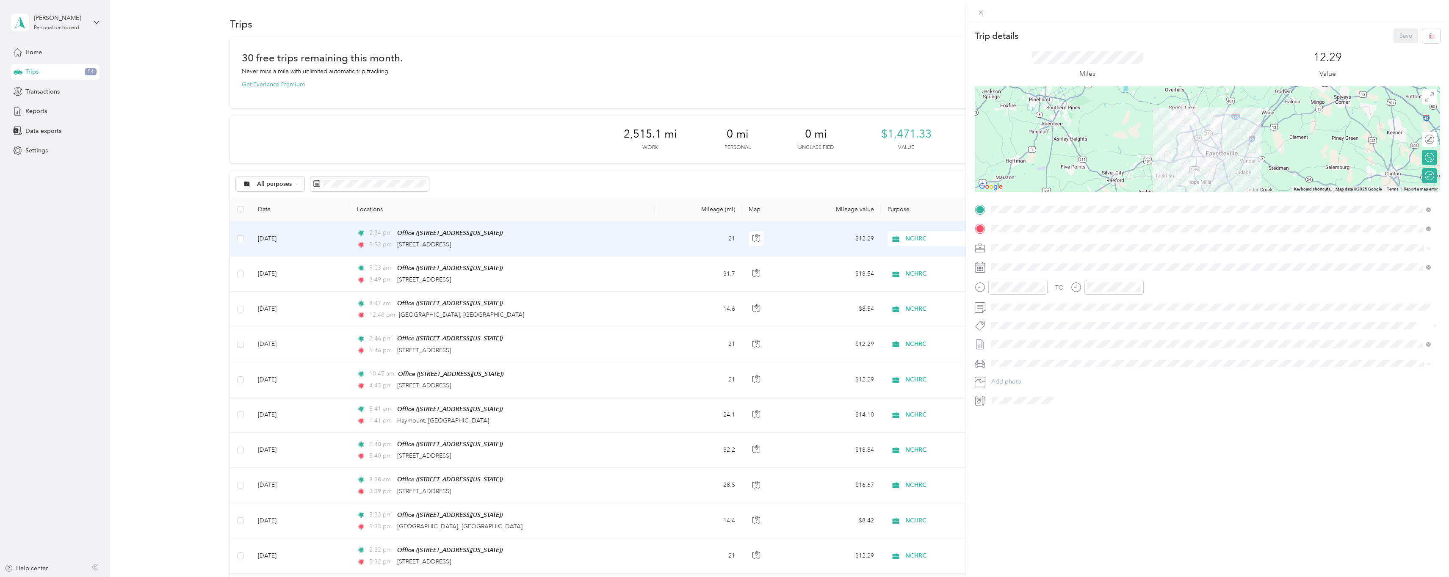
click at [1142, 372] on div "TO Add photo" at bounding box center [1206, 305] width 465 height 204
click at [977, 14] on icon at bounding box center [980, 12] width 7 height 7
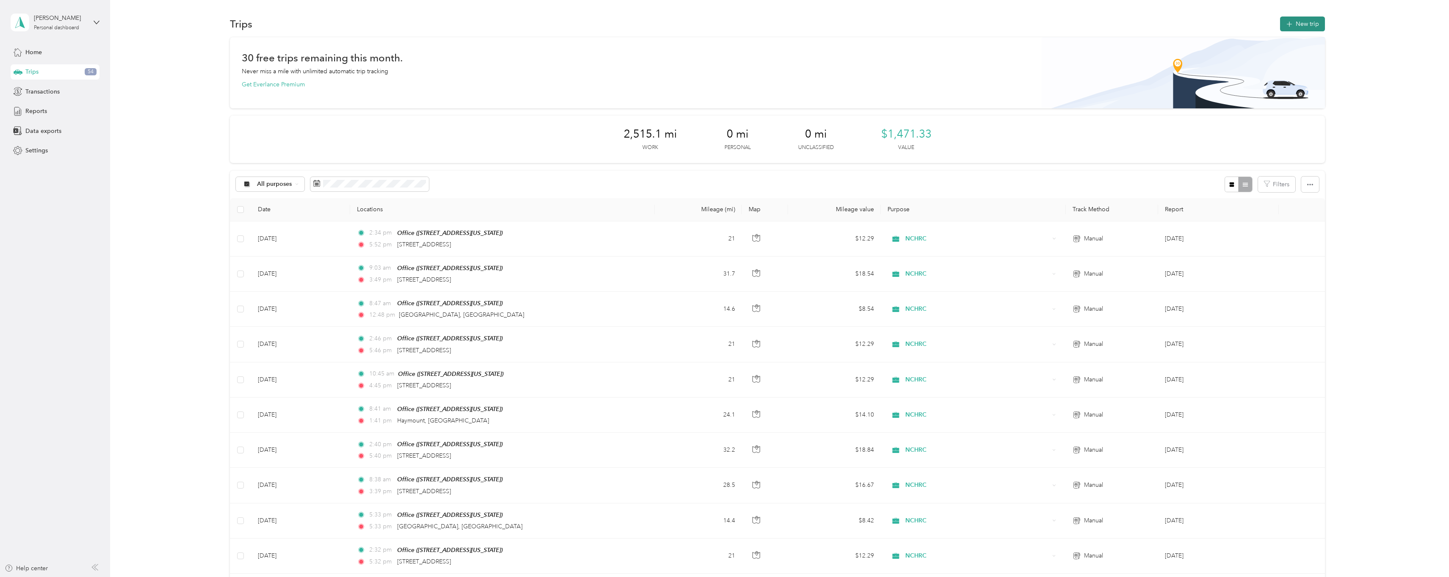
click at [1290, 20] on span "button" at bounding box center [1289, 23] width 7 height 7
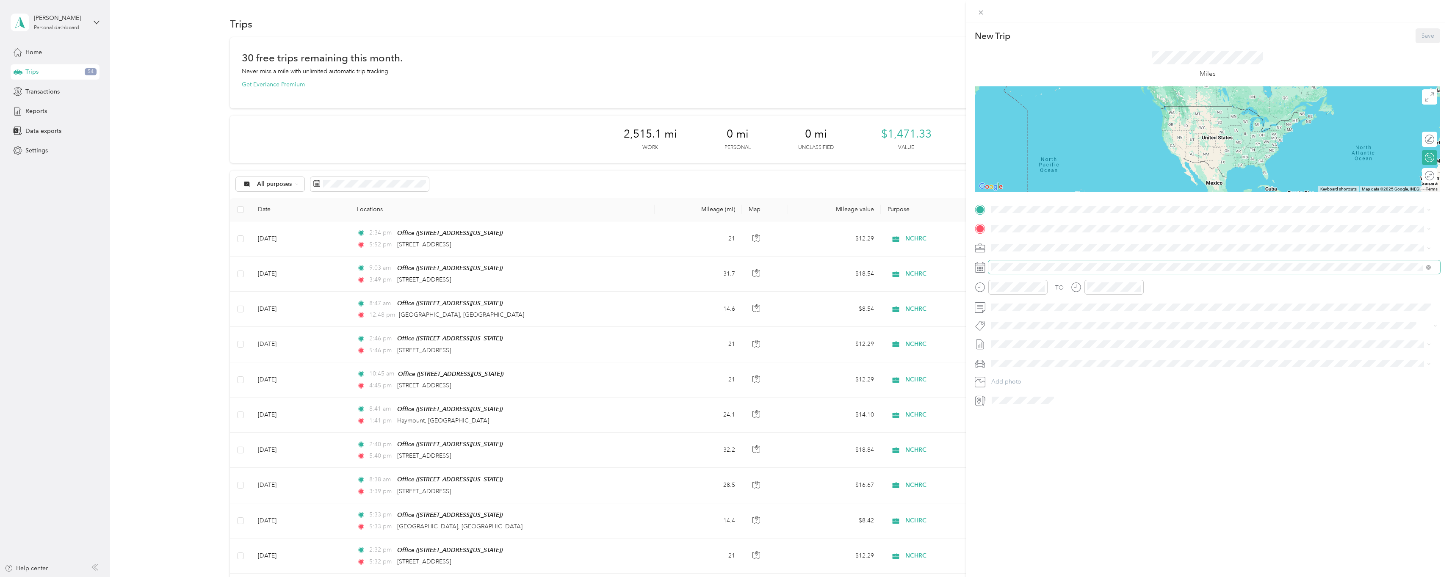
click at [1008, 262] on span at bounding box center [1214, 267] width 452 height 14
click at [1013, 318] on icon at bounding box center [1012, 315] width 8 height 8
click at [1055, 400] on div "28" at bounding box center [1052, 397] width 11 height 11
click at [1038, 247] on div "Office 5038 Hampshire Drive, Fayetteville, 28311, Fayetteville, North Carolina,…" at bounding box center [1049, 248] width 85 height 18
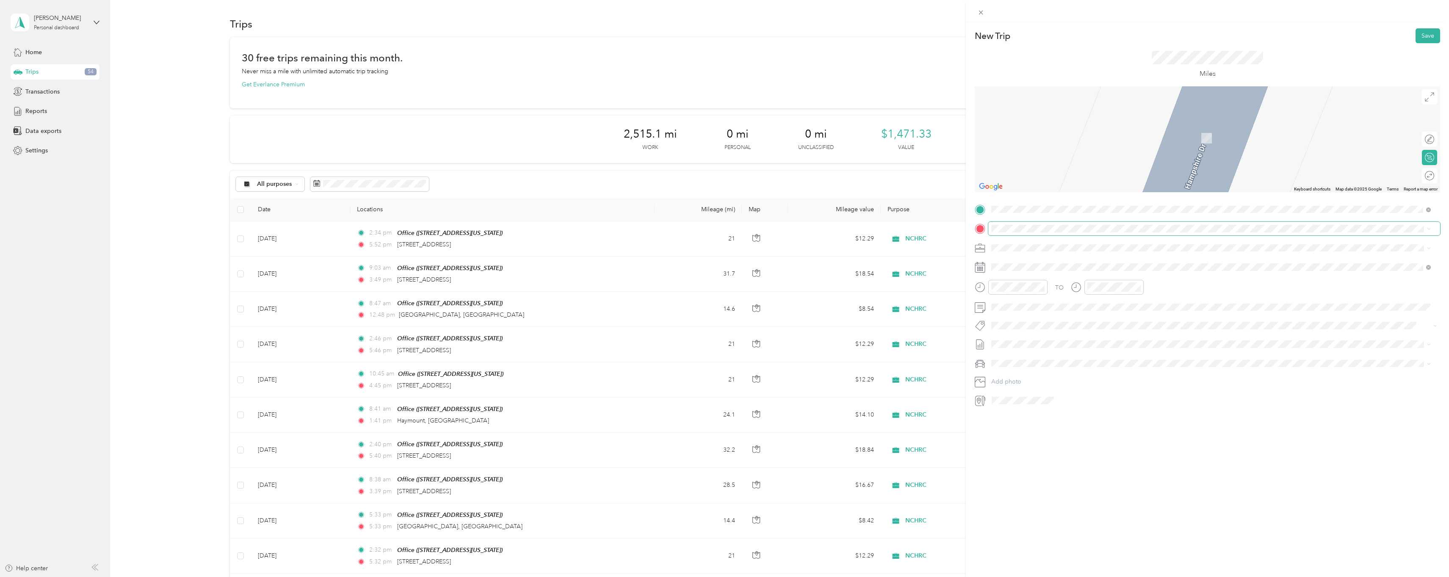
click at [999, 577] on div "New Trip Save This trip cannot be edited because it is either under review, app…" at bounding box center [722, 577] width 1444 height 0
click at [1028, 288] on span "Fayetteville State University Fayetteville, North Carolina, United States" at bounding box center [1087, 286] width 160 height 15
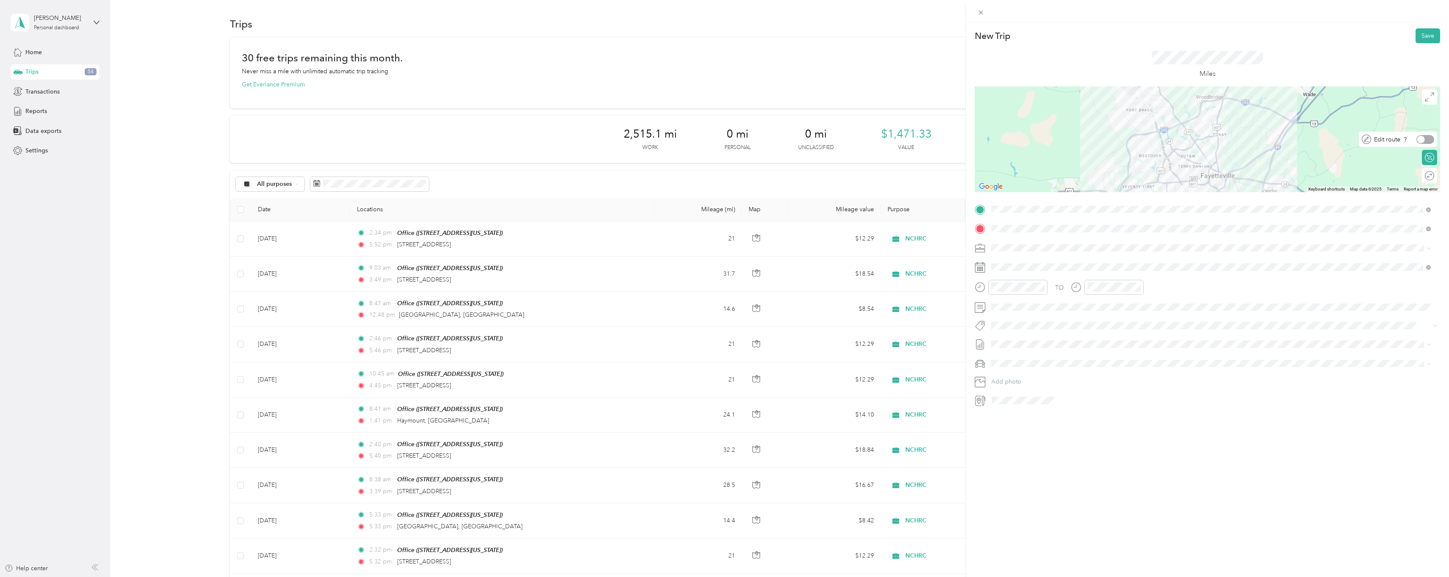
click at [1422, 141] on div at bounding box center [1425, 139] width 18 height 9
click at [1424, 179] on div at bounding box center [1425, 175] width 18 height 9
click at [999, 374] on div "10" at bounding box center [1000, 373] width 20 height 12
click at [1025, 301] on div "52" at bounding box center [1024, 302] width 20 height 12
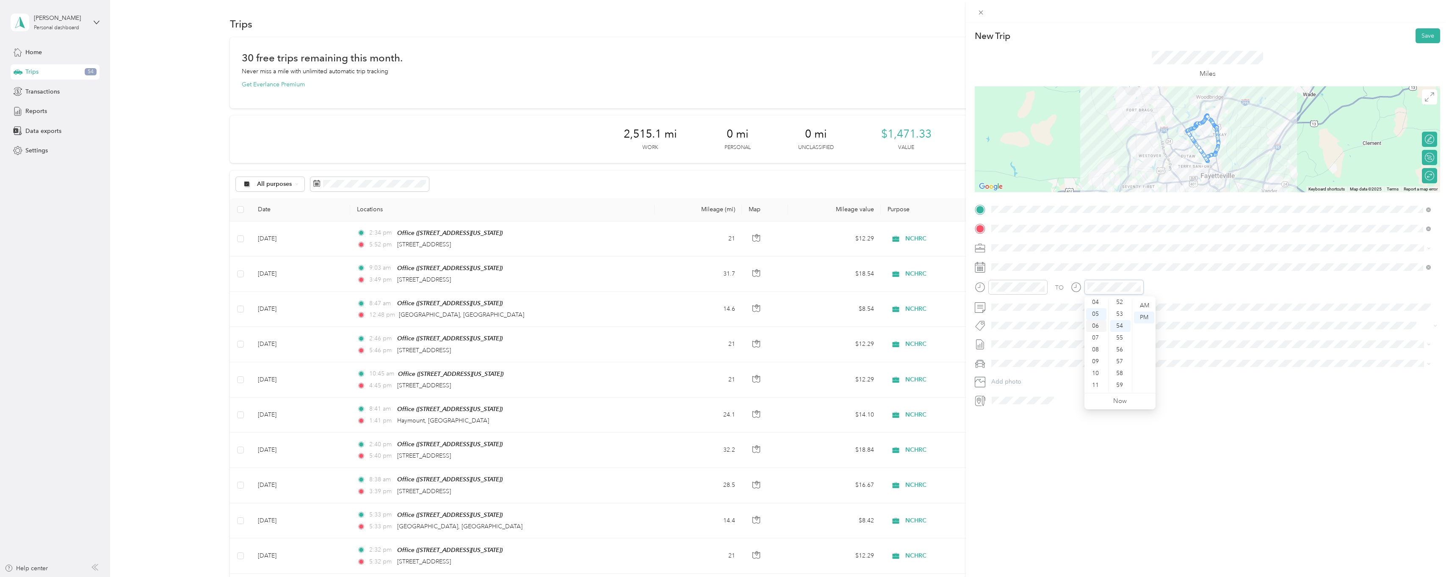
scroll to position [0, 0]
click at [1095, 315] on div "01" at bounding box center [1096, 318] width 20 height 12
click at [1115, 307] on div "06" at bounding box center [1120, 307] width 20 height 12
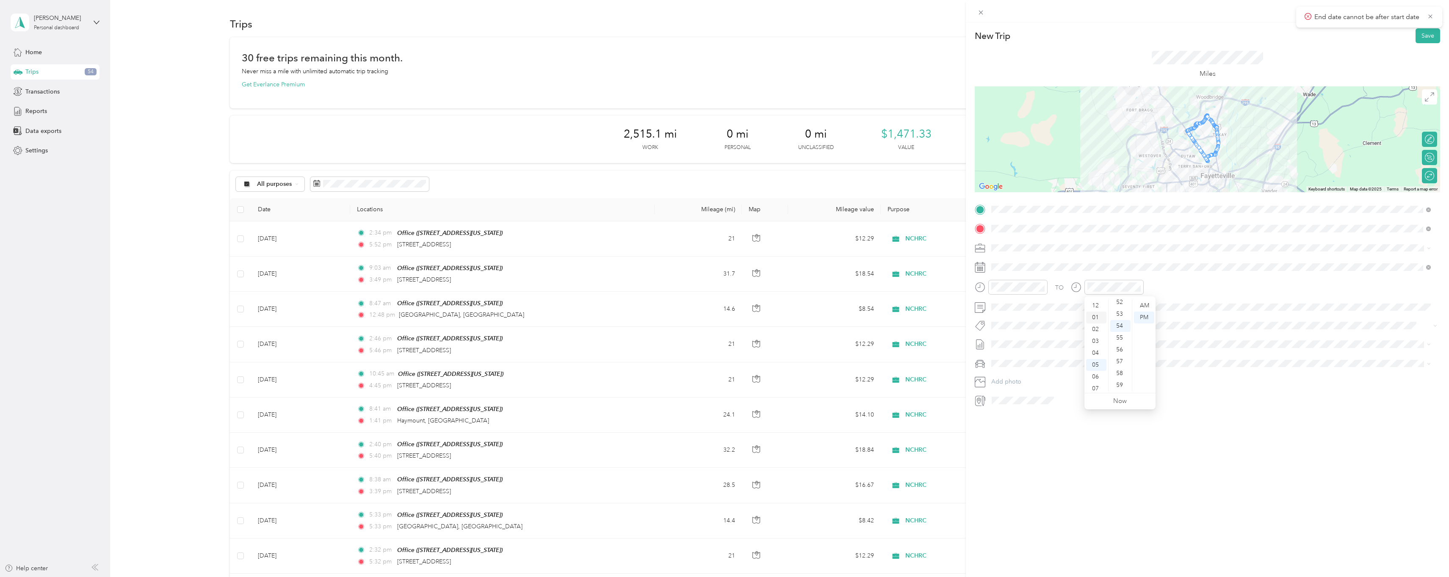
click at [1093, 317] on div "01" at bounding box center [1096, 318] width 20 height 12
click at [1145, 320] on div "PM" at bounding box center [1144, 318] width 20 height 12
click at [1047, 307] on div "AM" at bounding box center [1047, 306] width 20 height 12
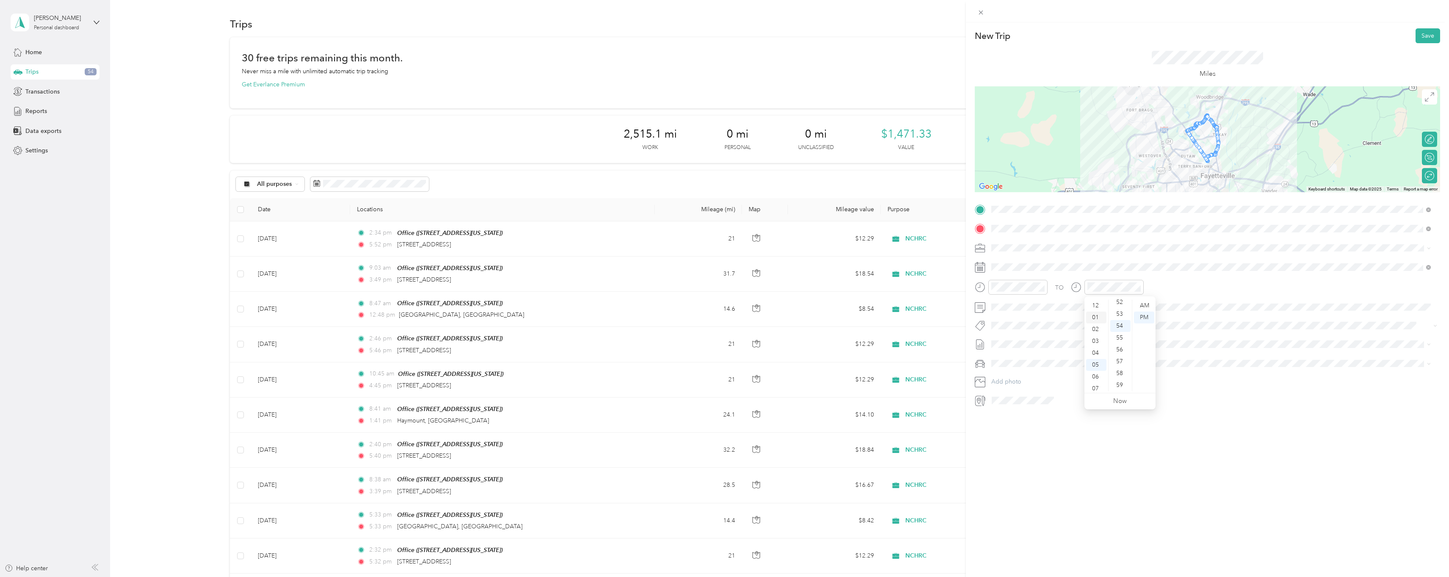
click at [1095, 320] on div "01" at bounding box center [1096, 318] width 20 height 12
click at [1119, 309] on div "06" at bounding box center [1120, 307] width 20 height 12
click at [1184, 314] on div "TO Add photo" at bounding box center [1206, 305] width 465 height 204
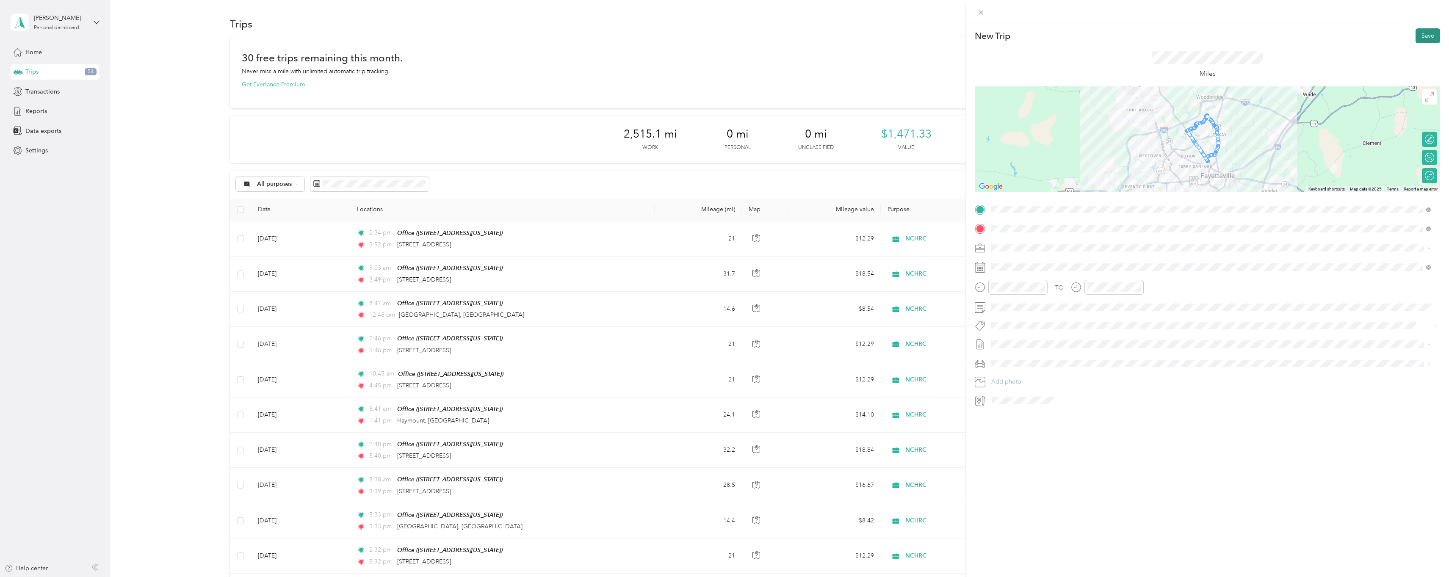
click at [1418, 38] on button "Save" at bounding box center [1427, 35] width 25 height 15
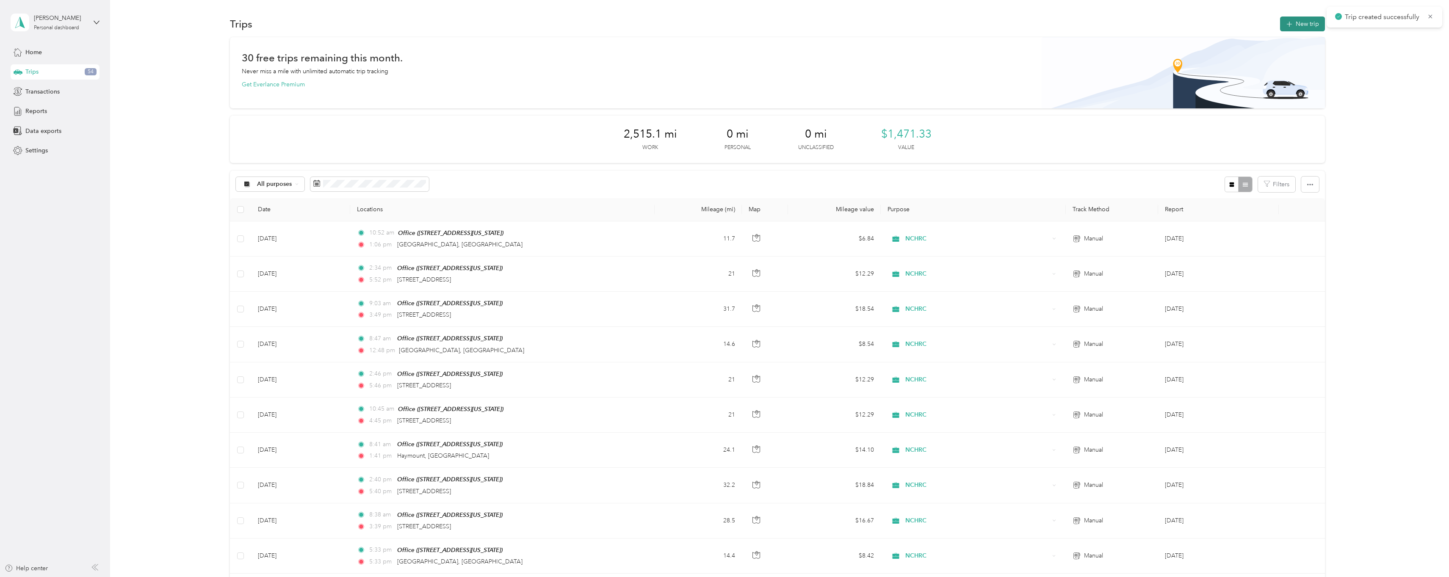
click at [1287, 27] on icon "button" at bounding box center [1289, 24] width 10 height 10
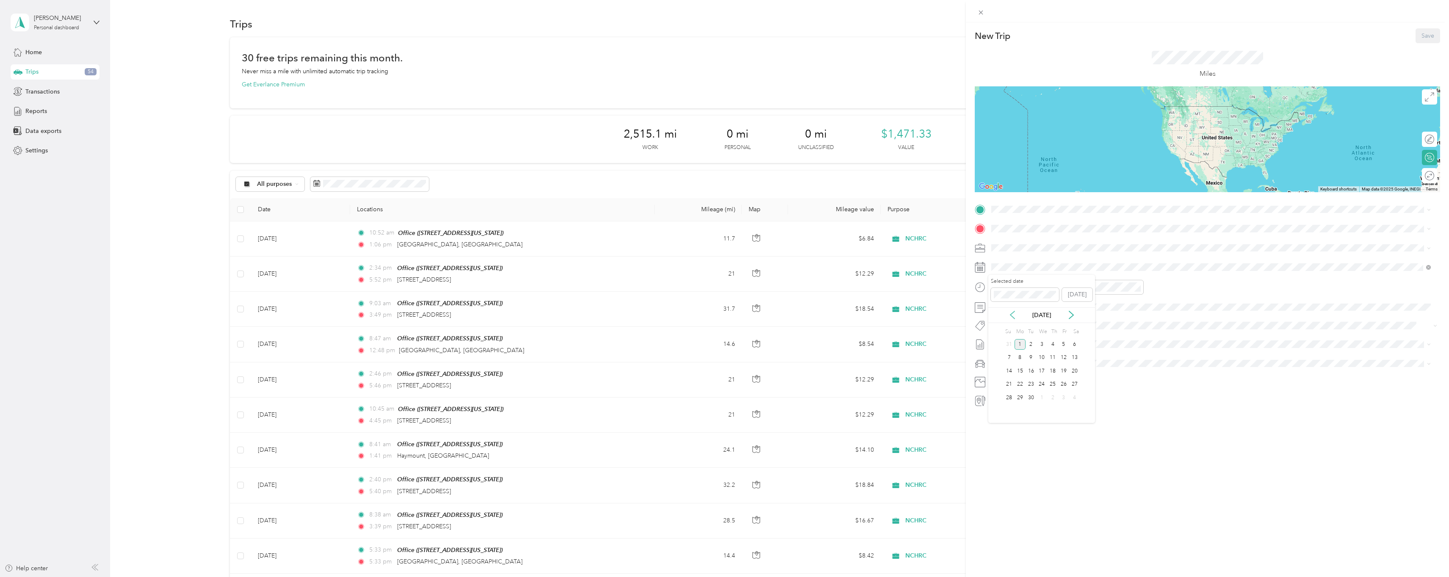
click at [1009, 313] on icon at bounding box center [1012, 315] width 8 height 8
click at [1066, 400] on div "29" at bounding box center [1063, 397] width 11 height 11
click at [1022, 248] on div "Office 5038 Hampshire Drive, Fayetteville, 28311, Fayetteville, North Carolina,…" at bounding box center [1049, 248] width 85 height 18
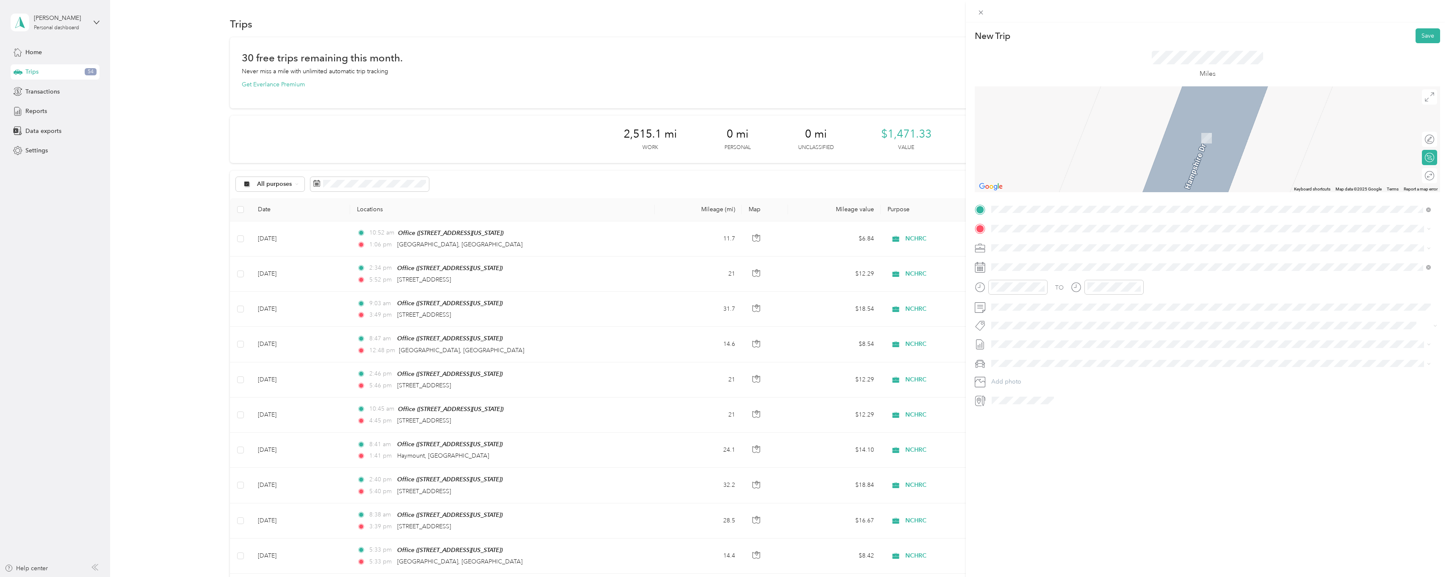
click at [1022, 344] on div "Recovery Resource Center 707 Executive Place, Fayetteville, 28305, Fayetteville…" at bounding box center [1049, 345] width 85 height 18
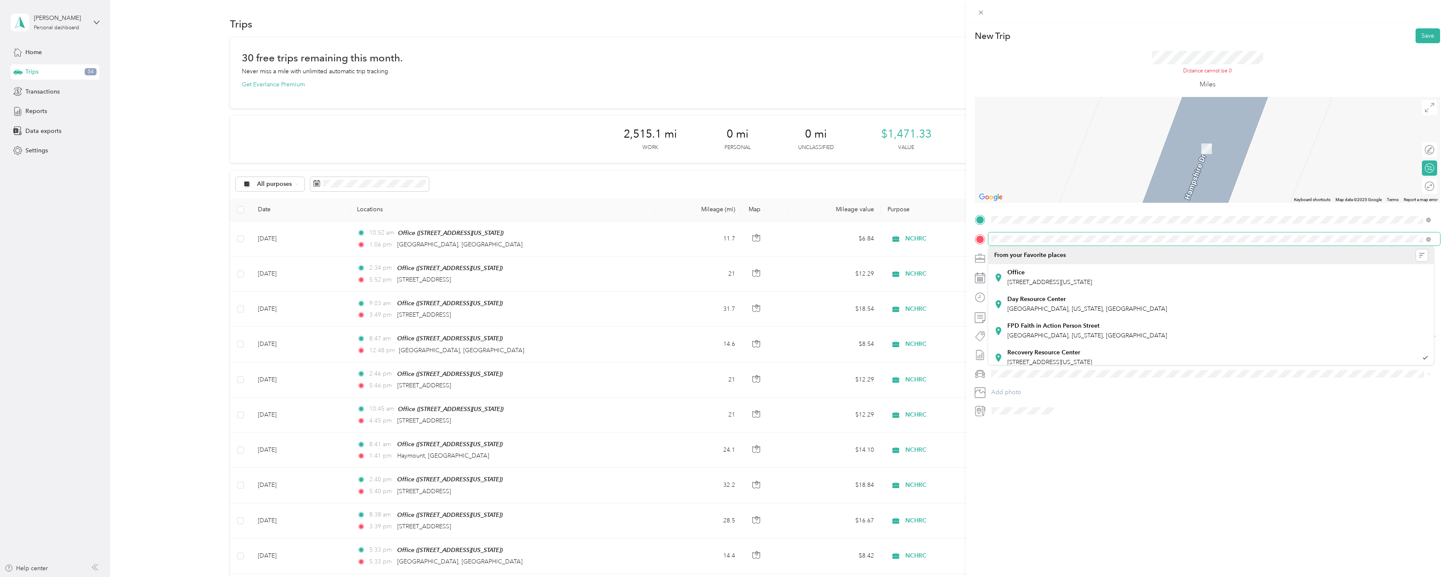
click at [987, 233] on div at bounding box center [1206, 239] width 465 height 14
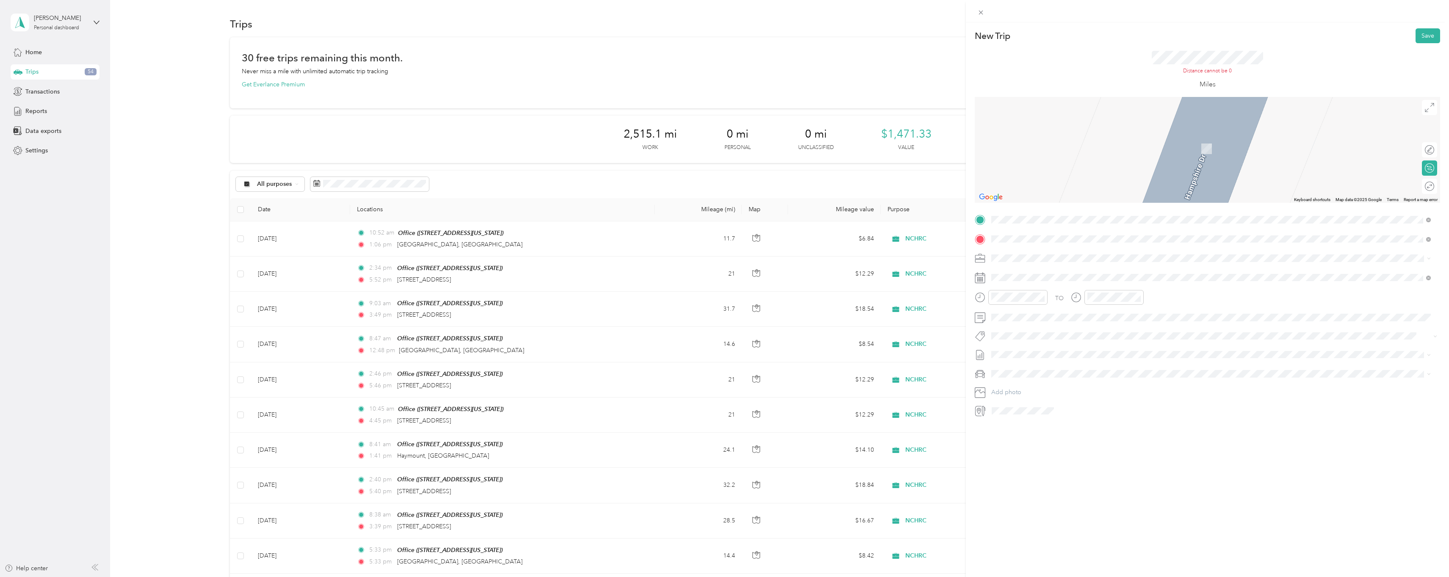
click at [1034, 273] on span "707 Executive Place Fayetteville, North Carolina 28305, United States" at bounding box center [1049, 270] width 85 height 8
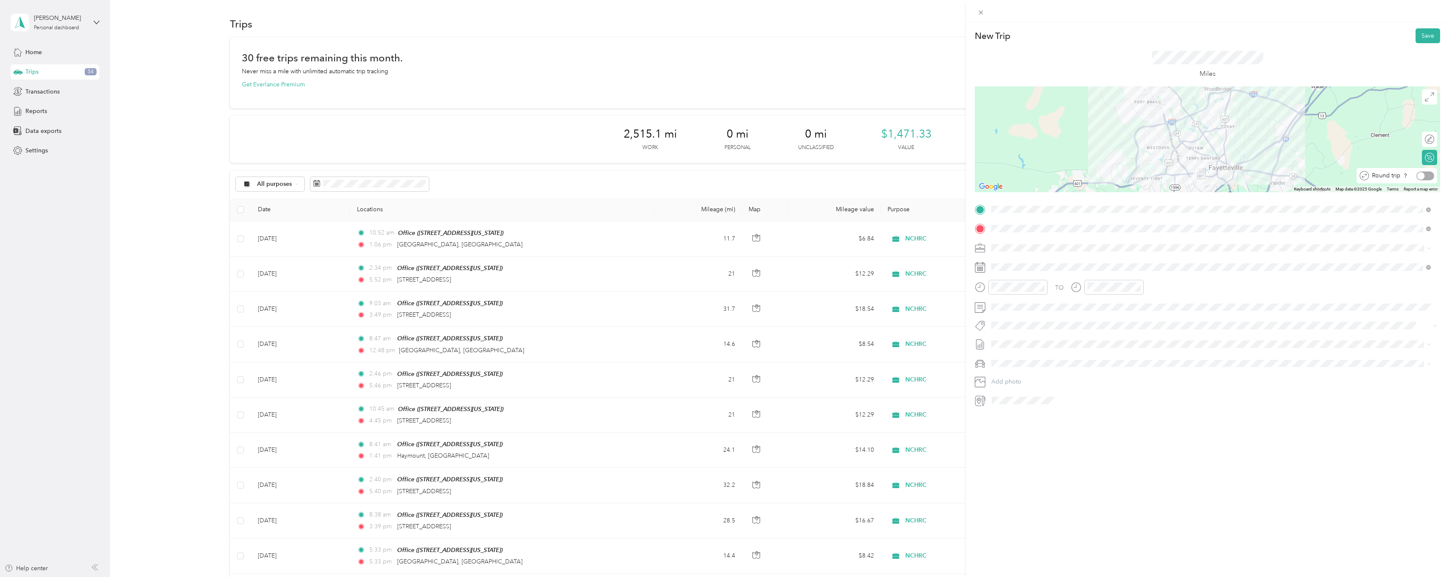
click at [1424, 176] on div at bounding box center [1425, 175] width 18 height 9
click at [1425, 137] on div at bounding box center [1425, 139] width 18 height 9
drag, startPoint x: 1199, startPoint y: 152, endPoint x: 1198, endPoint y: 145, distance: 6.9
click at [1198, 145] on div at bounding box center [1206, 139] width 465 height 106
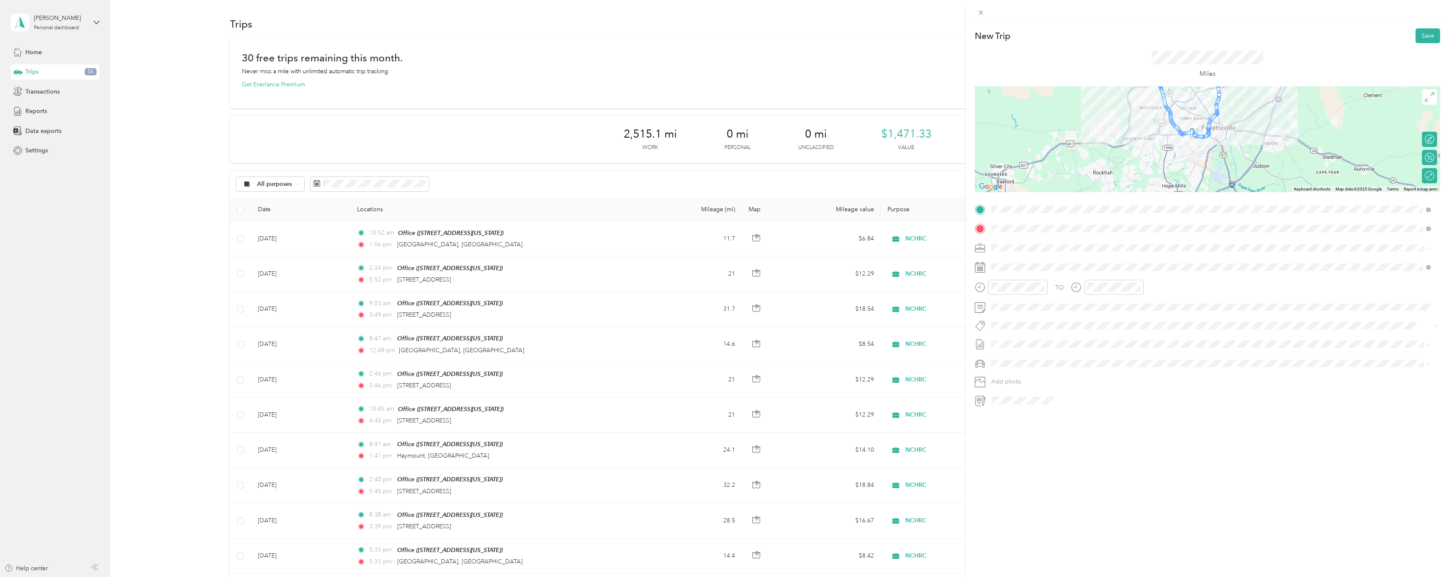
drag, startPoint x: 1172, startPoint y: 176, endPoint x: 1163, endPoint y: 143, distance: 34.1
click at [1163, 143] on div at bounding box center [1206, 139] width 465 height 106
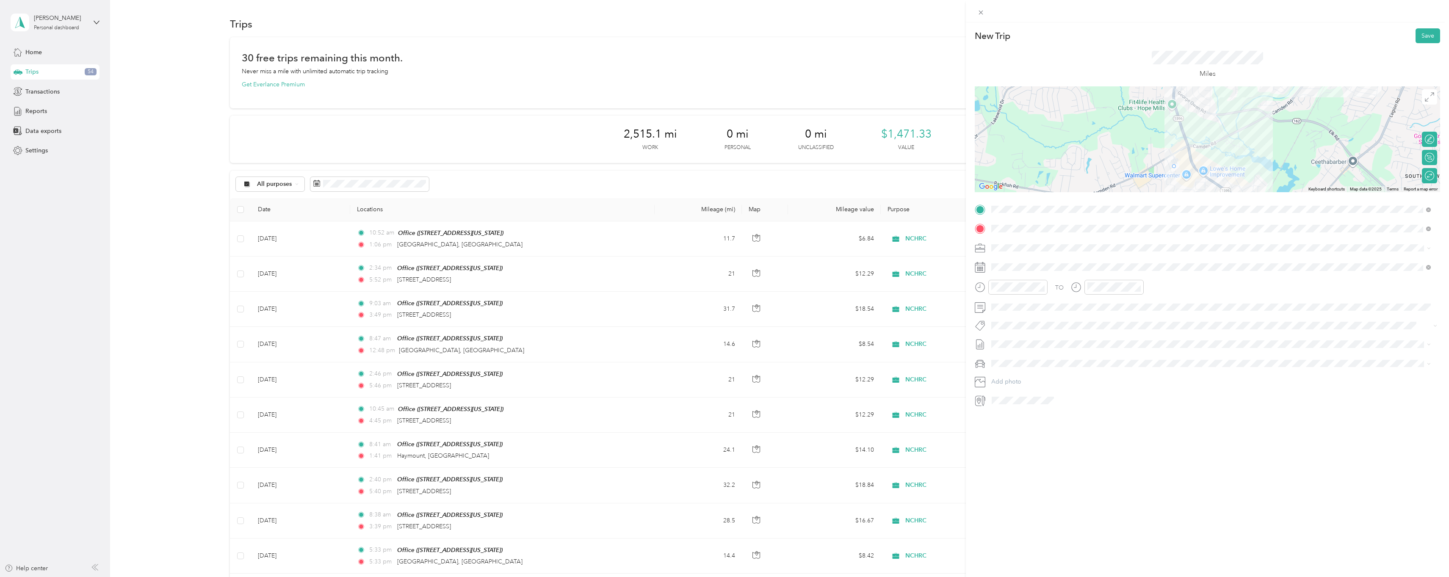
drag, startPoint x: 1186, startPoint y: 135, endPoint x: 1171, endPoint y: 169, distance: 38.1
click at [1000, 362] on div "09" at bounding box center [1000, 362] width 20 height 12
click at [1022, 306] on div "00" at bounding box center [1024, 306] width 20 height 12
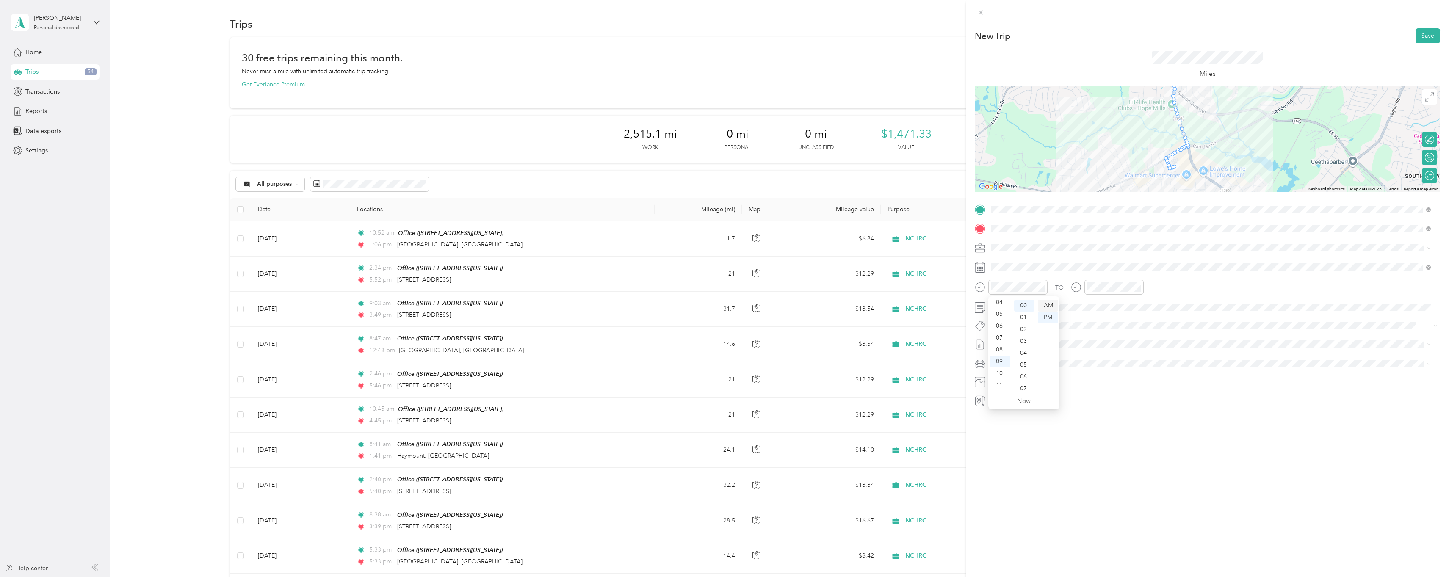
click at [1043, 303] on div "AM" at bounding box center [1047, 306] width 20 height 12
click at [1095, 302] on div "04" at bounding box center [1096, 302] width 20 height 12
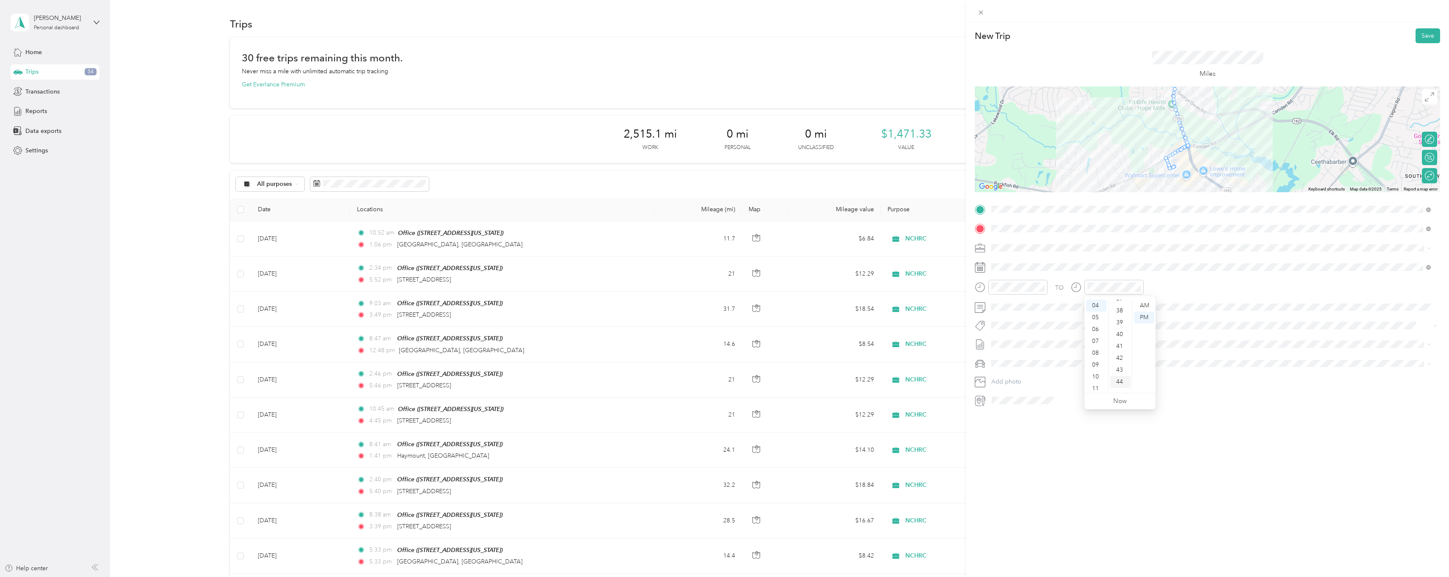
click at [1120, 383] on div "44" at bounding box center [1120, 382] width 20 height 12
click at [1143, 316] on div "PM" at bounding box center [1144, 318] width 20 height 12
click at [1120, 397] on div at bounding box center [1213, 401] width 451 height 14
drag, startPoint x: 1139, startPoint y: 422, endPoint x: 1145, endPoint y: 423, distance: 6.5
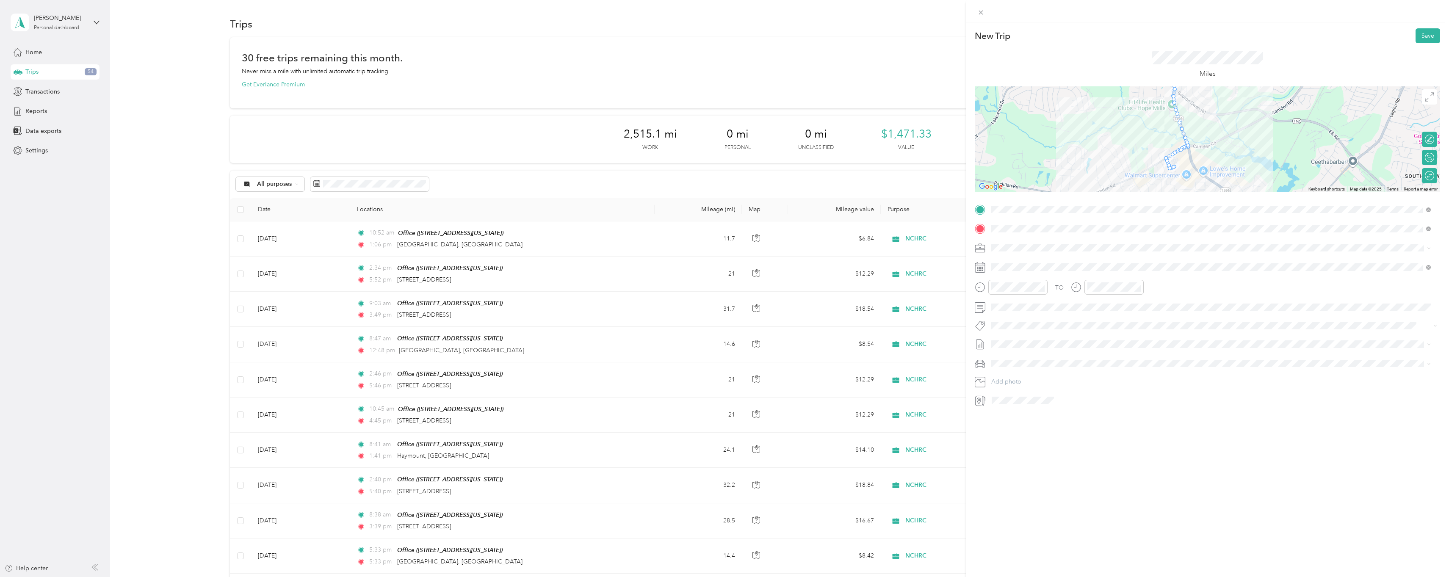
click at [1140, 422] on div "New Trip Save This trip cannot be edited because it is either under review, app…" at bounding box center [1207, 310] width 483 height 577
click at [1420, 36] on button "Save" at bounding box center [1427, 35] width 25 height 15
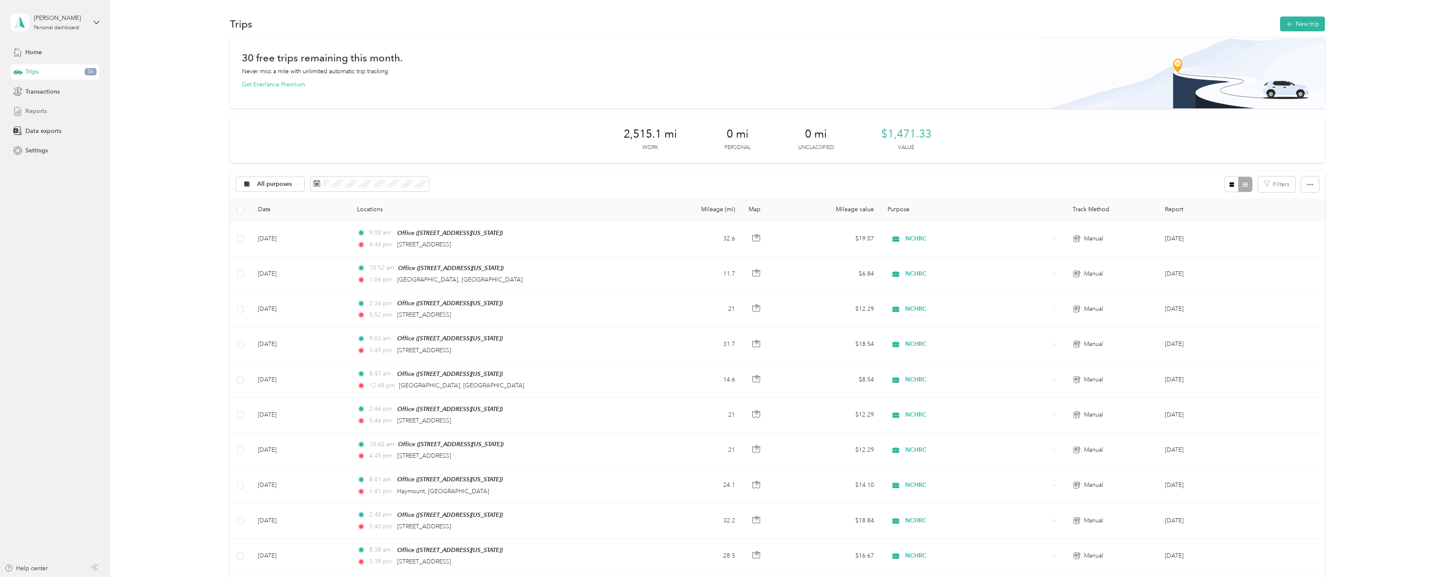
click at [42, 113] on span "Reports" at bounding box center [36, 111] width 22 height 9
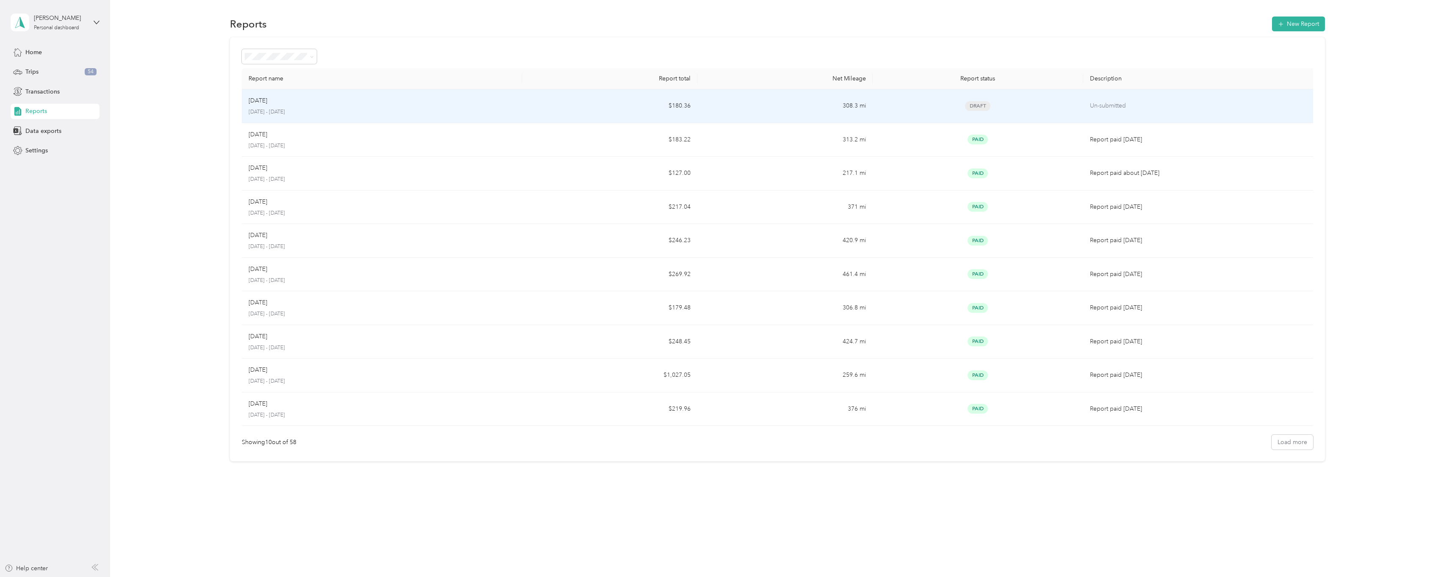
click at [267, 100] on p "[DATE]" at bounding box center [257, 100] width 19 height 9
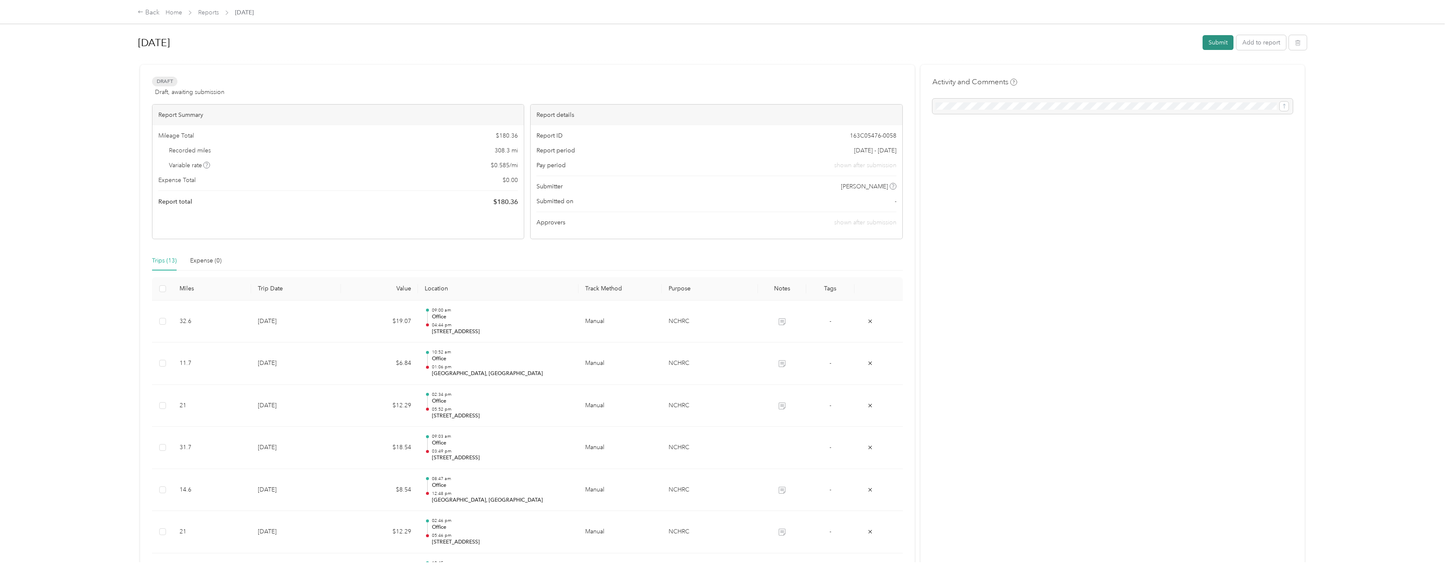
click at [1221, 43] on button "Submit" at bounding box center [1217, 42] width 31 height 15
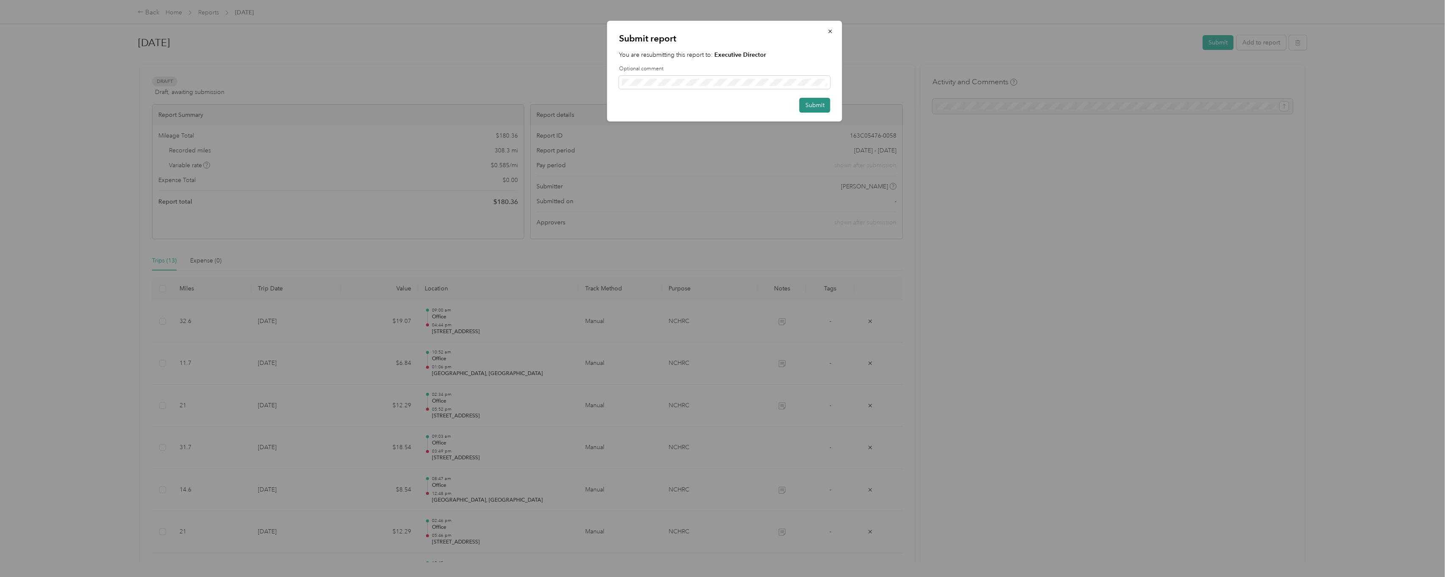
click at [805, 108] on button "Submit" at bounding box center [814, 105] width 31 height 15
